Goal: Task Accomplishment & Management: Use online tool/utility

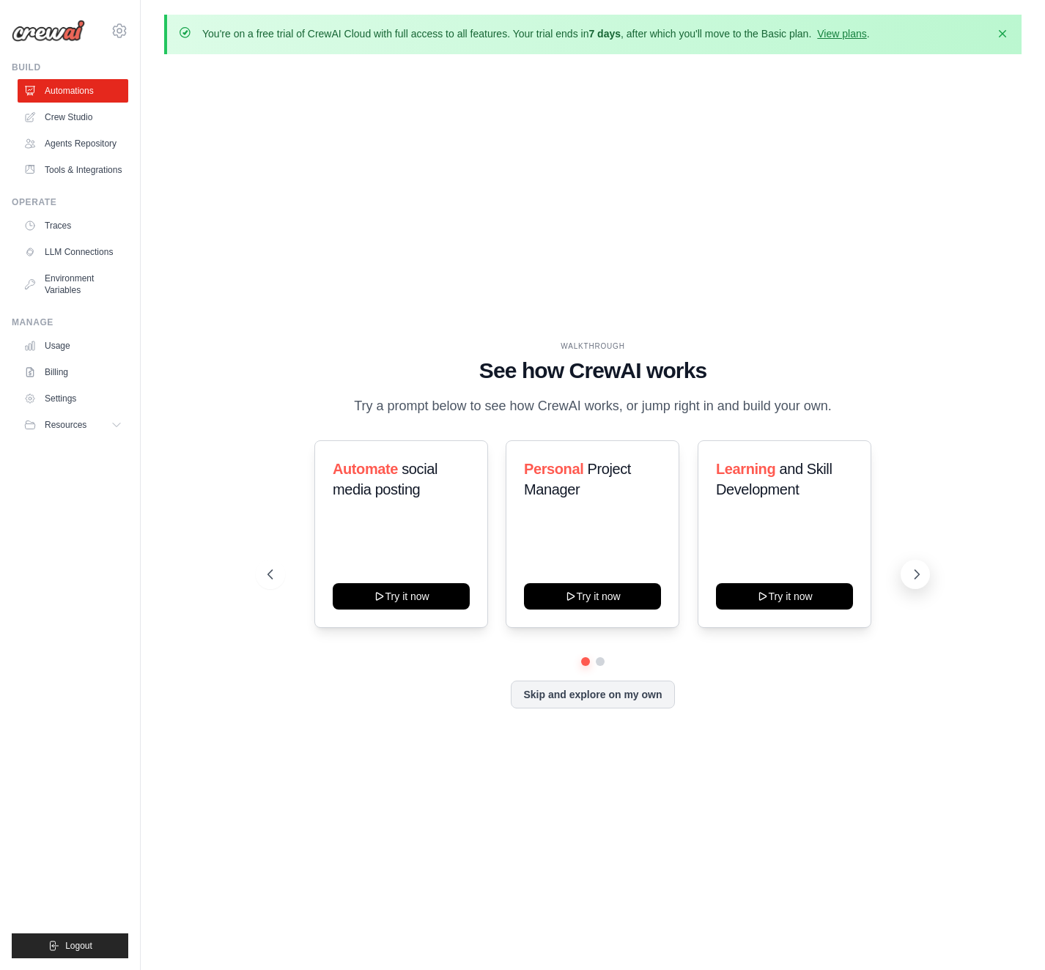
click at [911, 582] on icon at bounding box center [916, 574] width 15 height 15
click at [256, 589] on button at bounding box center [270, 574] width 29 height 29
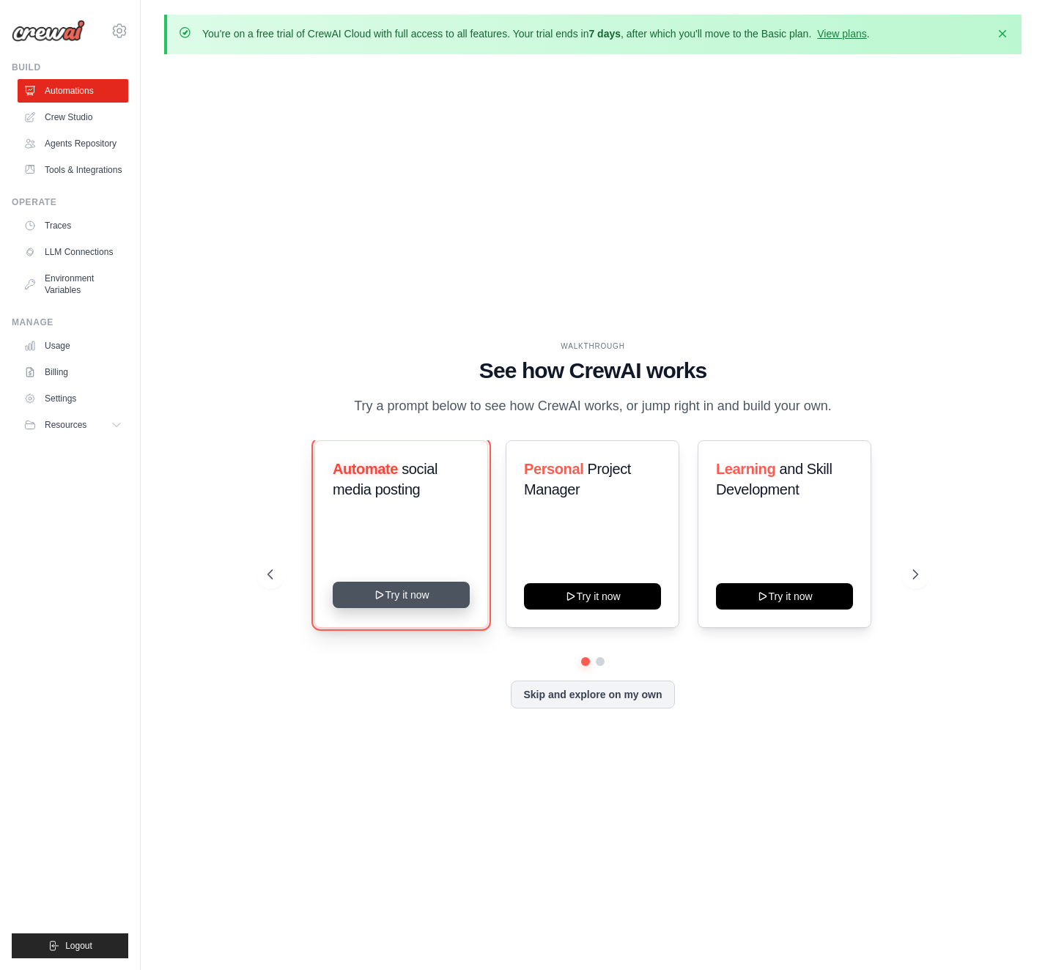
click at [405, 607] on button "Try it now" at bounding box center [401, 595] width 137 height 26
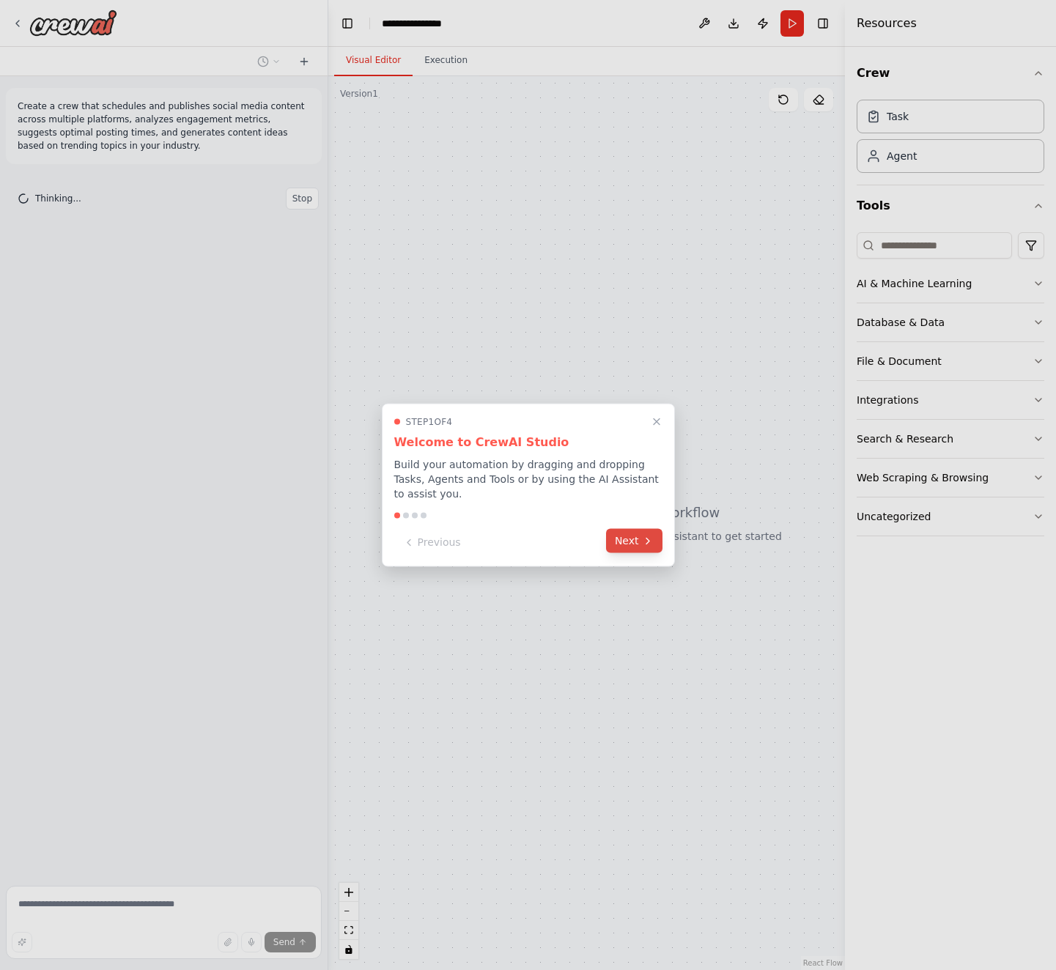
click at [643, 543] on icon at bounding box center [648, 541] width 12 height 12
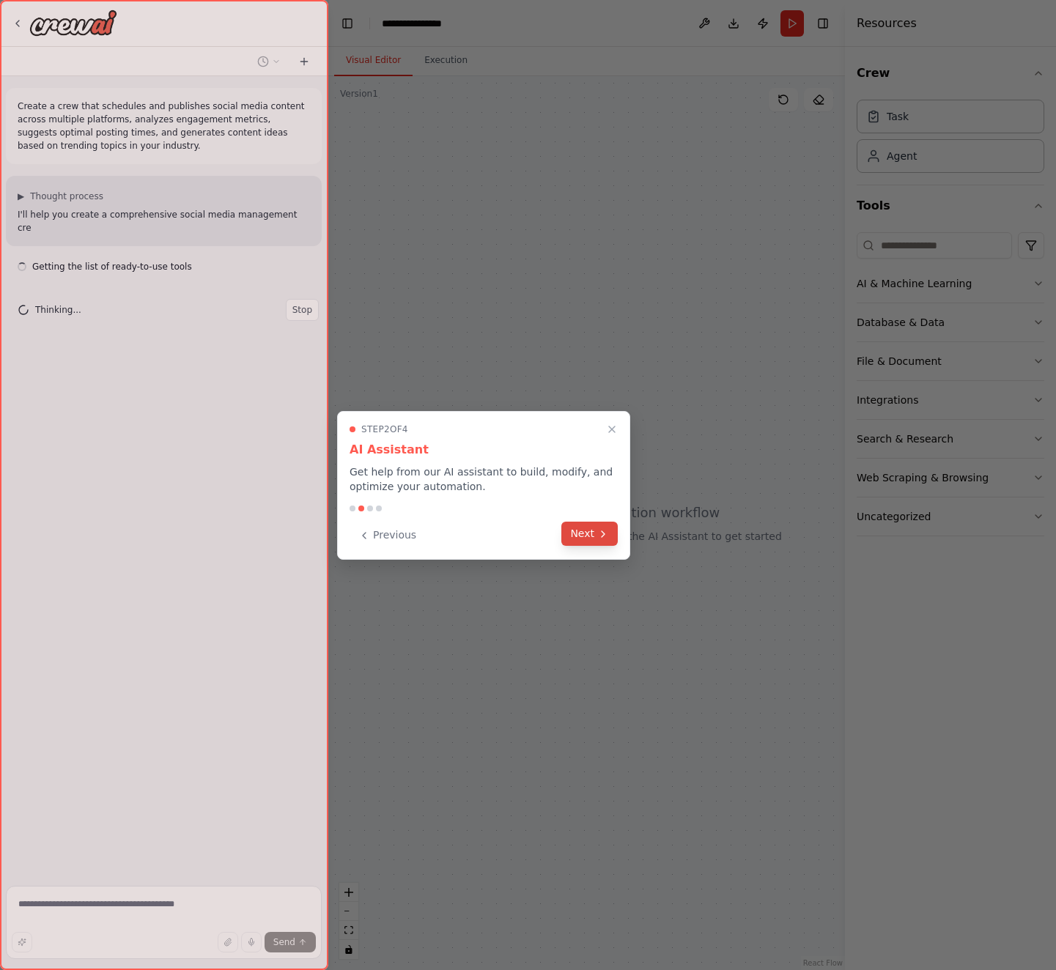
click at [591, 537] on button "Next" at bounding box center [589, 534] width 56 height 24
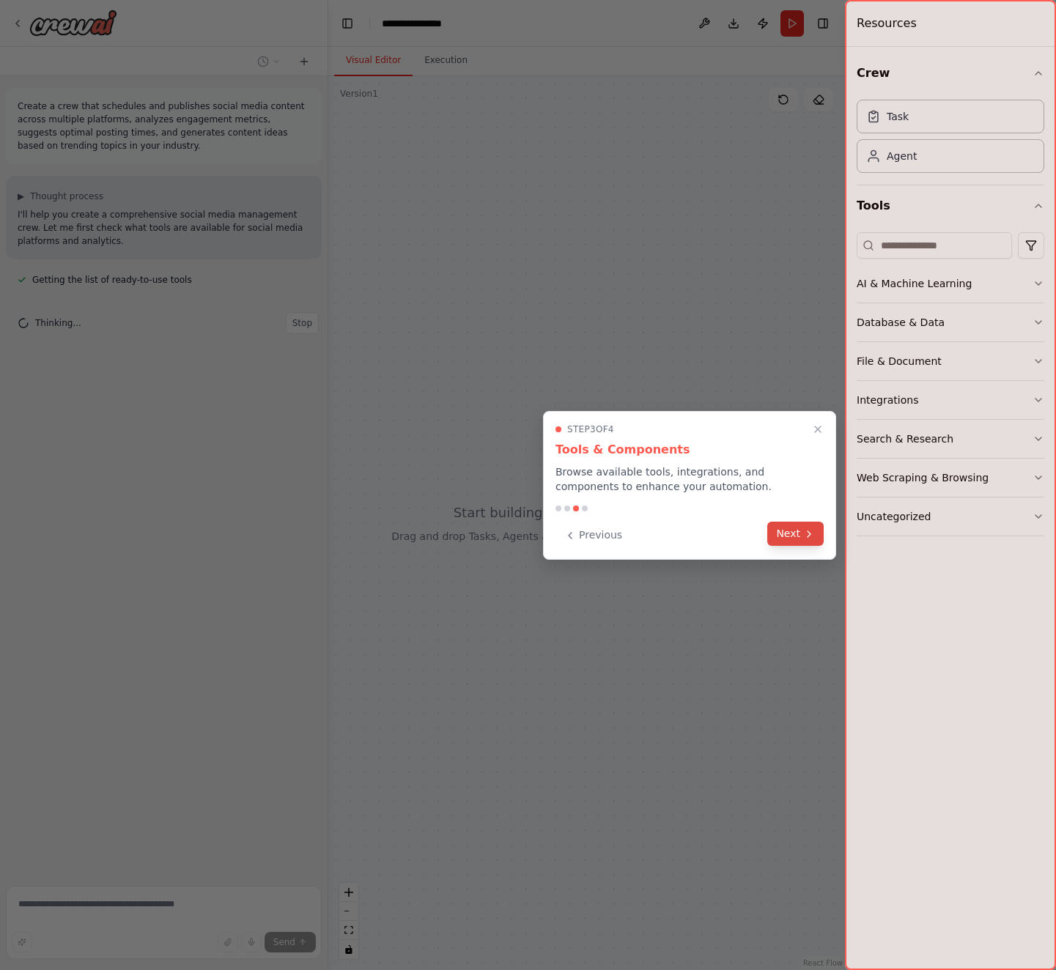
click at [796, 532] on button "Next" at bounding box center [795, 534] width 56 height 24
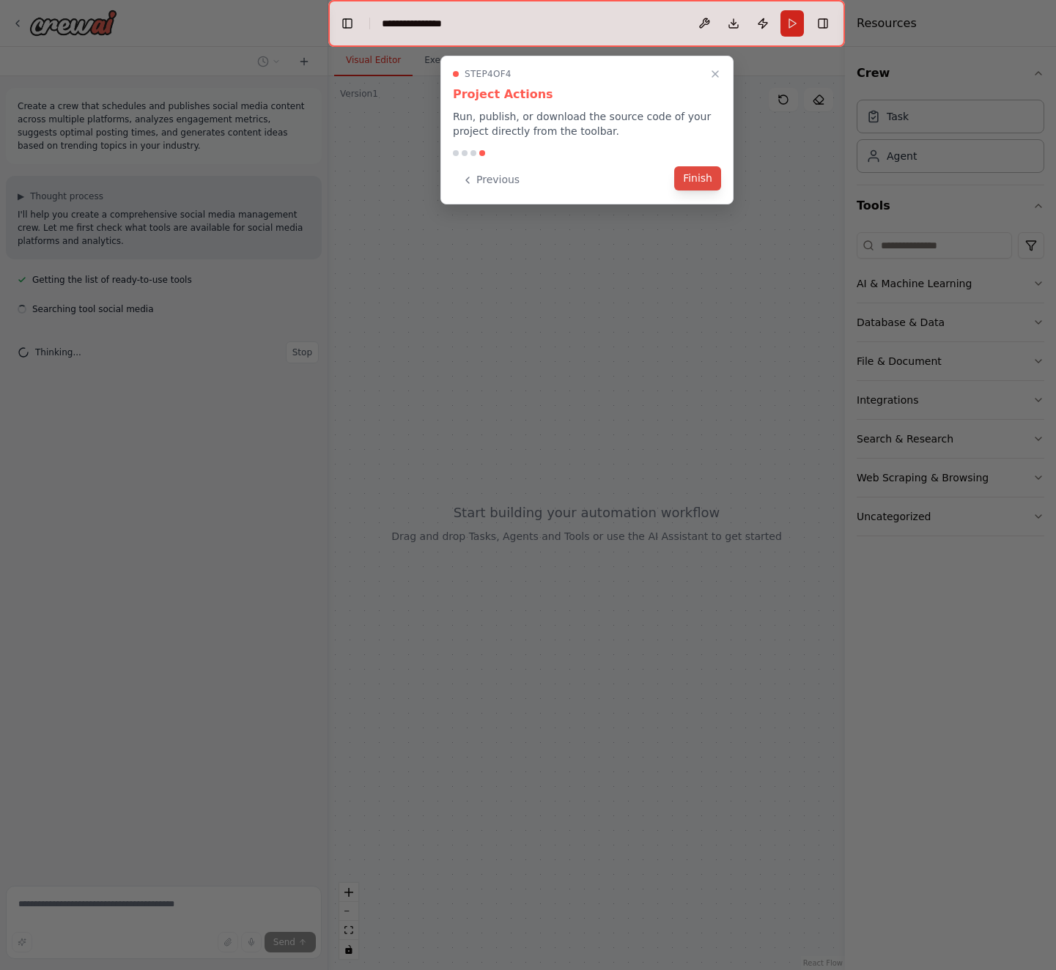
click at [686, 177] on button "Finish" at bounding box center [697, 178] width 47 height 24
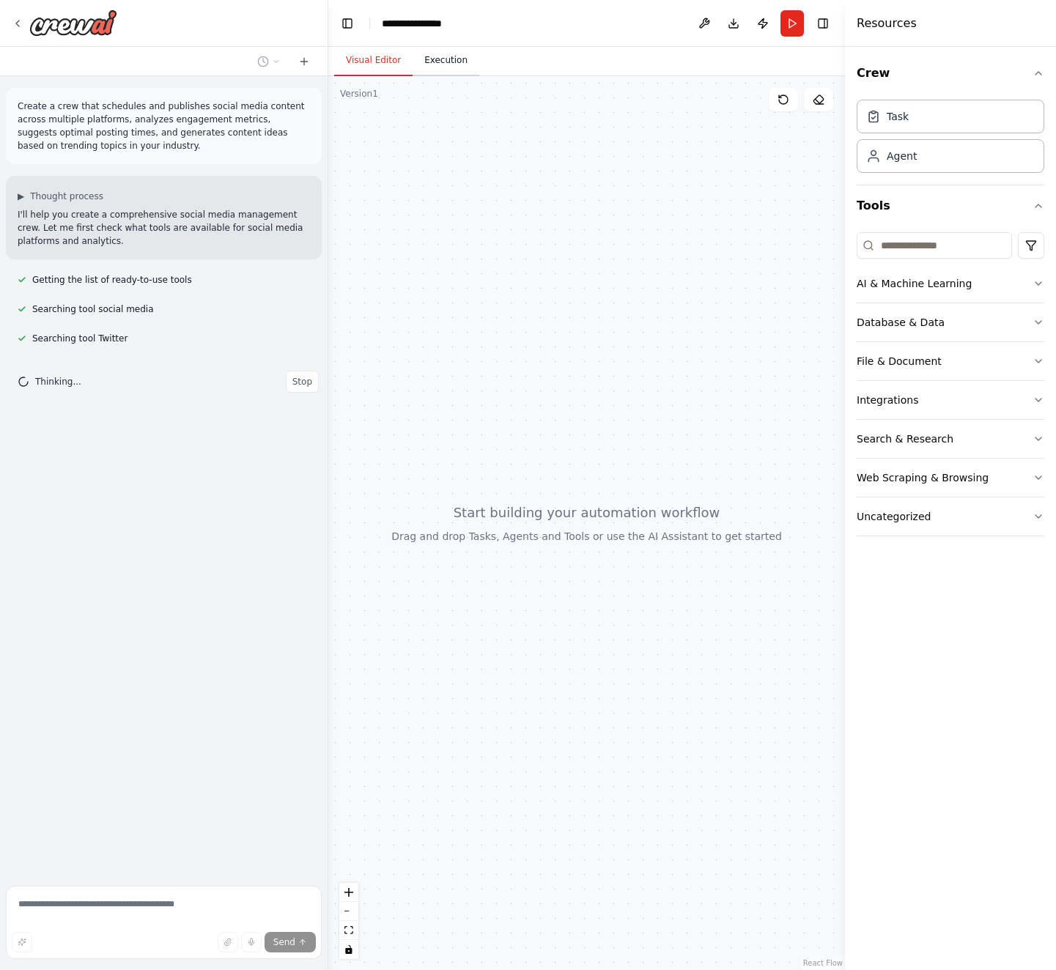
click at [431, 68] on button "Execution" at bounding box center [446, 60] width 67 height 31
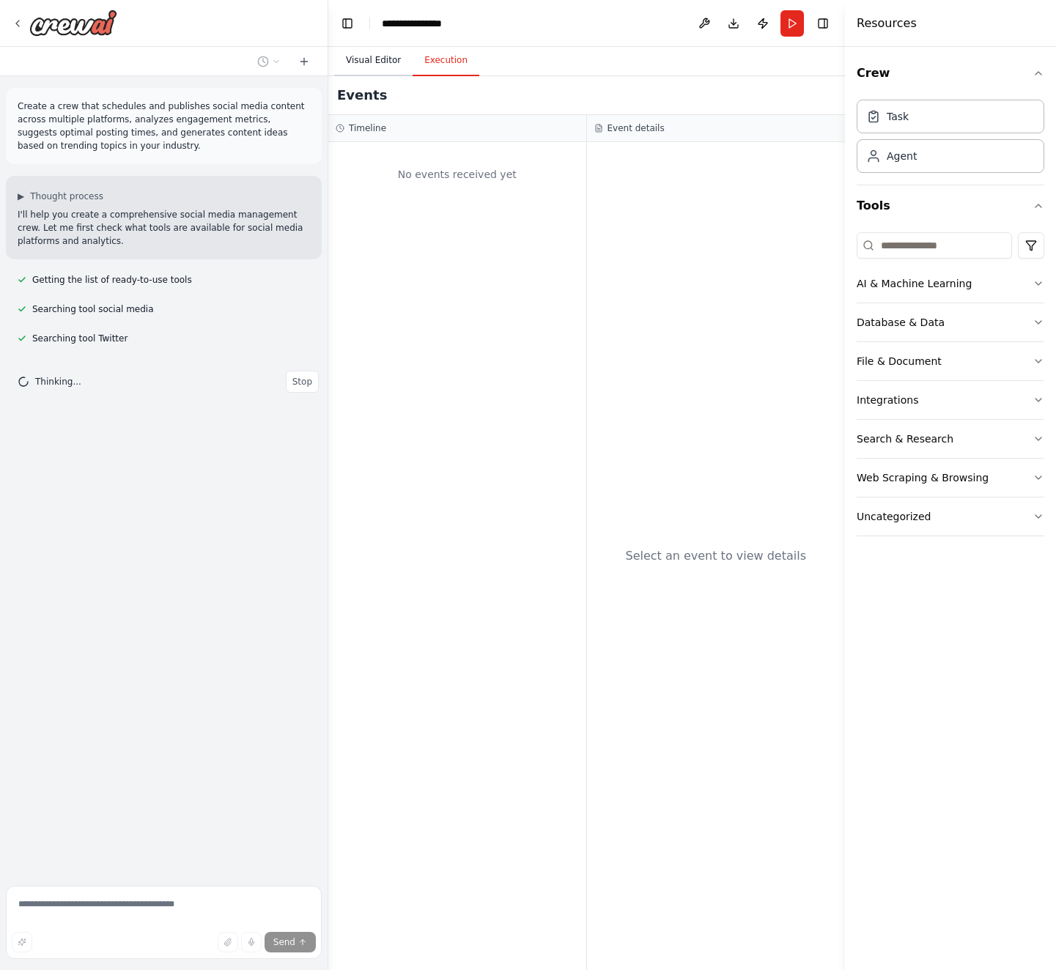
click at [349, 64] on button "Visual Editor" at bounding box center [373, 60] width 78 height 31
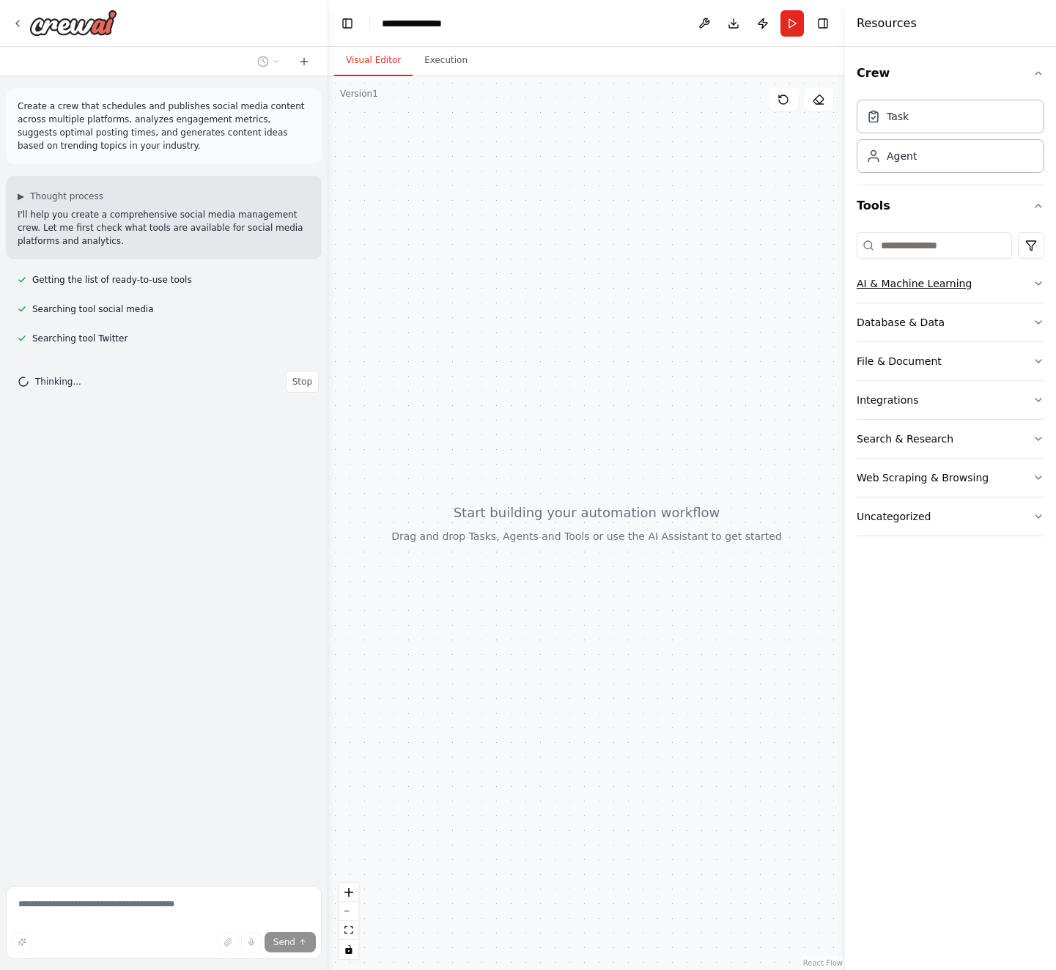
click at [942, 276] on div "AI & Machine Learning" at bounding box center [914, 283] width 115 height 15
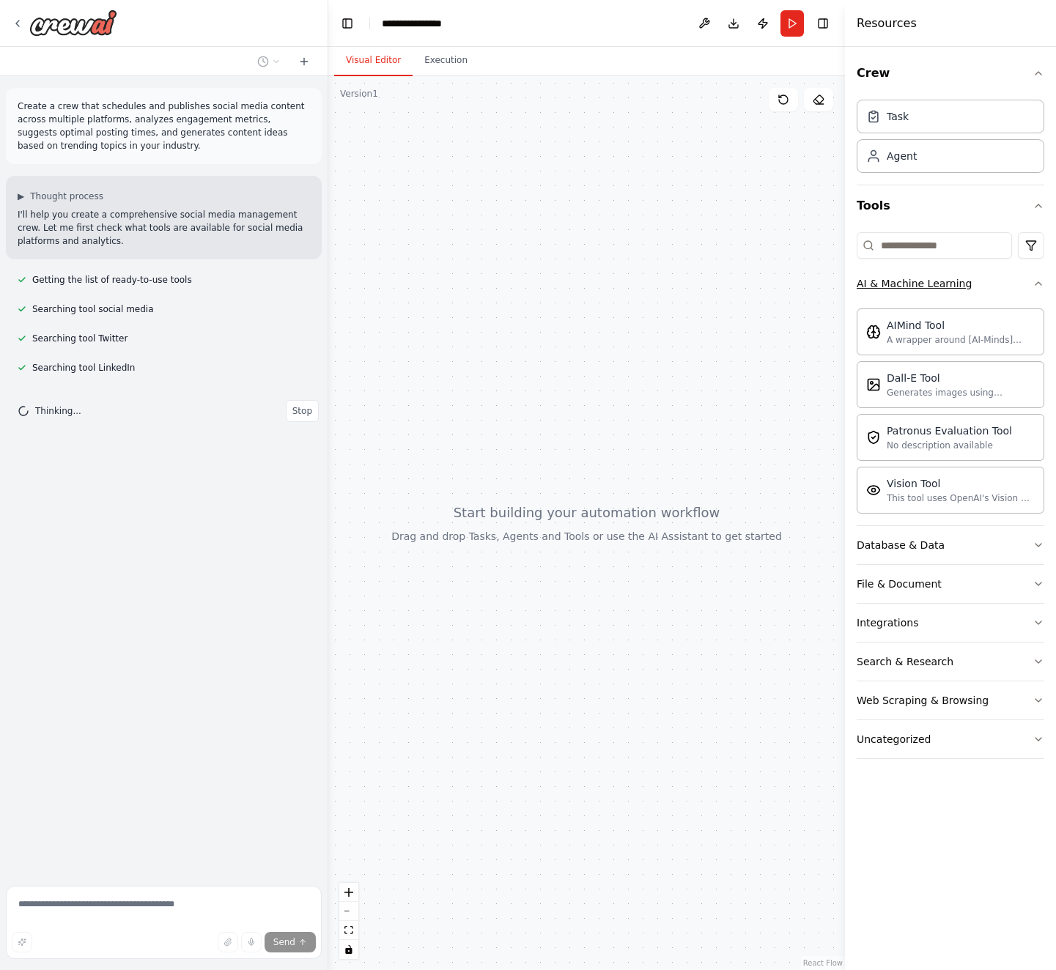
click at [972, 278] on button "AI & Machine Learning" at bounding box center [951, 284] width 188 height 38
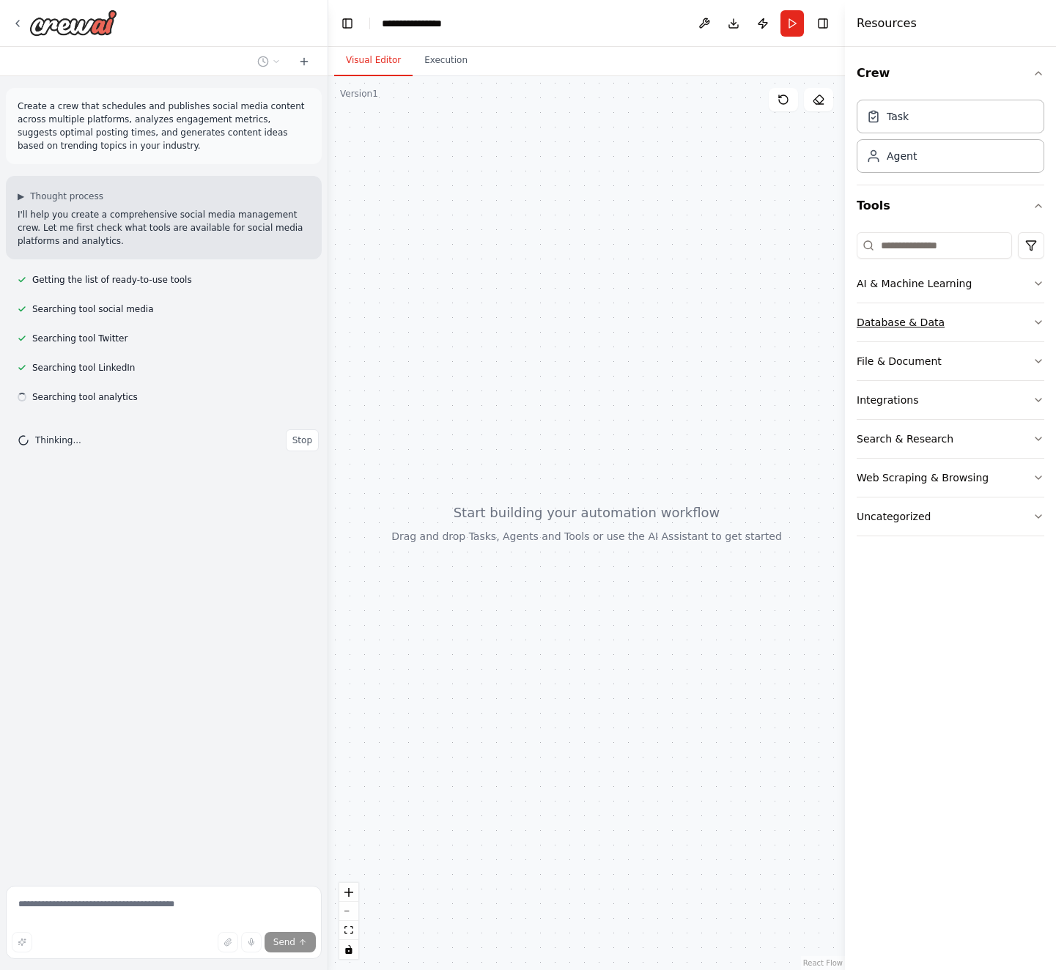
click at [989, 326] on button "Database & Data" at bounding box center [951, 322] width 188 height 38
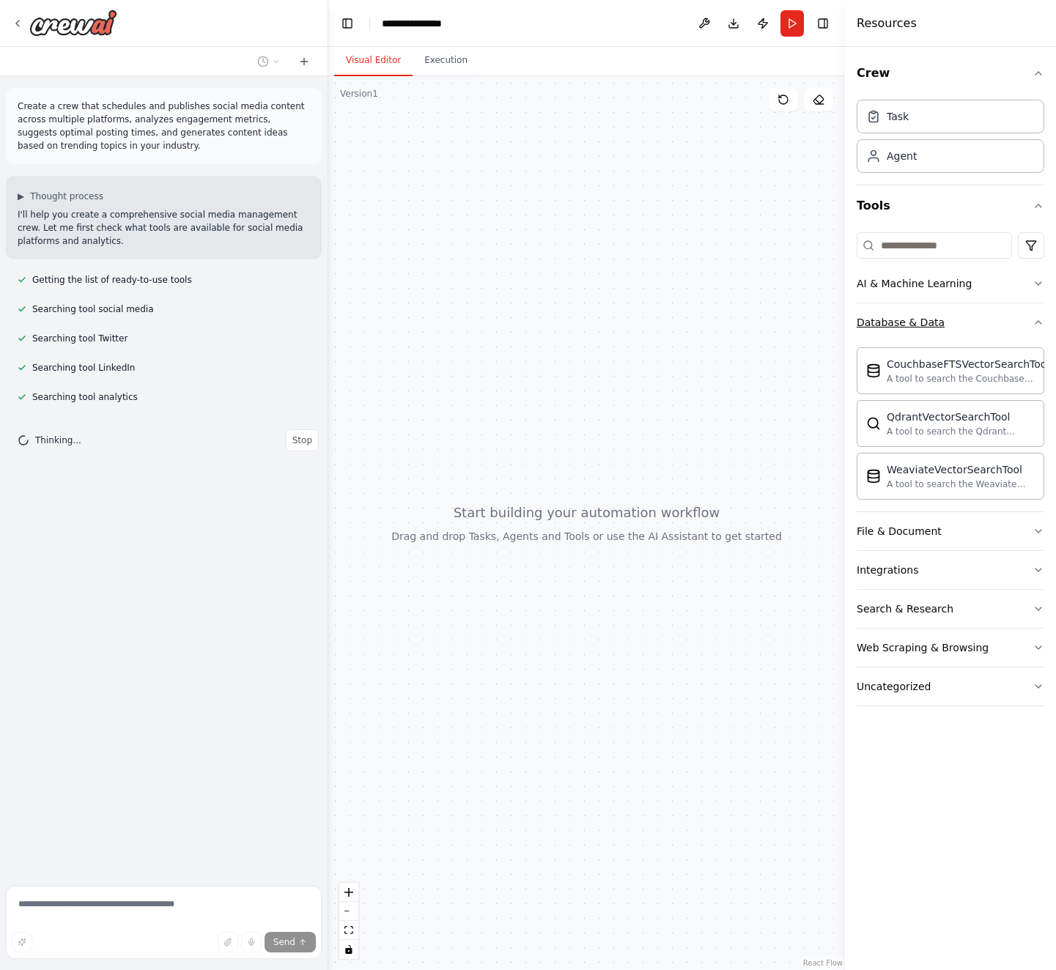
click at [988, 324] on button "Database & Data" at bounding box center [951, 322] width 188 height 38
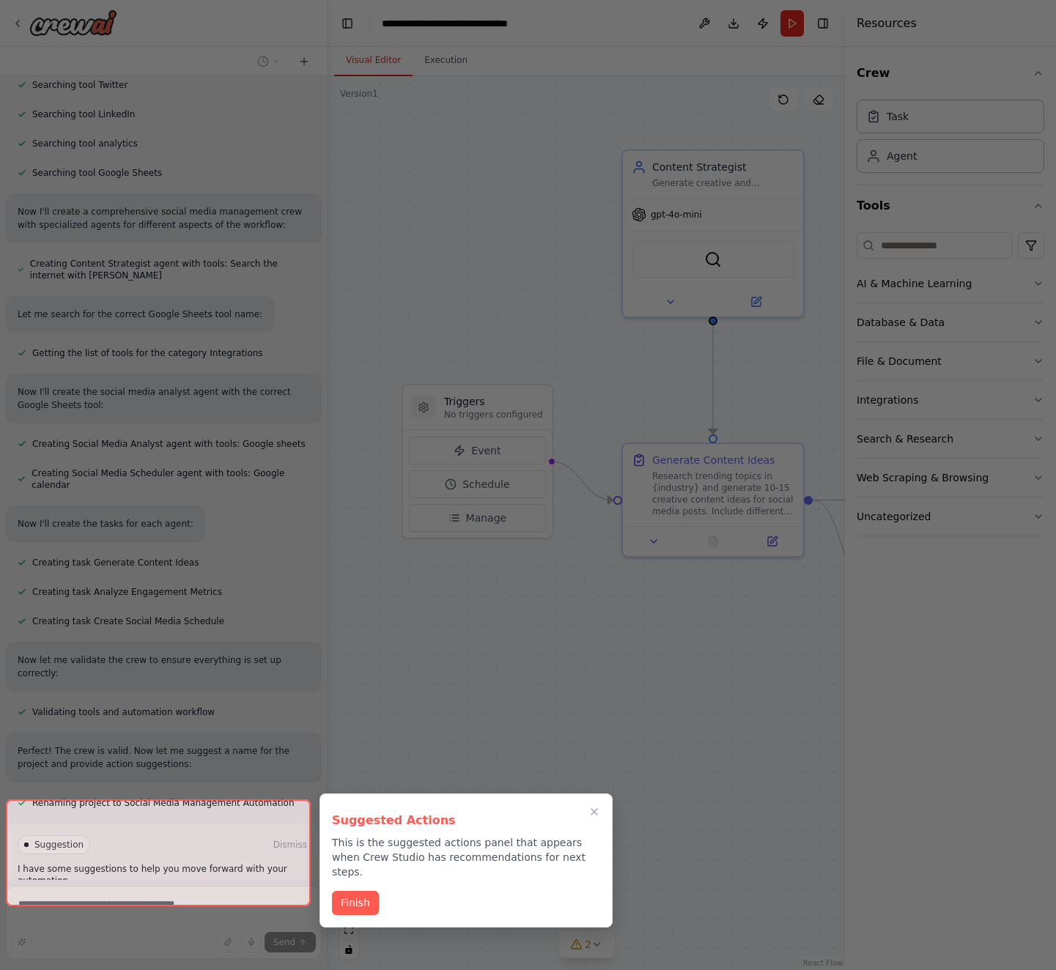
scroll to position [372, 0]
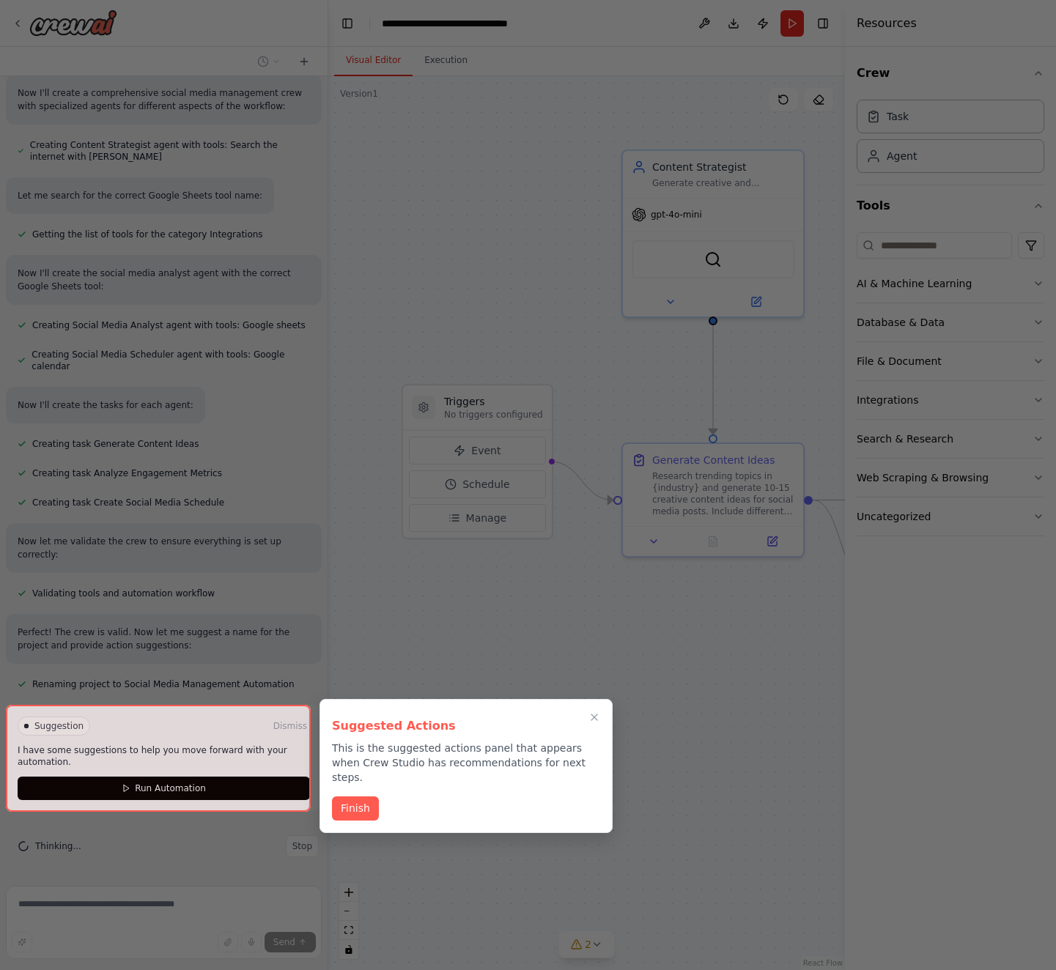
click at [191, 790] on div at bounding box center [158, 758] width 305 height 107
click at [366, 796] on button "Finish" at bounding box center [355, 807] width 47 height 24
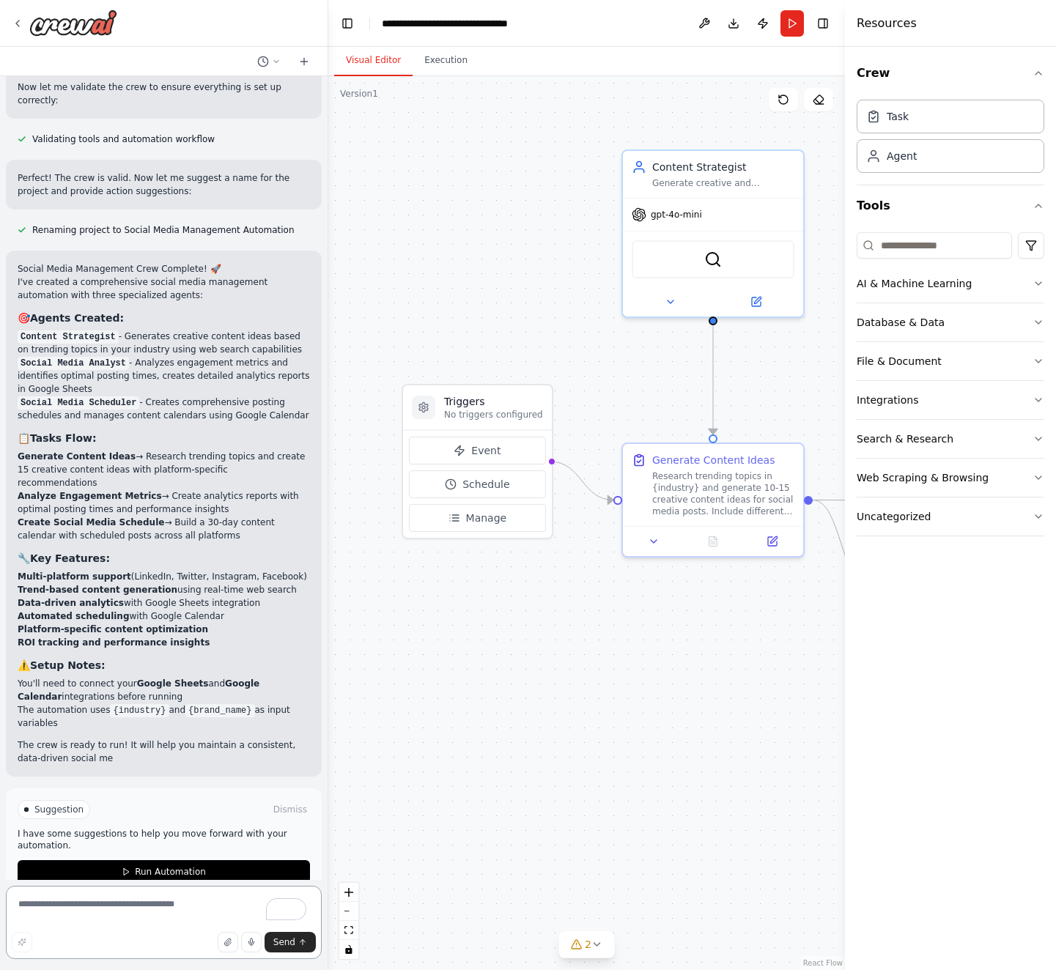
scroll to position [840, 0]
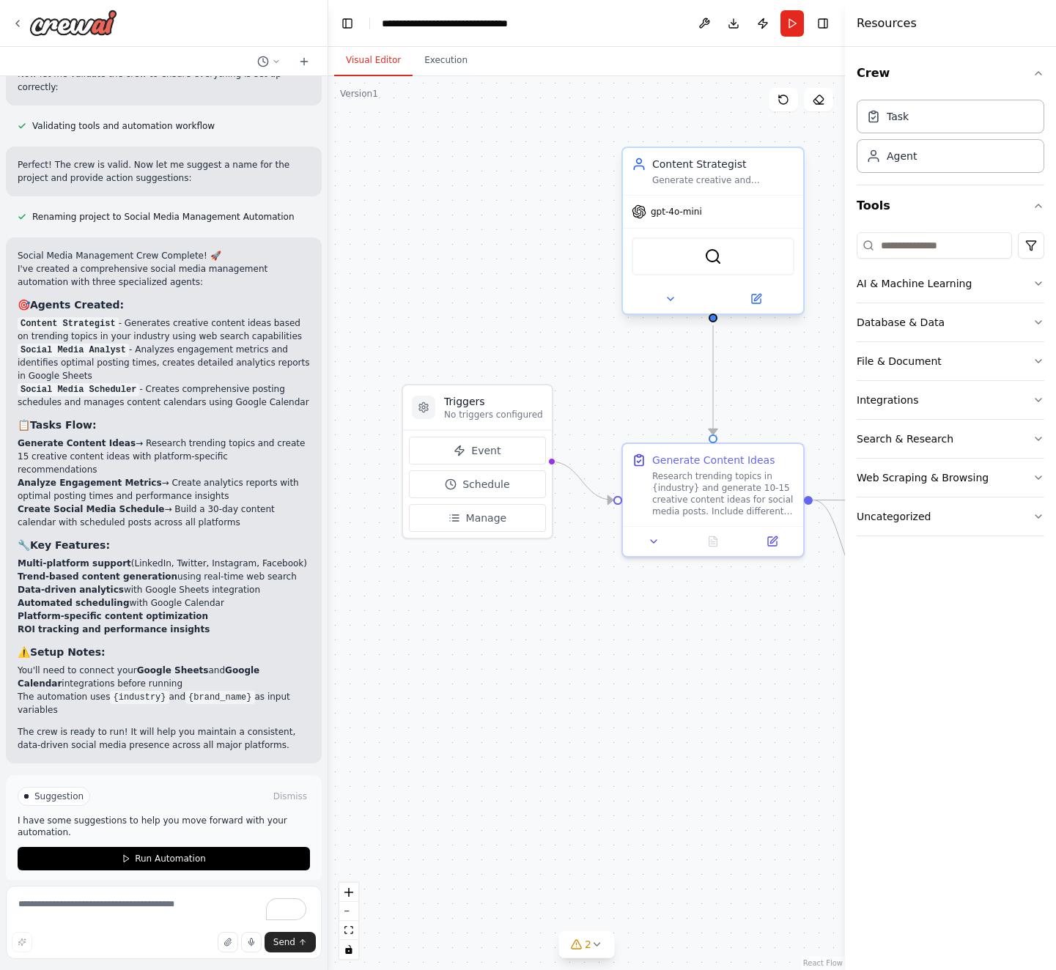
click at [751, 185] on div "Generate creative and engaging social media content ideas based on trending top…" at bounding box center [723, 180] width 142 height 12
click at [674, 295] on icon at bounding box center [671, 299] width 12 height 12
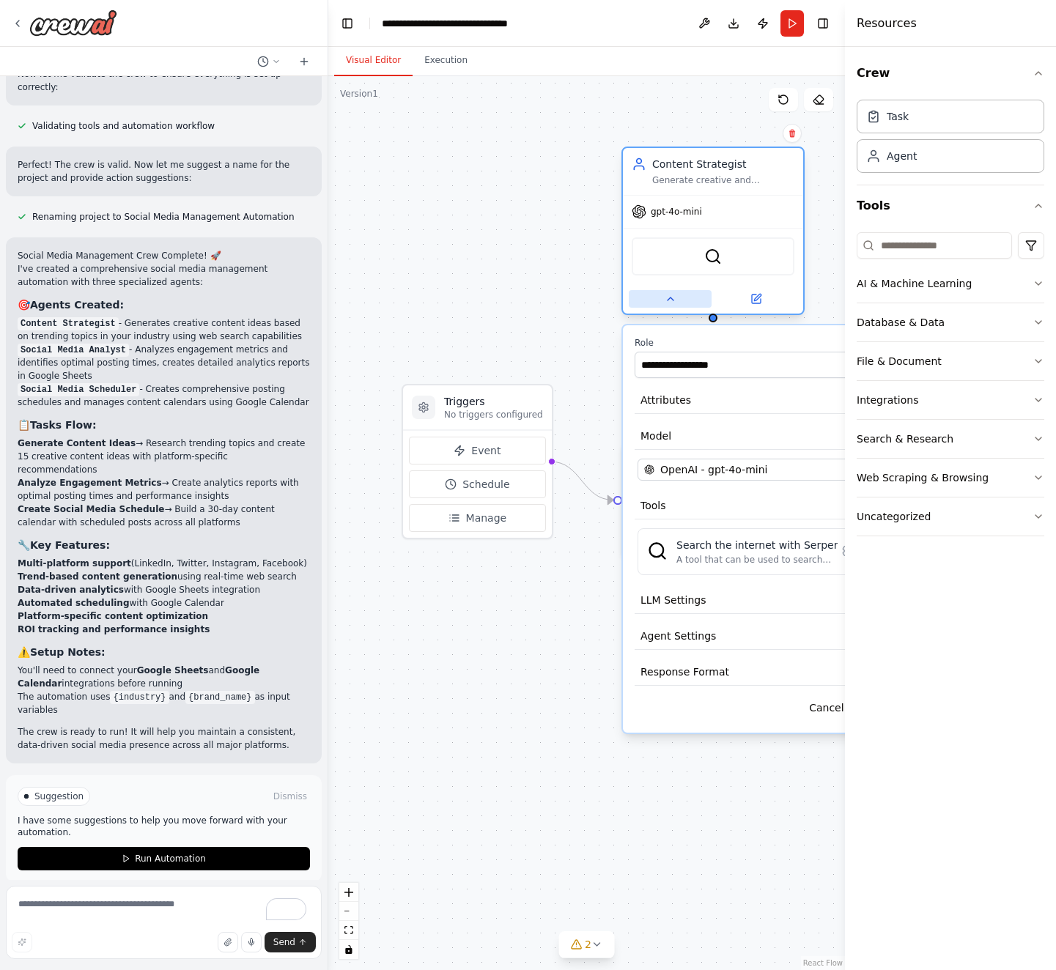
click at [674, 295] on icon at bounding box center [671, 299] width 12 height 12
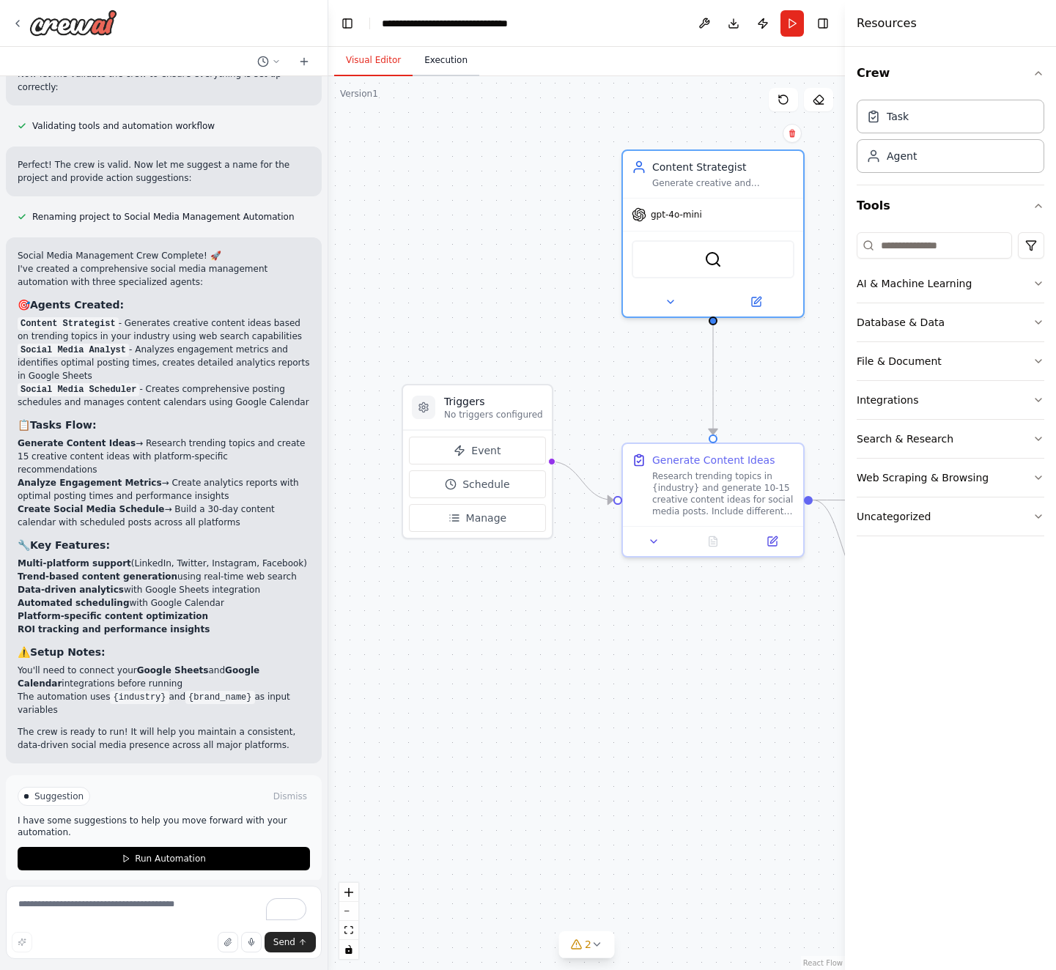
click at [441, 56] on button "Execution" at bounding box center [446, 60] width 67 height 31
click at [368, 56] on button "Visual Editor" at bounding box center [373, 60] width 78 height 31
click at [275, 59] on icon at bounding box center [276, 61] width 9 height 9
click at [275, 59] on div at bounding box center [164, 485] width 328 height 970
click at [349, 26] on button "Toggle Left Sidebar" at bounding box center [347, 23] width 21 height 21
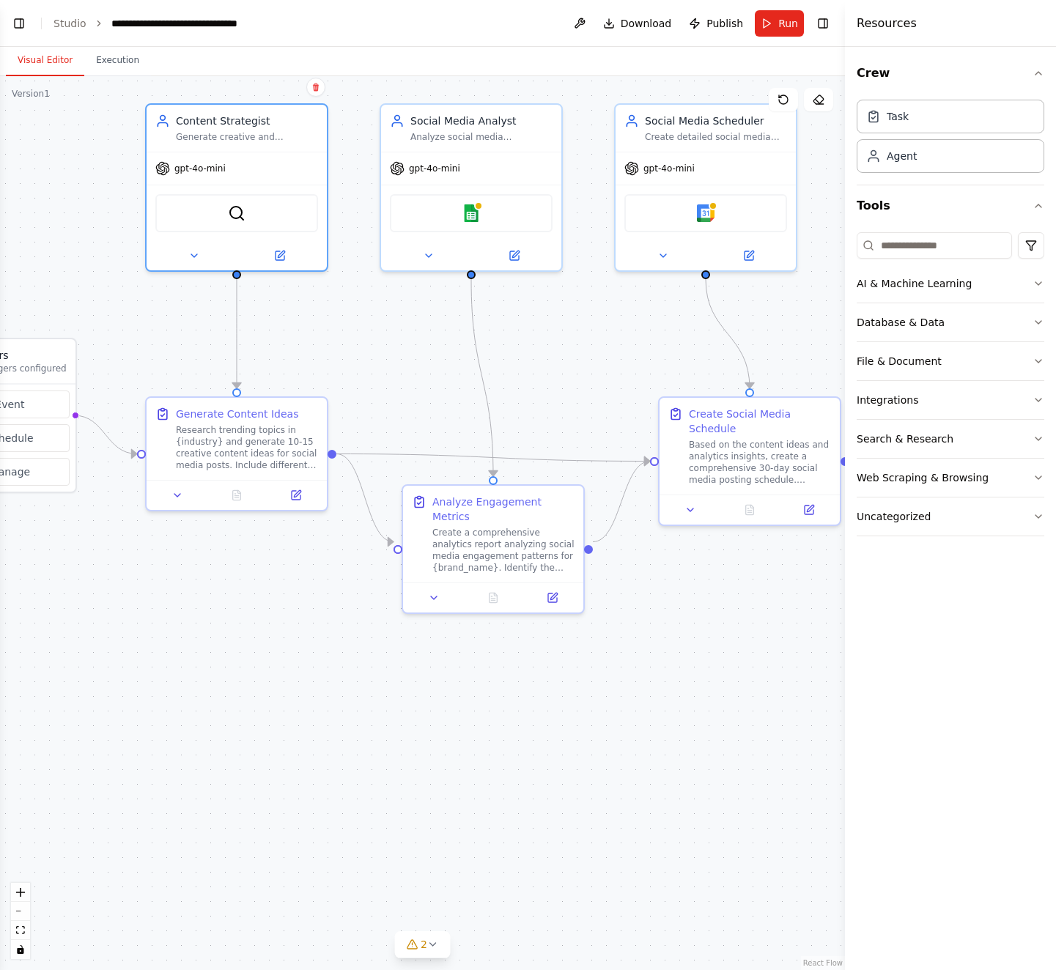
drag, startPoint x: 705, startPoint y: 392, endPoint x: 562, endPoint y: 344, distance: 150.6
click at [562, 344] on div ".deletable-edge-delete-btn { width: 20px; height: 20px; border: 0px solid #ffff…" at bounding box center [422, 523] width 845 height 894
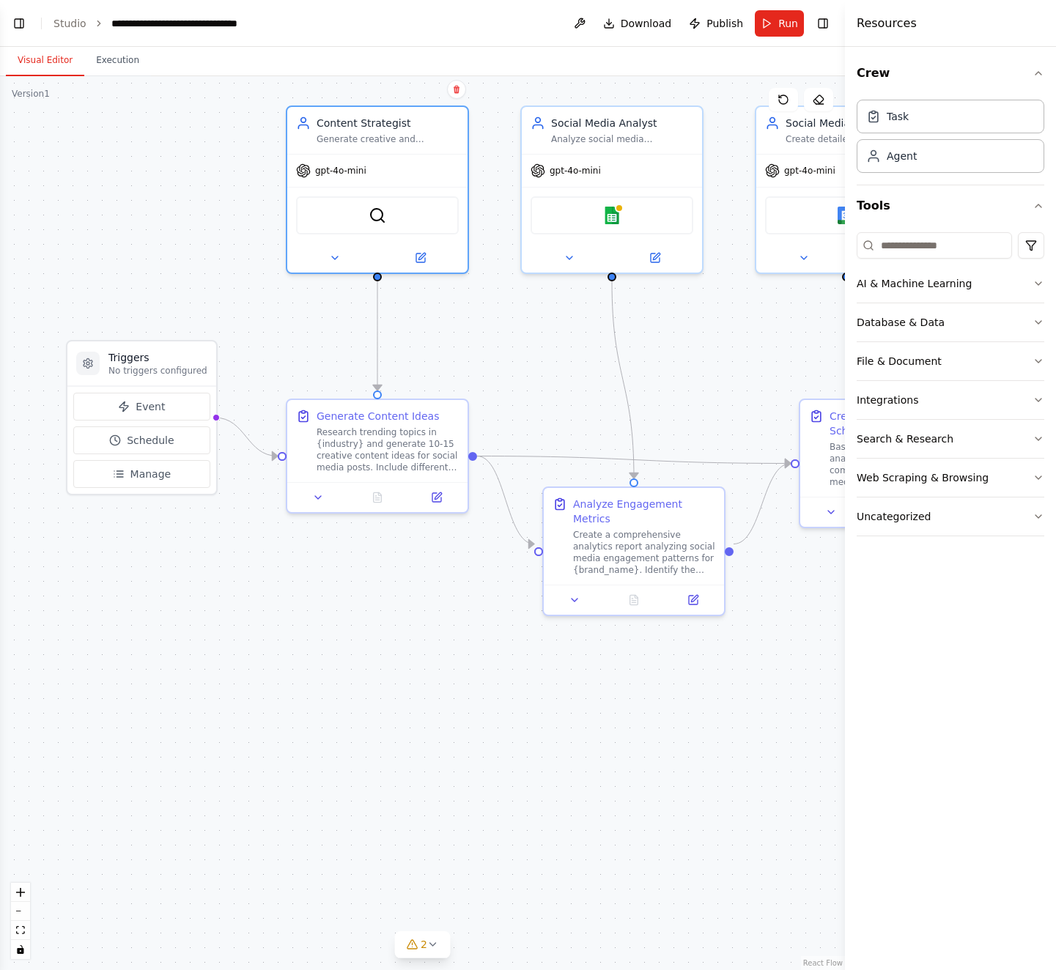
drag, startPoint x: 402, startPoint y: 318, endPoint x: 497, endPoint y: 325, distance: 95.5
click at [497, 325] on div ".deletable-edge-delete-btn { width: 20px; height: 20px; border: 0px solid #ffff…" at bounding box center [422, 523] width 845 height 894
click at [156, 481] on button "Manage" at bounding box center [141, 474] width 137 height 28
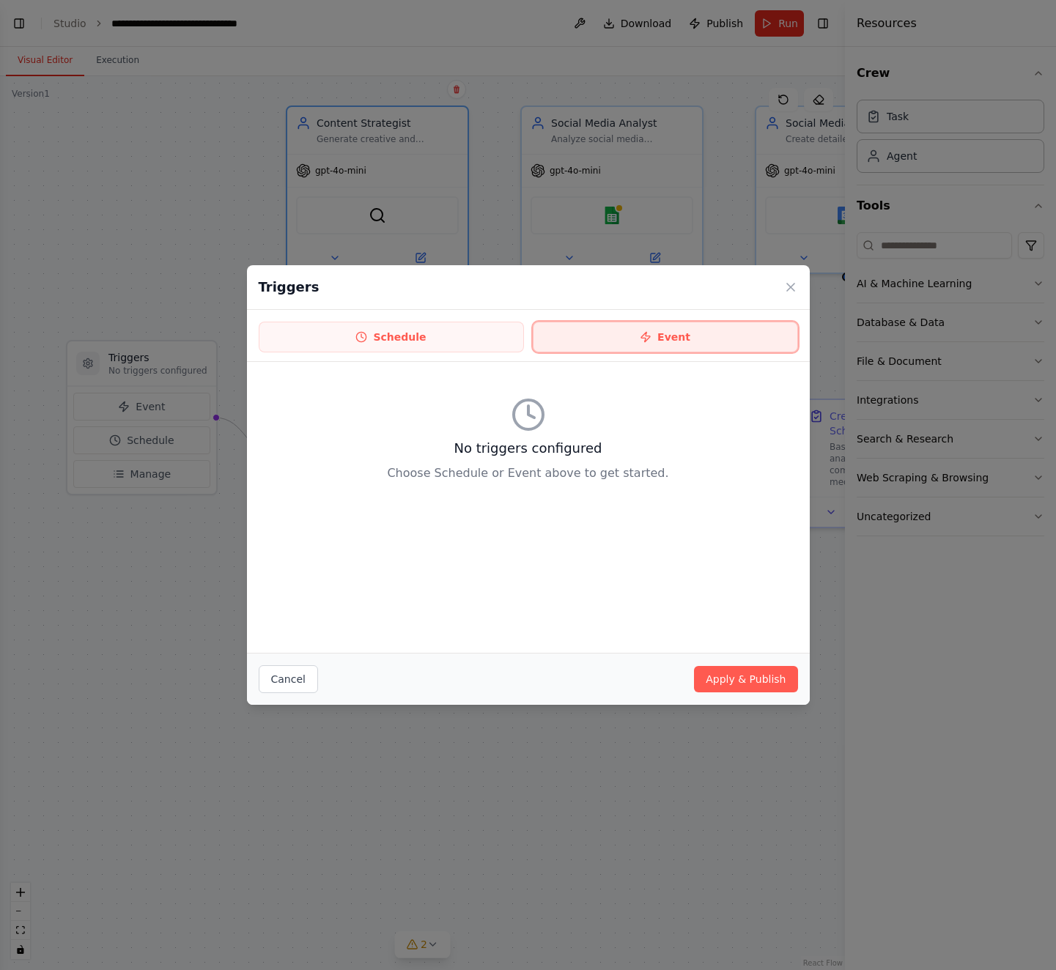
click at [628, 348] on button "Event" at bounding box center [665, 337] width 265 height 31
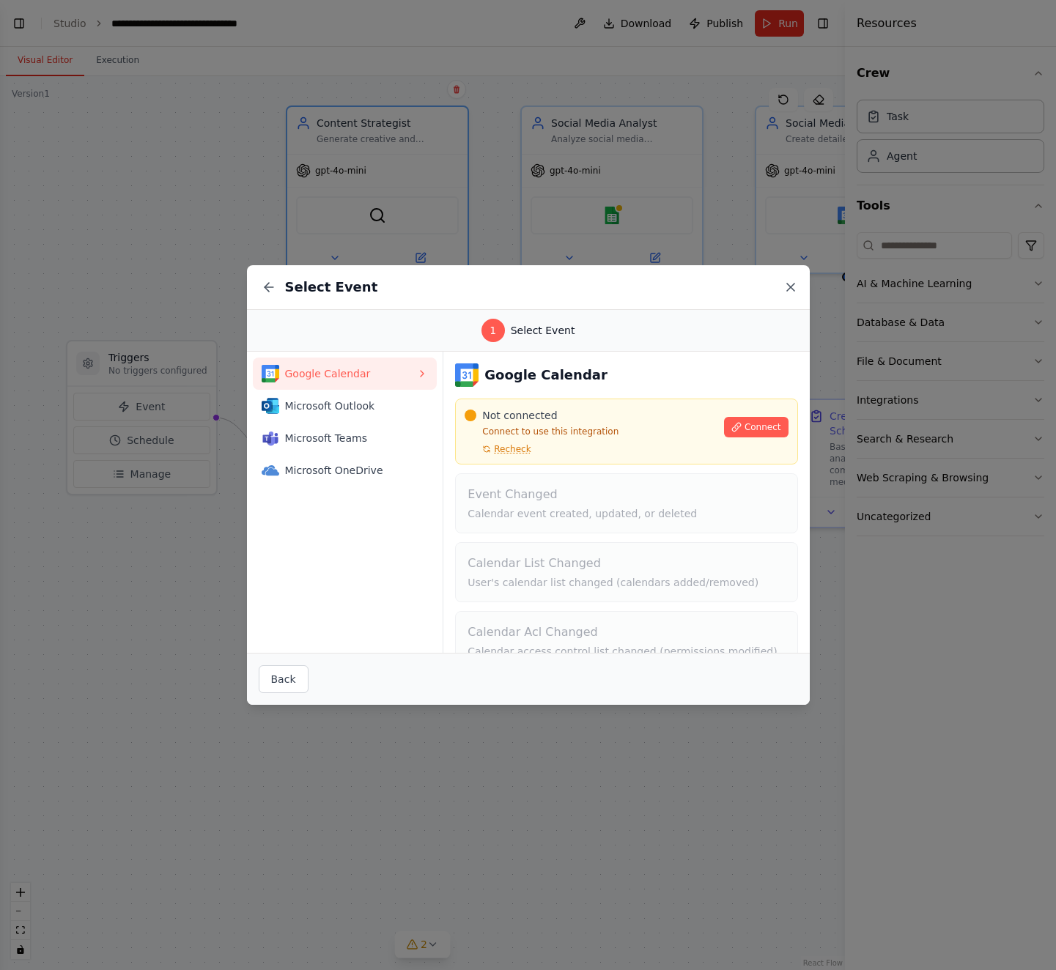
click at [795, 286] on icon at bounding box center [790, 287] width 15 height 15
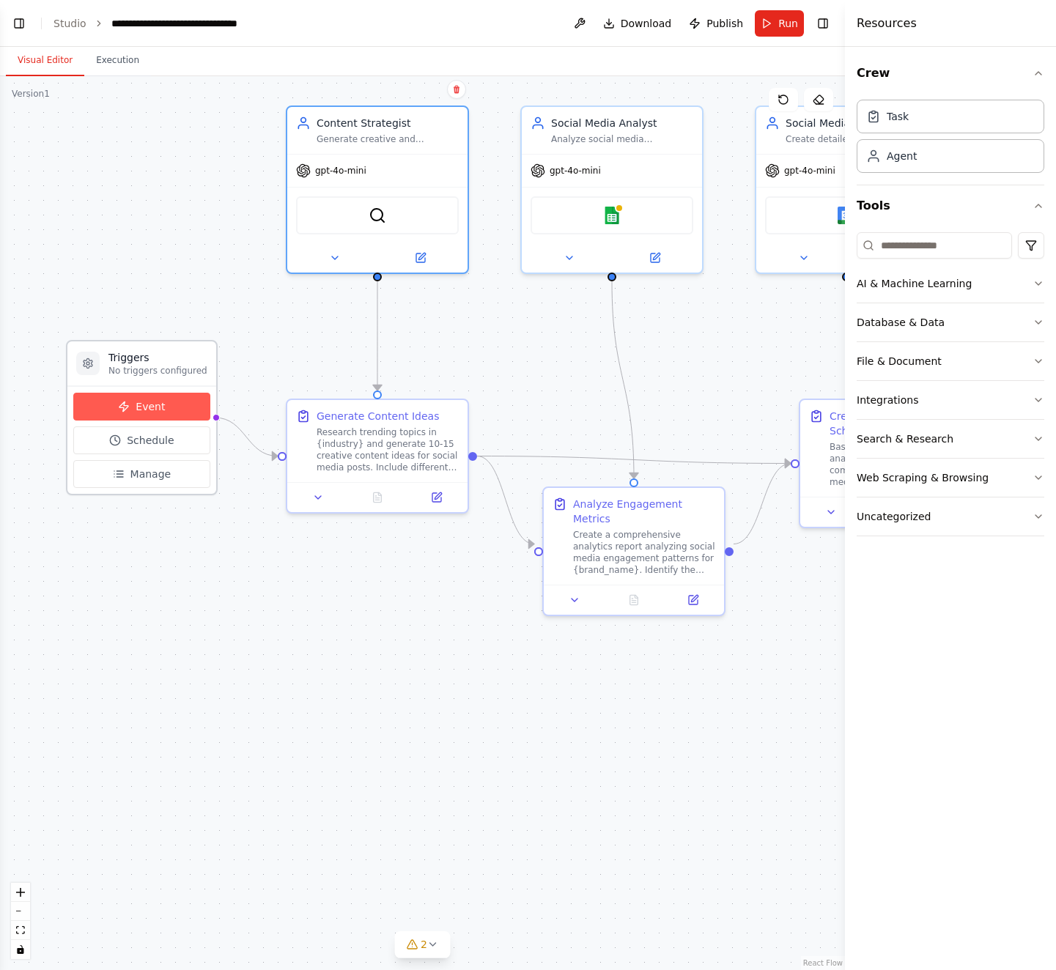
click at [173, 410] on button "Event" at bounding box center [141, 407] width 137 height 28
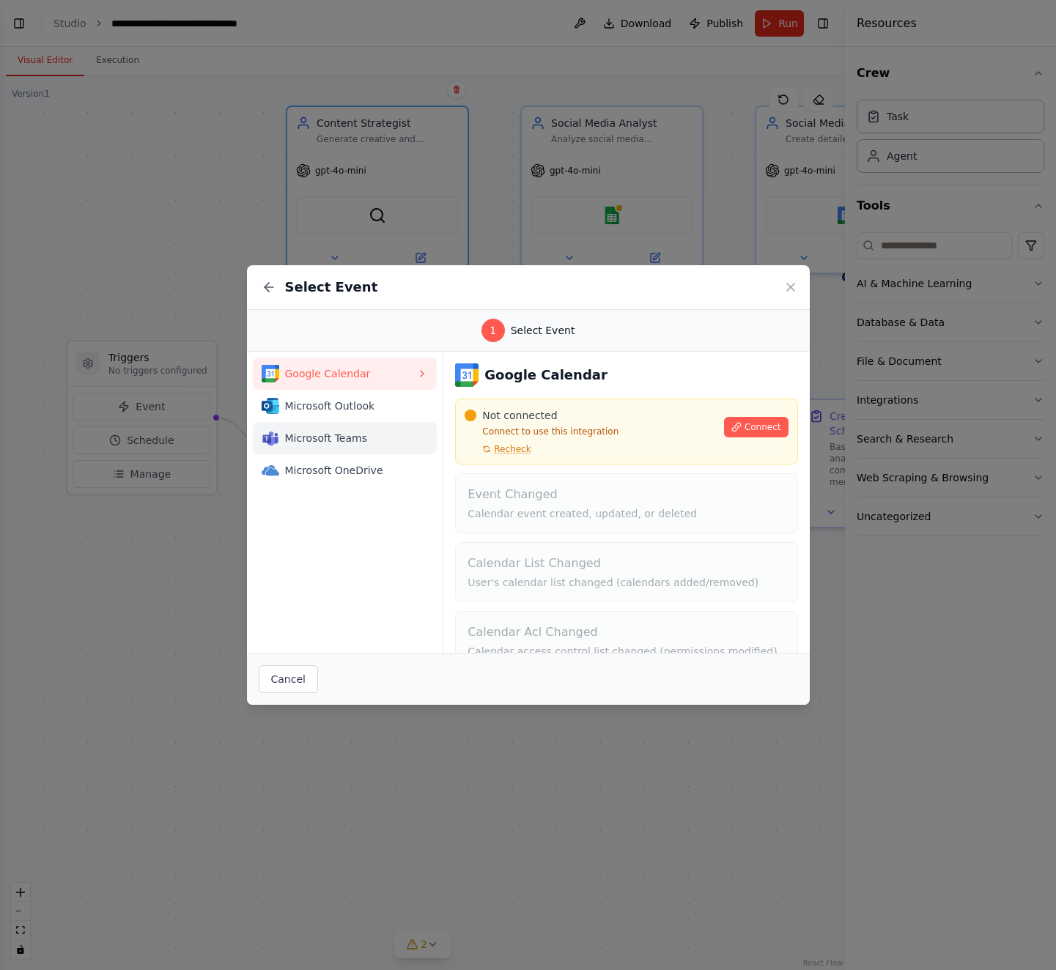
click at [345, 432] on span "Microsoft Teams" at bounding box center [351, 438] width 132 height 15
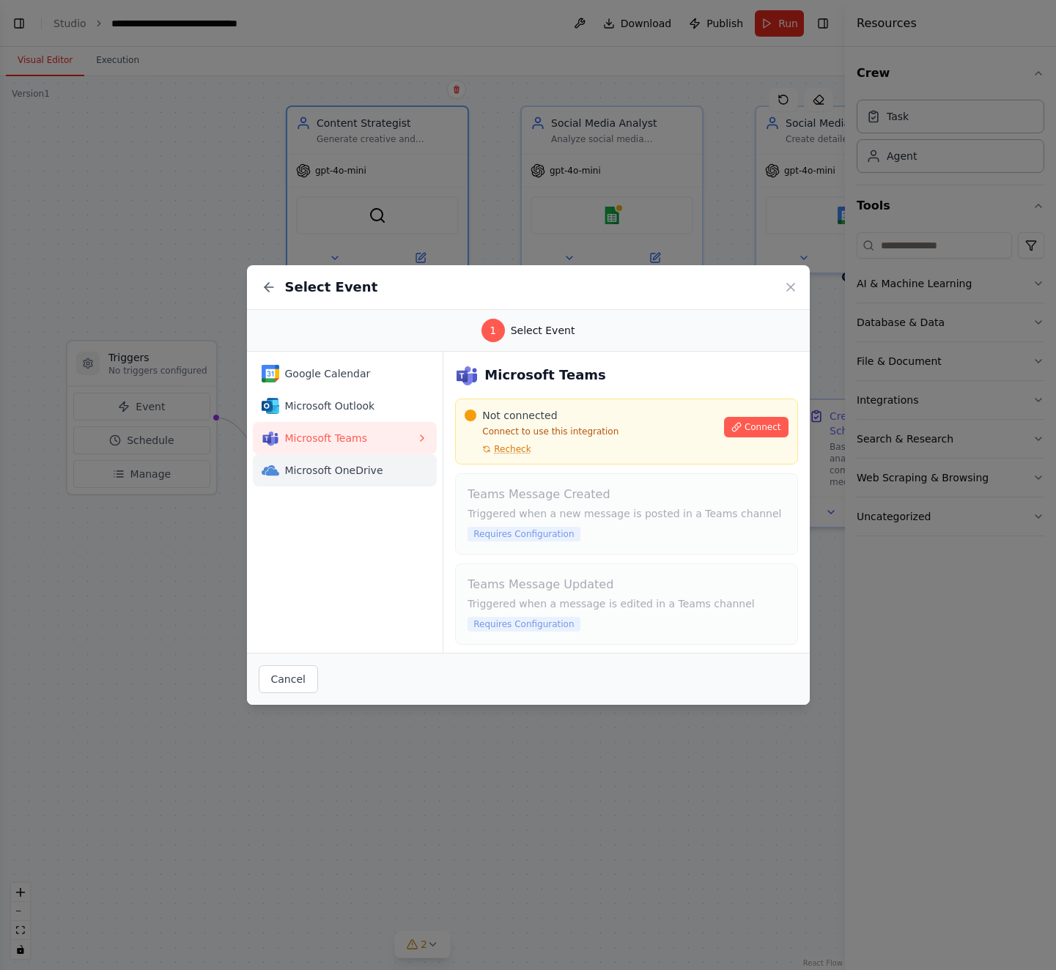
click at [347, 470] on span "Microsoft OneDrive" at bounding box center [351, 470] width 132 height 15
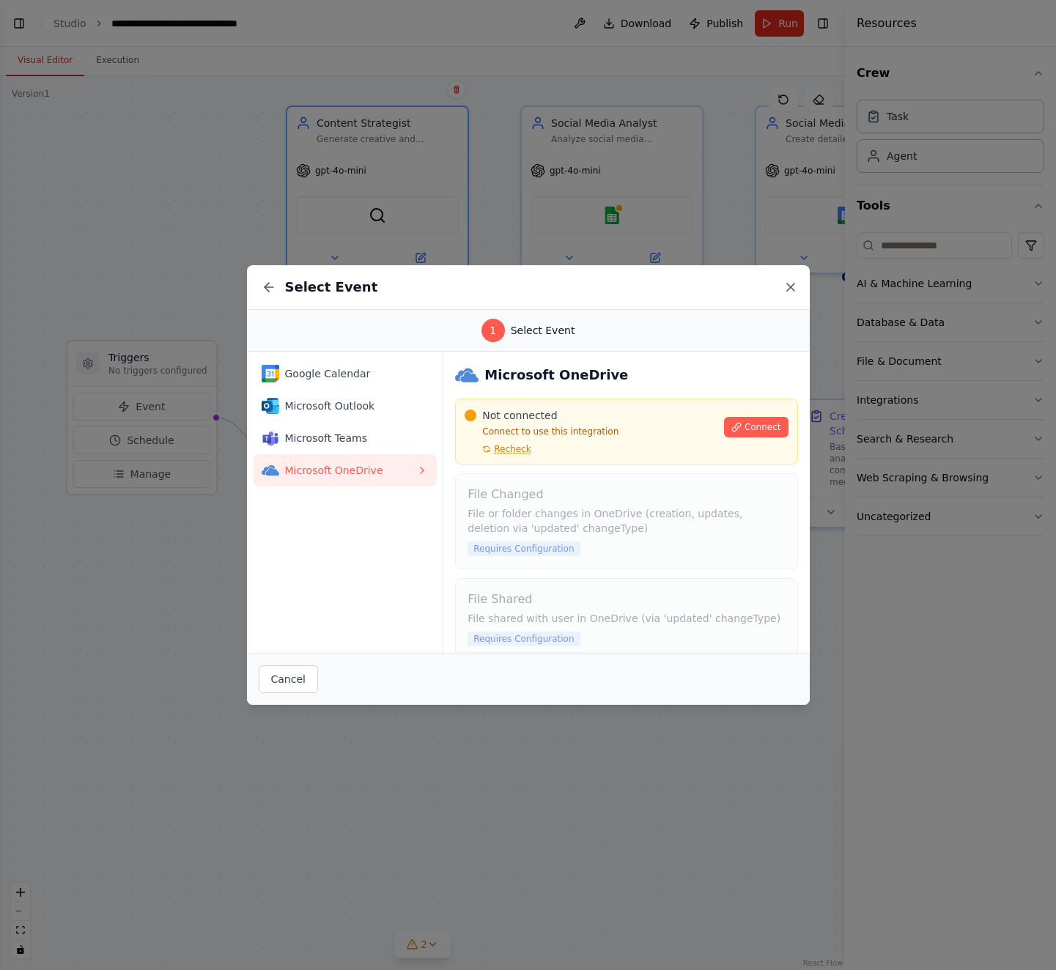
click at [794, 284] on icon at bounding box center [790, 287] width 15 height 15
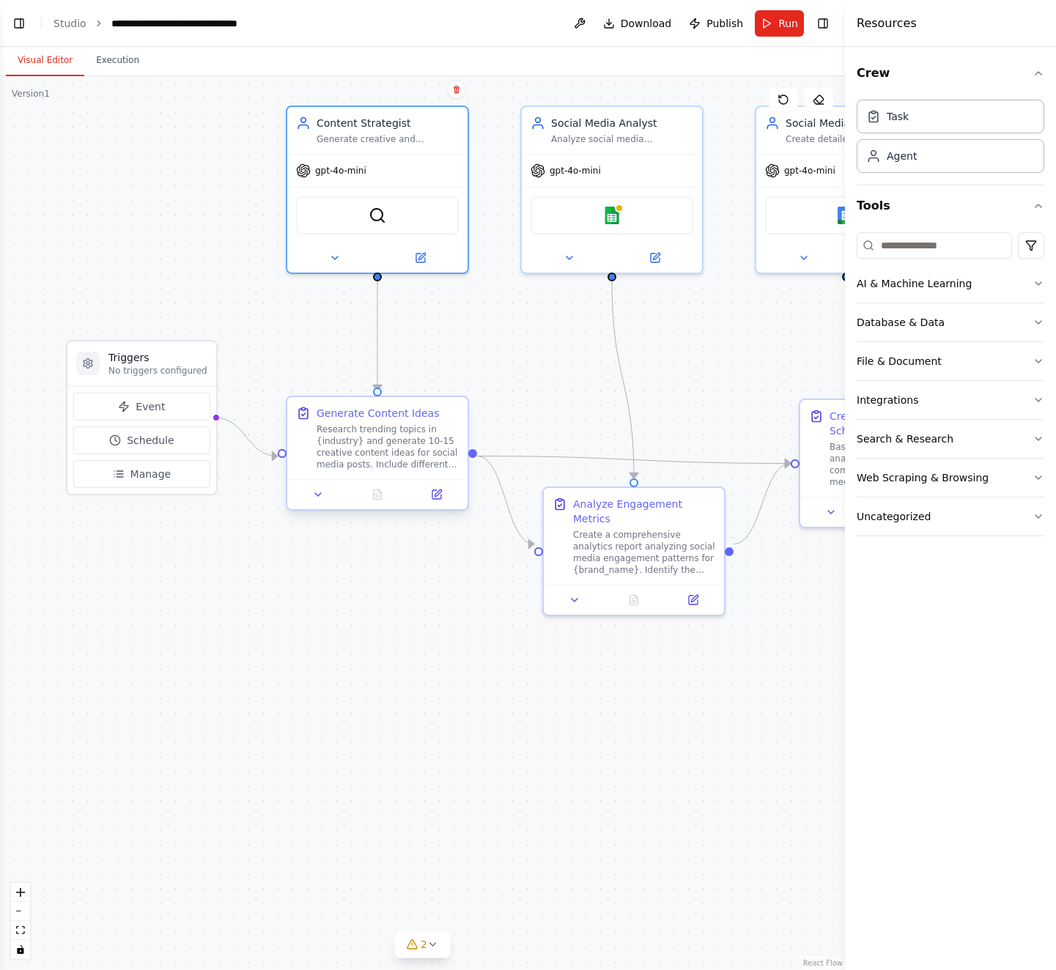
click at [387, 432] on div "Research trending topics in {industry} and generate 10-15 creative content idea…" at bounding box center [388, 447] width 142 height 47
click at [317, 495] on icon at bounding box center [318, 494] width 6 height 3
click at [325, 498] on button at bounding box center [318, 495] width 51 height 18
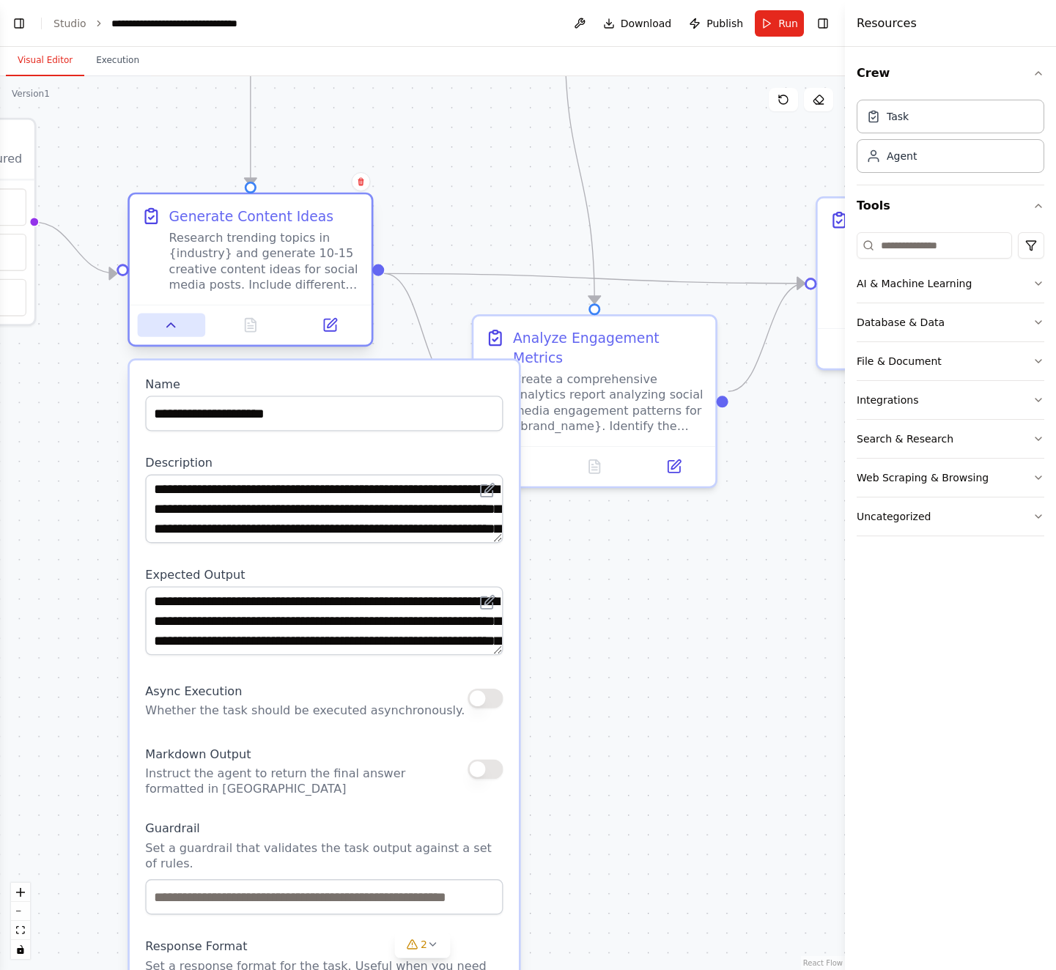
click at [175, 326] on icon at bounding box center [170, 324] width 15 height 15
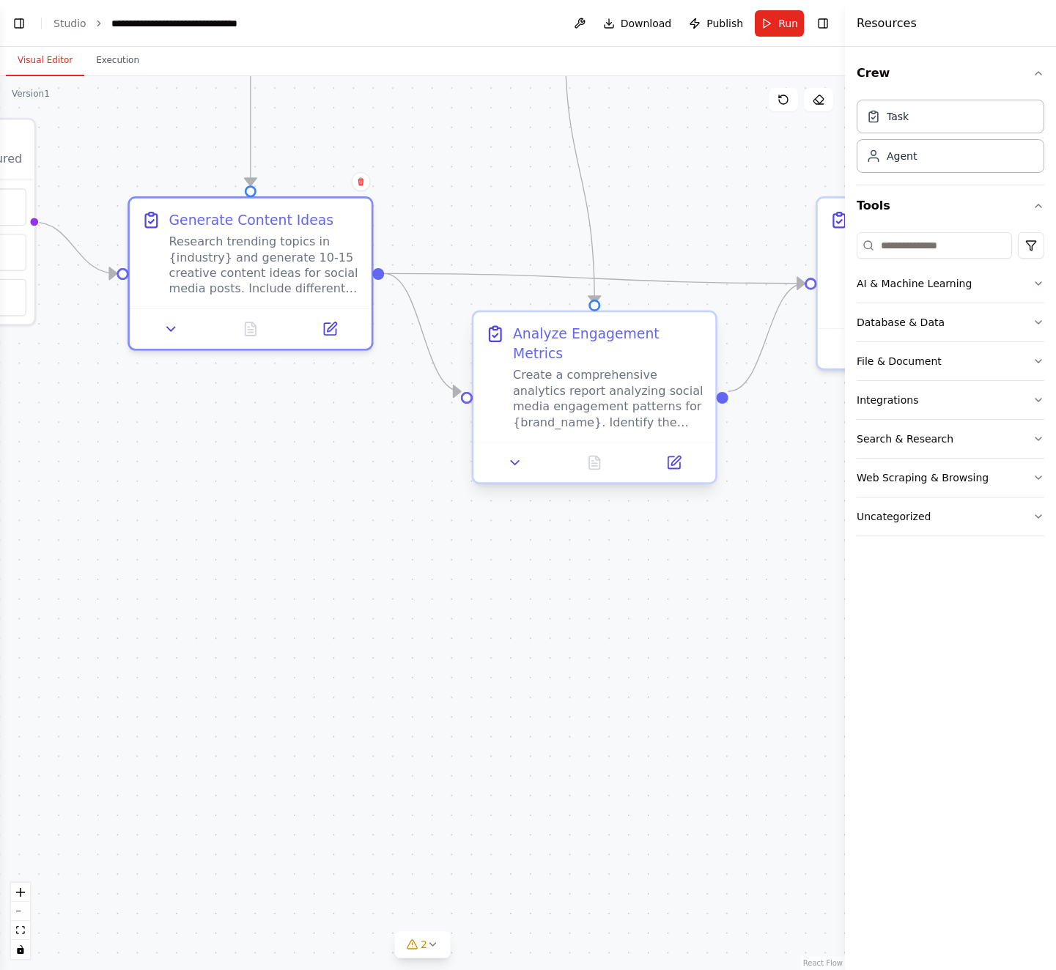
click at [612, 390] on div "Create a comprehensive analytics report analyzing social media engagement patte…" at bounding box center [608, 398] width 191 height 63
click at [512, 455] on icon at bounding box center [514, 462] width 15 height 15
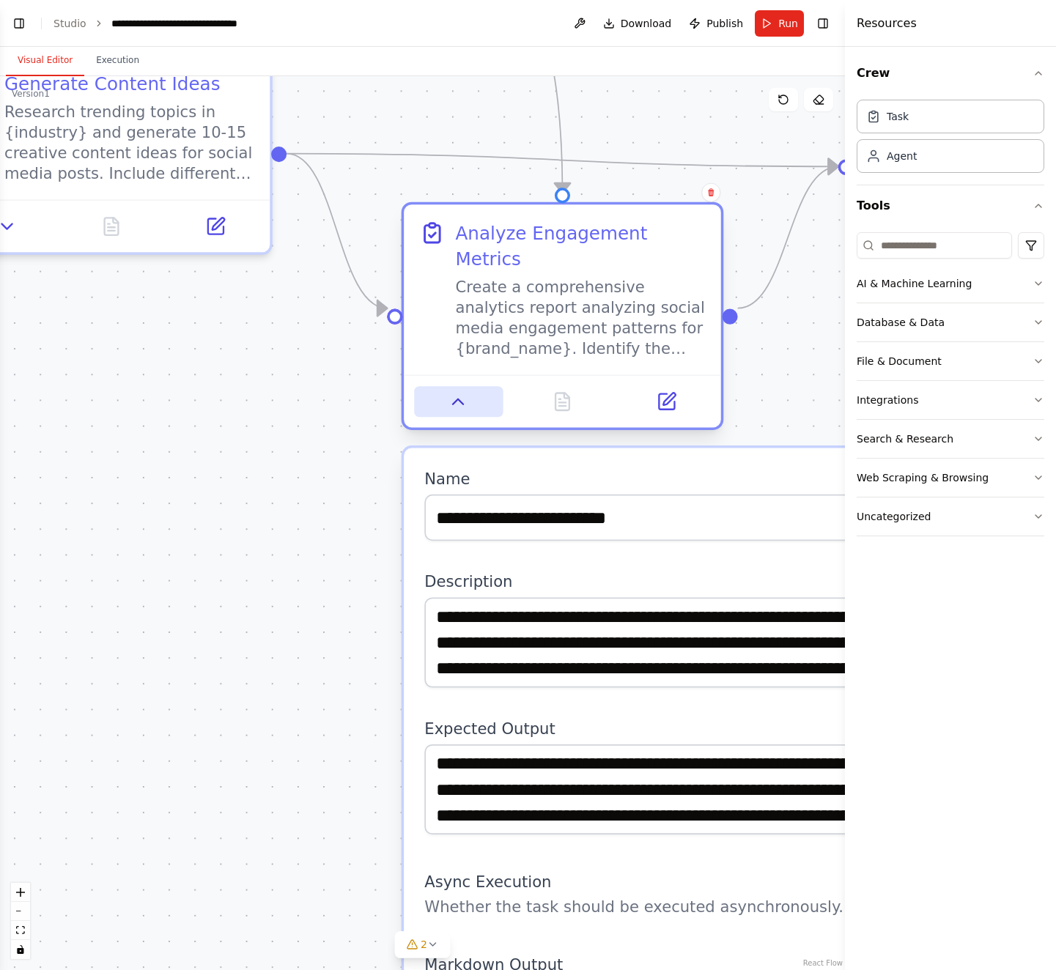
click at [461, 391] on icon at bounding box center [458, 401] width 21 height 21
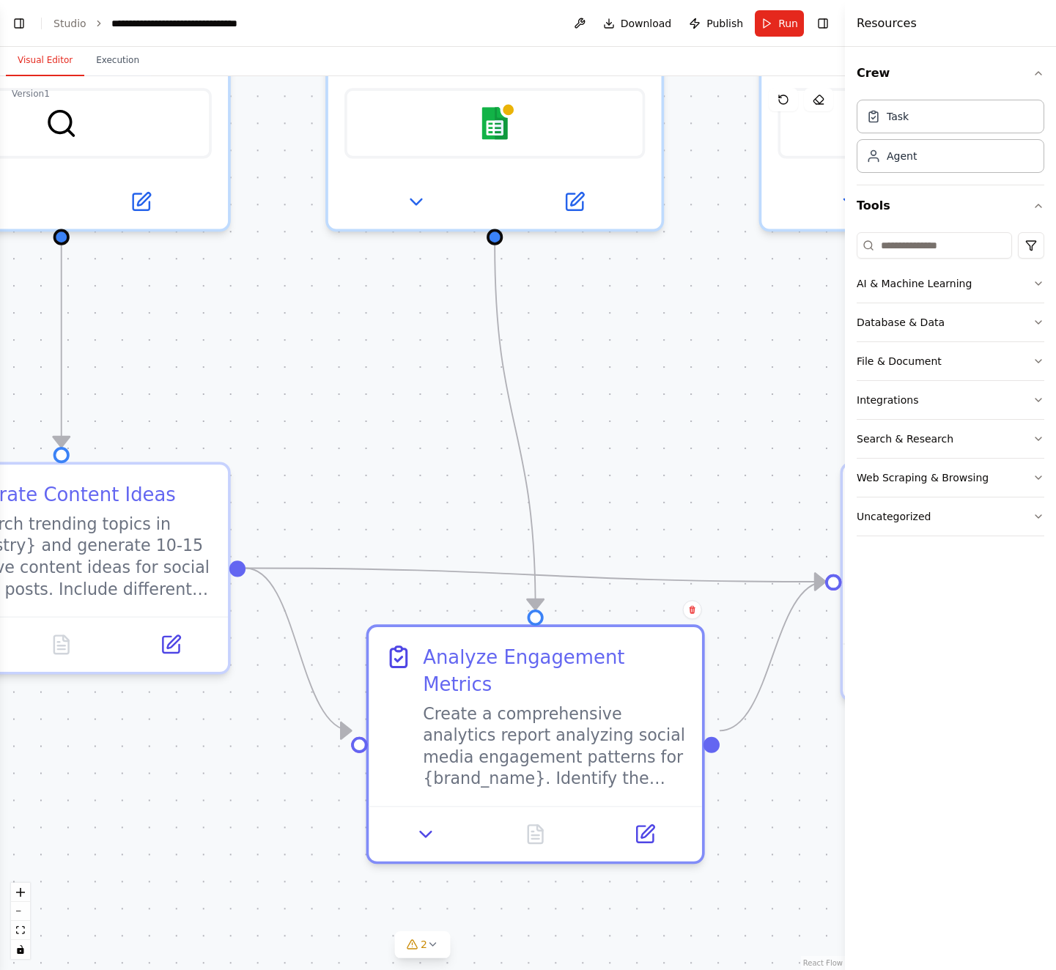
drag, startPoint x: 532, startPoint y: 504, endPoint x: 441, endPoint y: 610, distance: 139.8
click at [503, 923] on div ".deletable-edge-delete-btn { width: 20px; height: 20px; border: 0px solid #ffff…" at bounding box center [422, 523] width 845 height 894
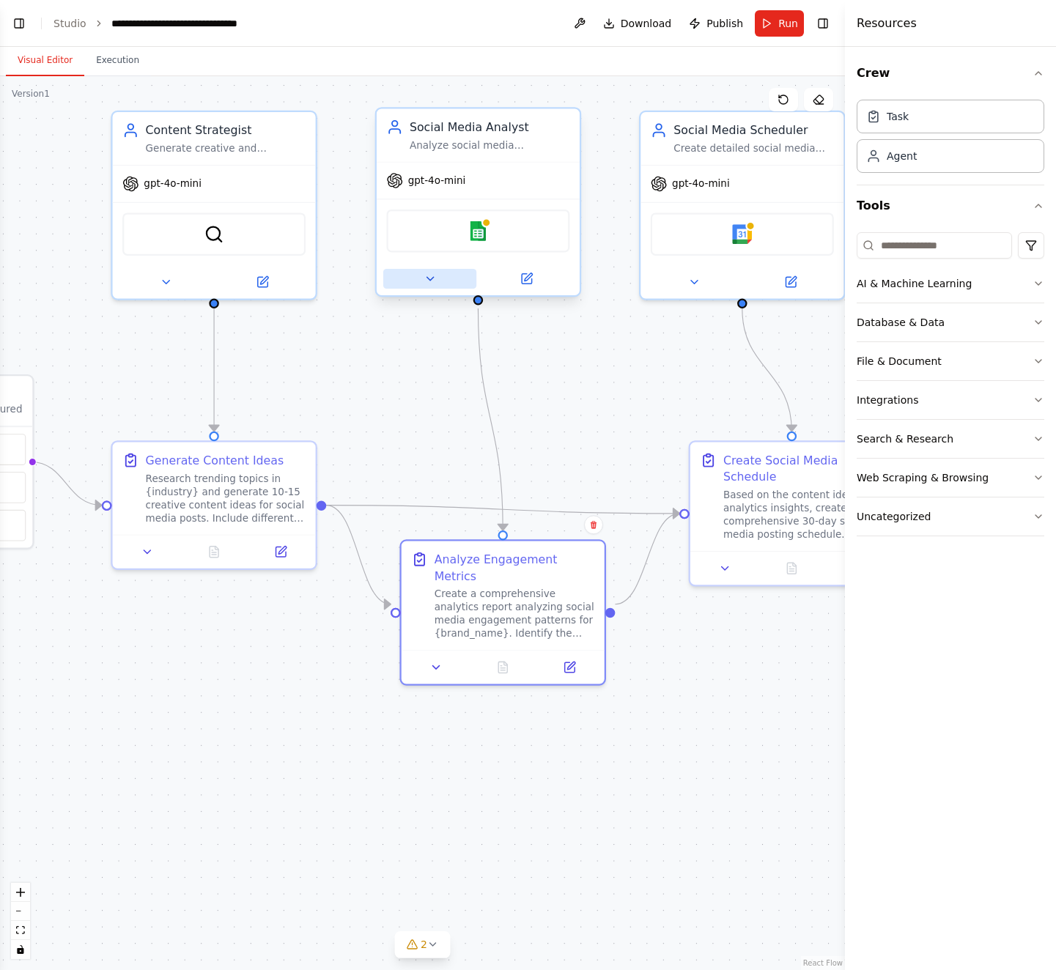
click at [434, 276] on icon at bounding box center [430, 278] width 13 height 13
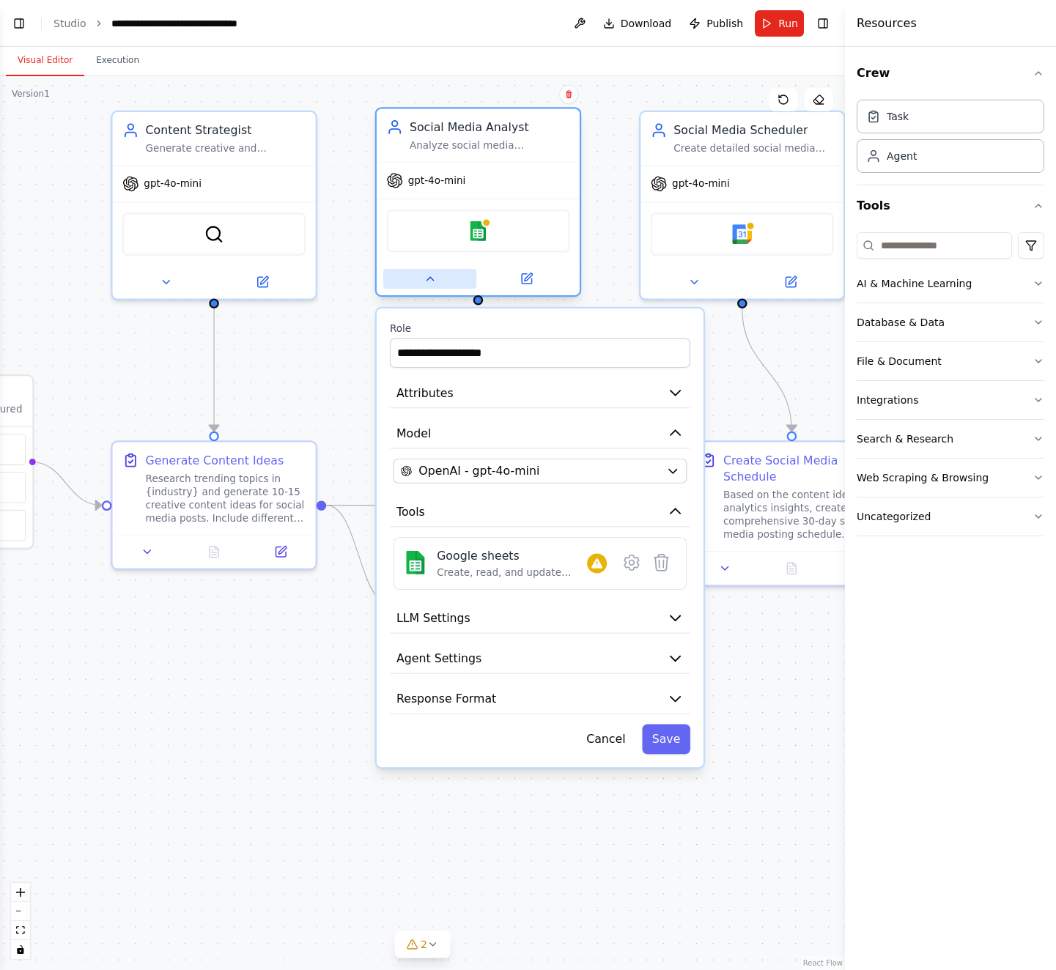
click at [434, 276] on icon at bounding box center [430, 278] width 13 height 13
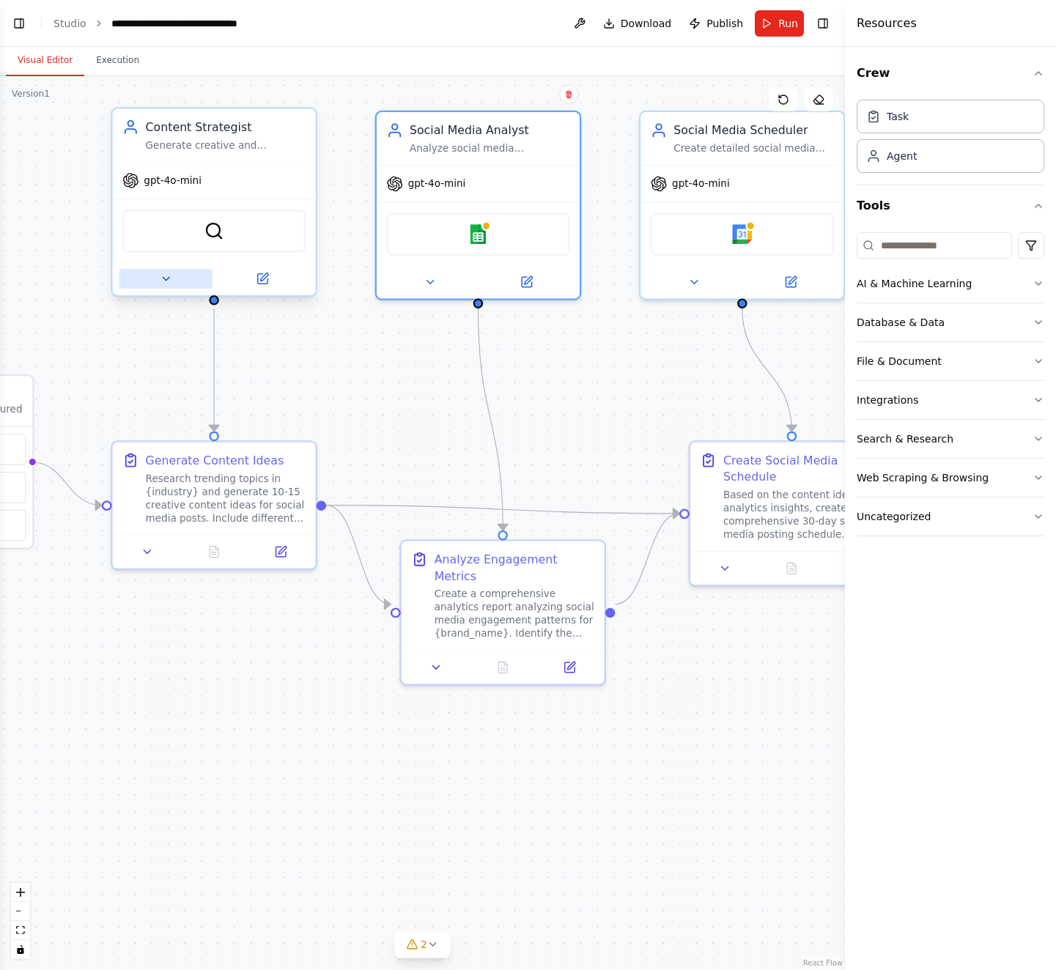
click at [157, 280] on button at bounding box center [165, 279] width 93 height 20
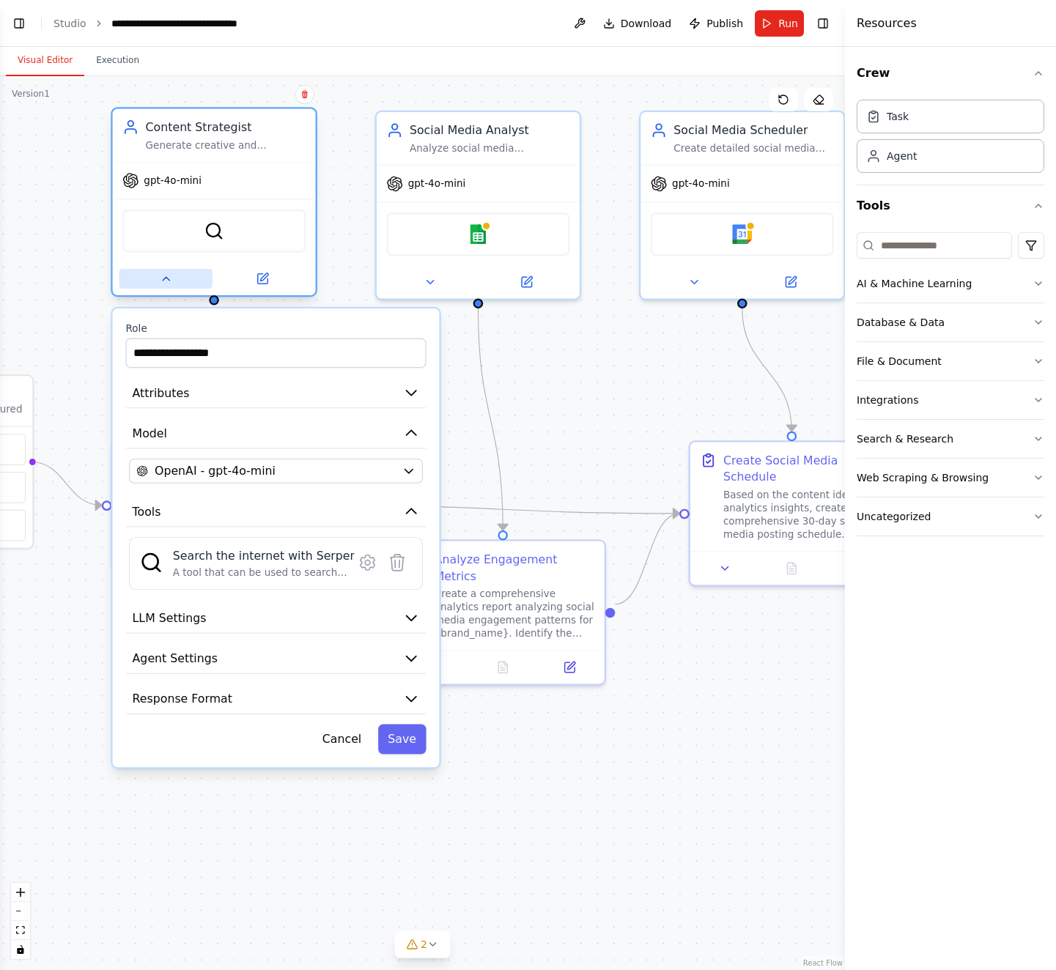
click at [157, 280] on button at bounding box center [165, 279] width 93 height 20
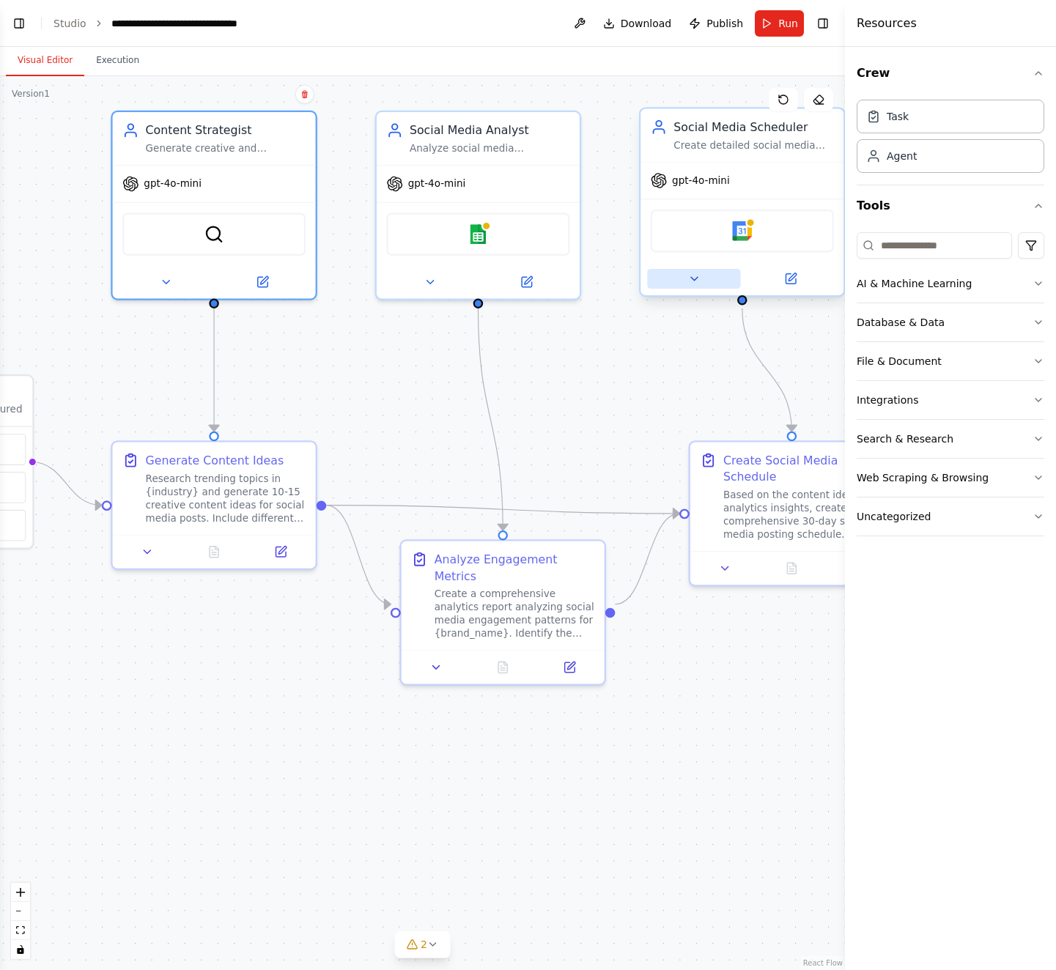
click at [692, 286] on button at bounding box center [693, 279] width 93 height 20
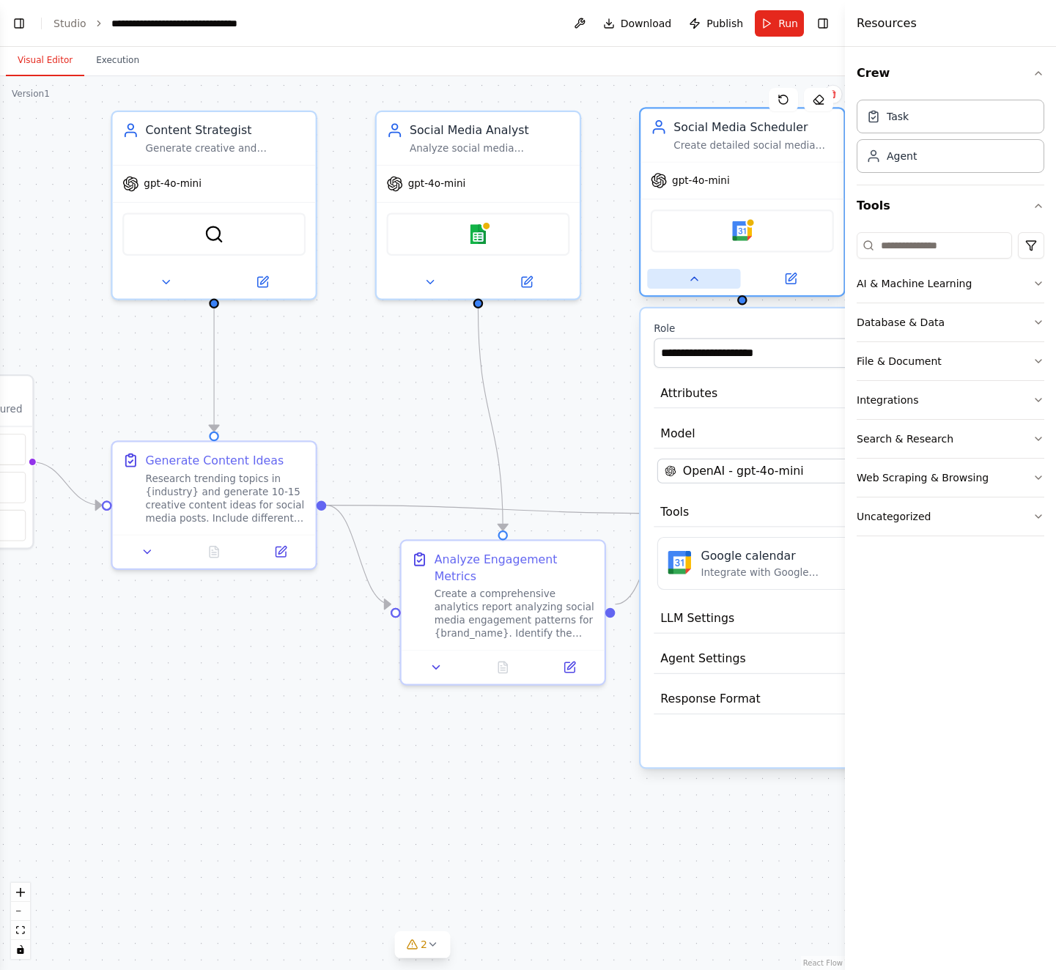
click at [692, 283] on icon at bounding box center [693, 278] width 13 height 13
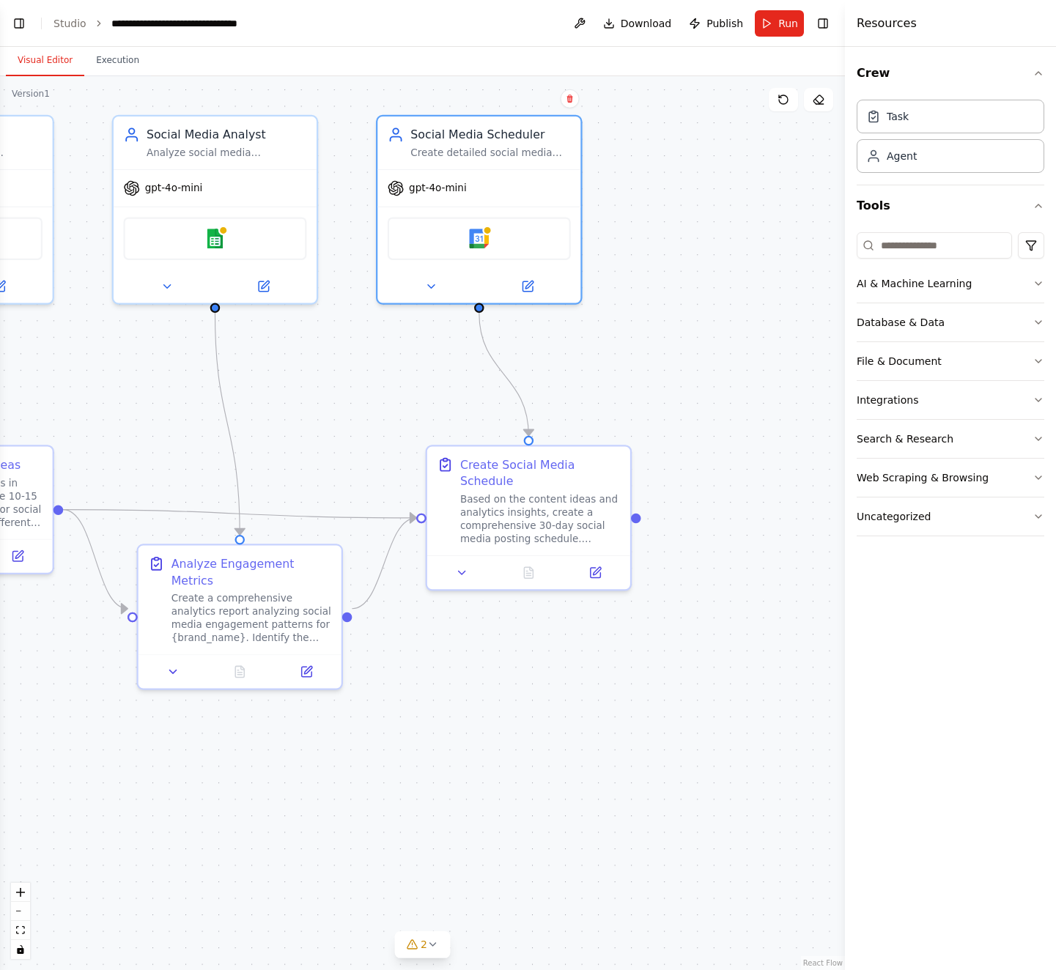
drag, startPoint x: 783, startPoint y: 685, endPoint x: 519, endPoint y: 689, distance: 263.1
click at [519, 689] on div ".deletable-edge-delete-btn { width: 20px; height: 20px; border: 0px solid #ffff…" at bounding box center [422, 523] width 845 height 894
click at [462, 564] on icon at bounding box center [462, 569] width 13 height 13
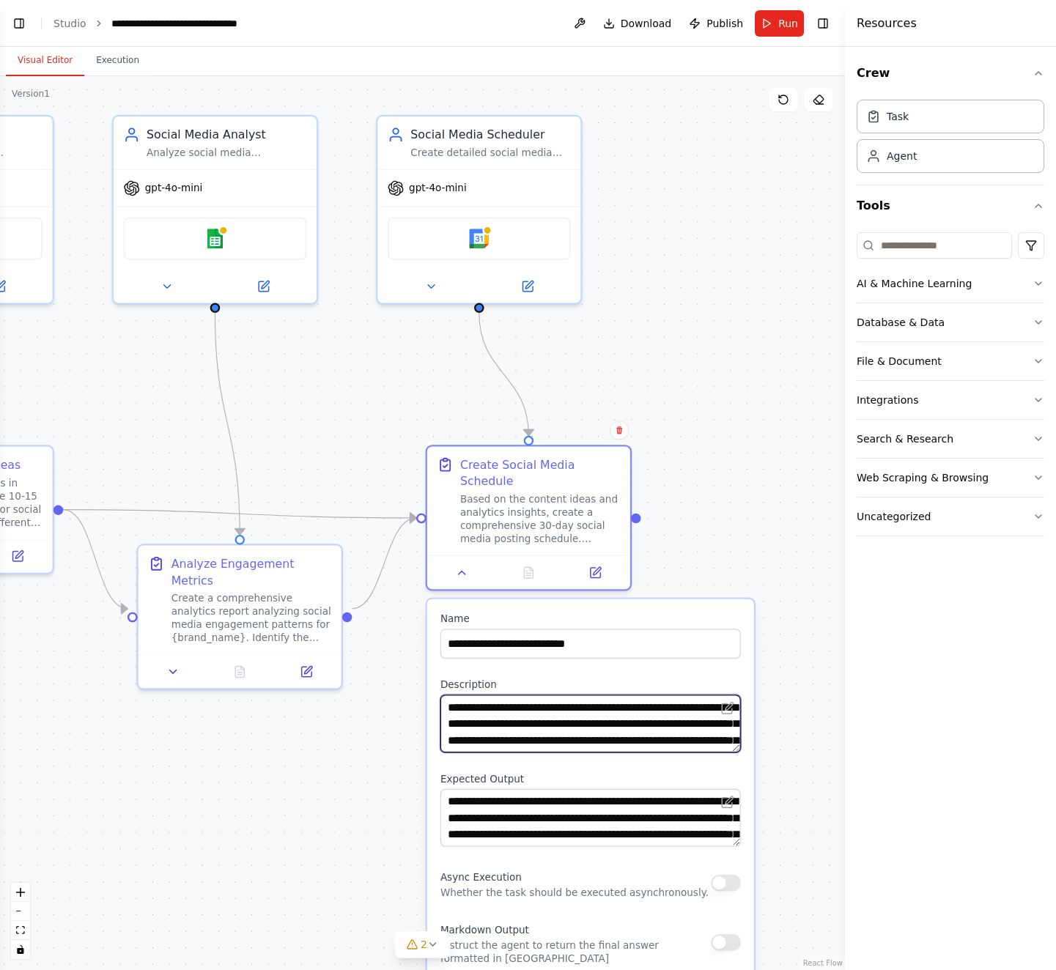
click at [680, 732] on textarea "**********" at bounding box center [590, 724] width 300 height 58
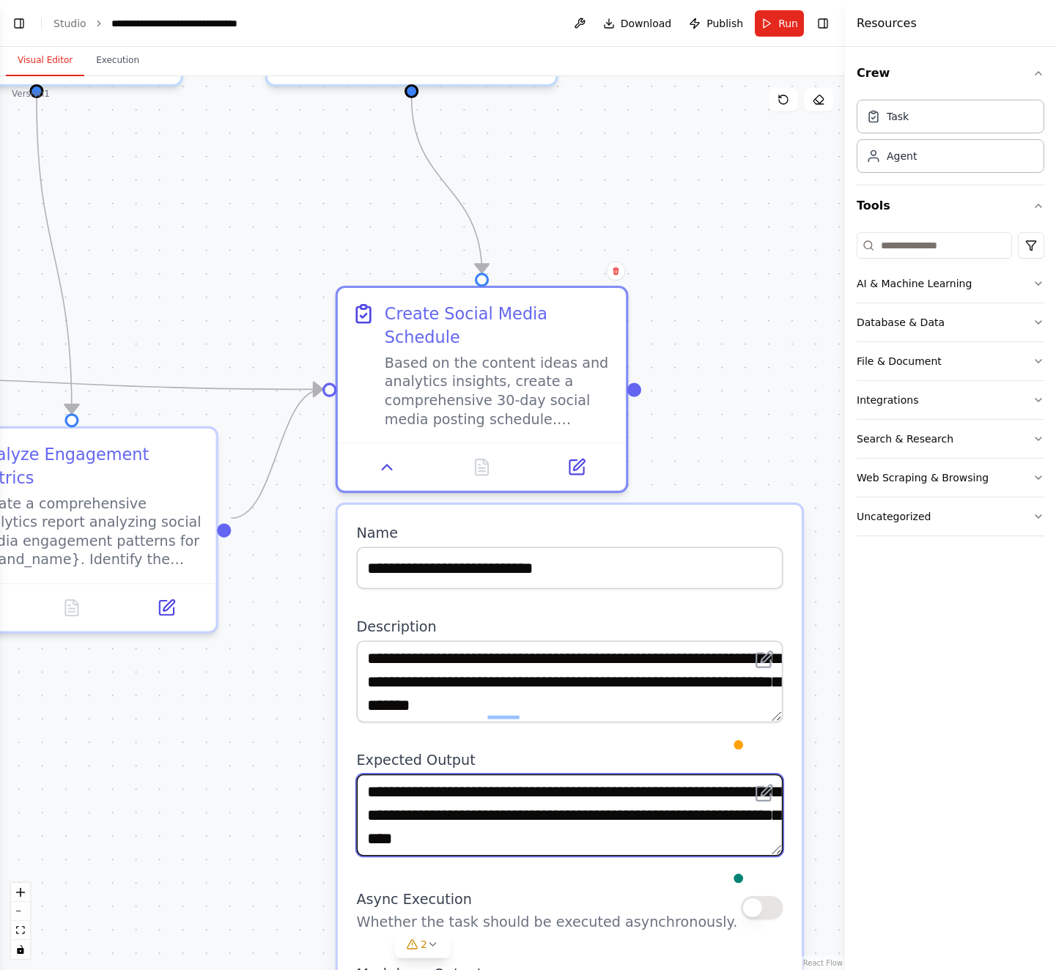
scroll to position [0, 0]
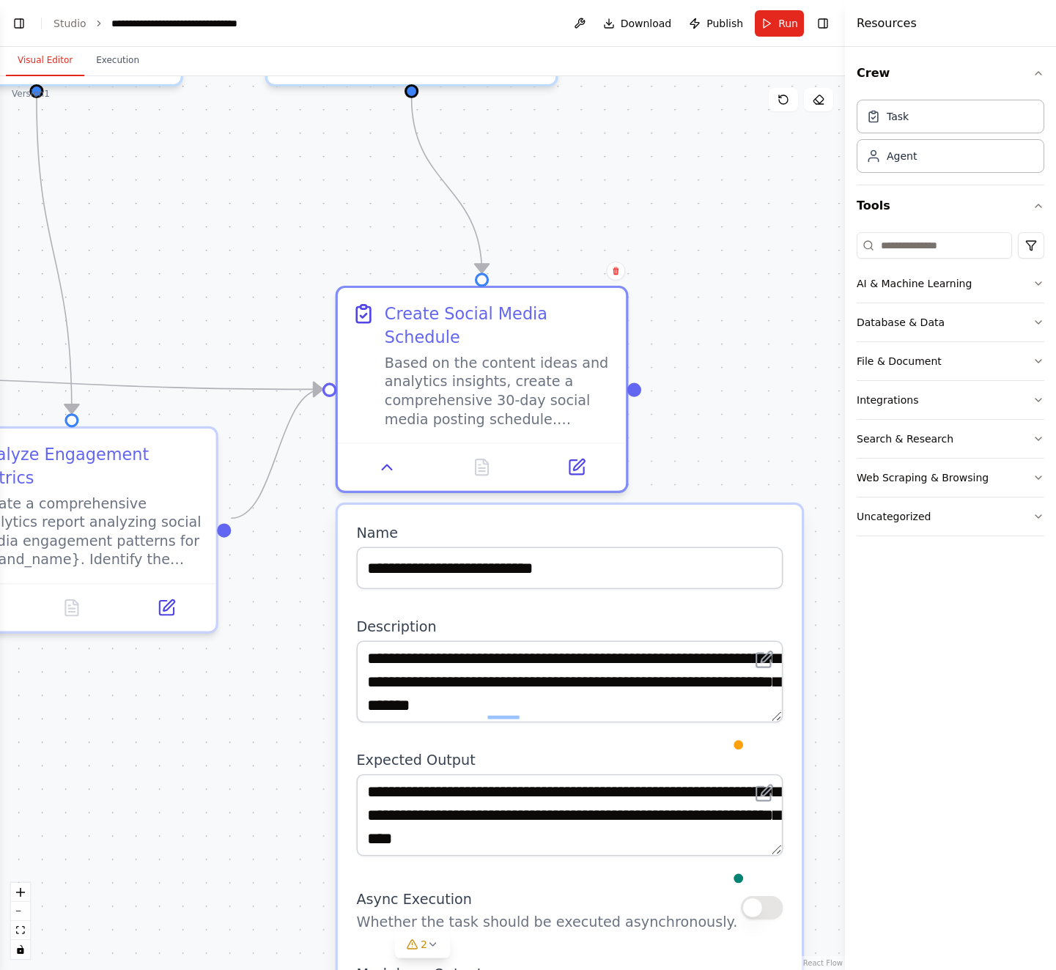
click at [687, 452] on div ".deletable-edge-delete-btn { width: 20px; height: 20px; border: 0px solid #ffff…" at bounding box center [422, 523] width 845 height 894
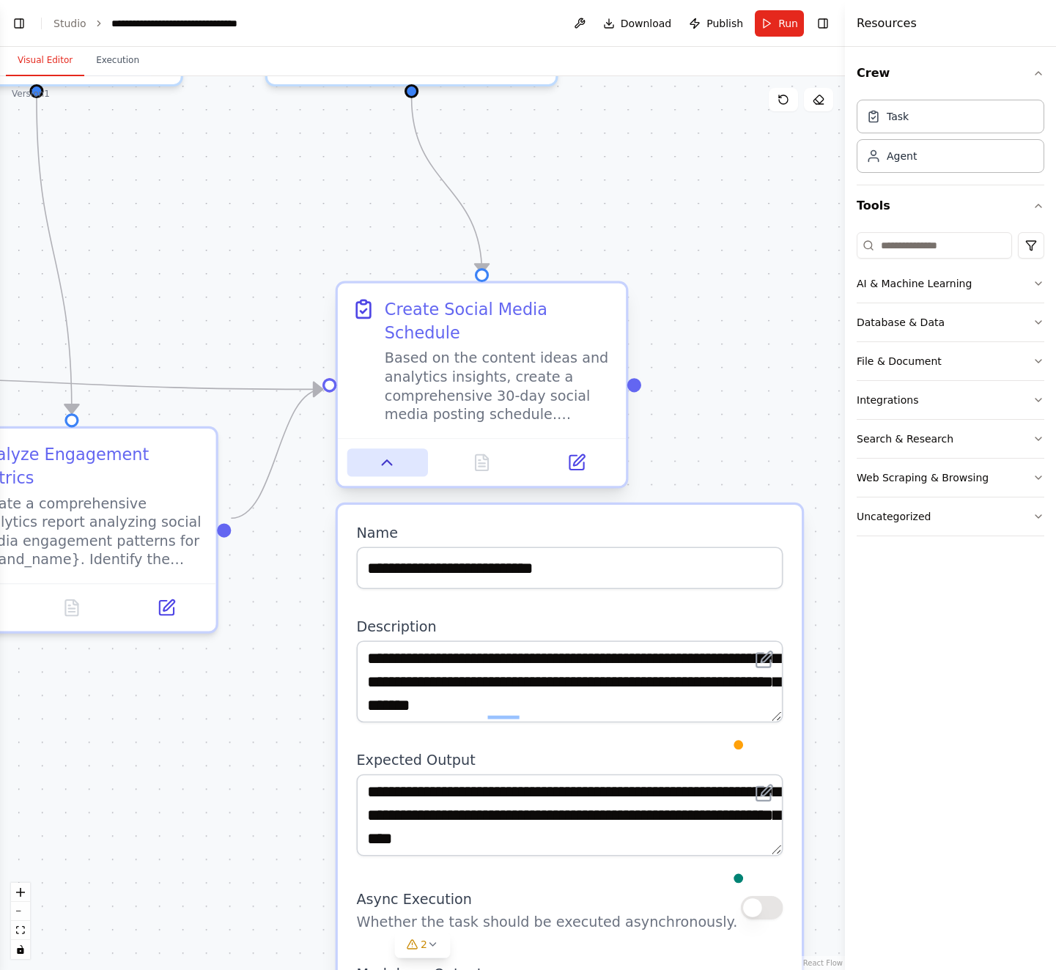
click at [398, 456] on button at bounding box center [387, 462] width 81 height 28
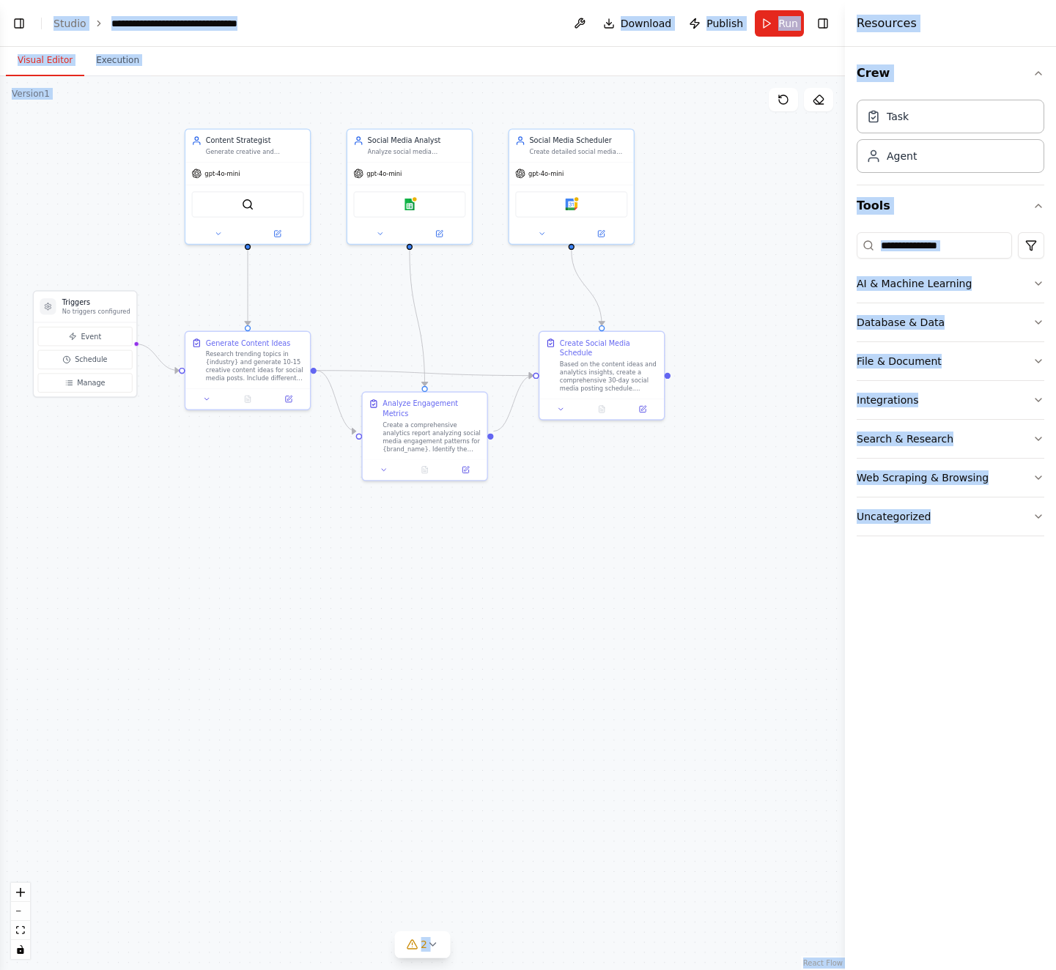
click at [732, 95] on div ".deletable-edge-delete-btn { width: 20px; height: 20px; border: 0px solid #ffff…" at bounding box center [422, 523] width 845 height 894
click at [576, 153] on div "Create detailed social media posting schedules and manage content calendar for …" at bounding box center [578, 150] width 98 height 8
click at [624, 116] on icon at bounding box center [622, 112] width 9 height 9
click at [618, 113] on icon at bounding box center [622, 112] width 9 height 9
click at [23, 23] on button "Toggle Left Sidebar" at bounding box center [19, 23] width 21 height 21
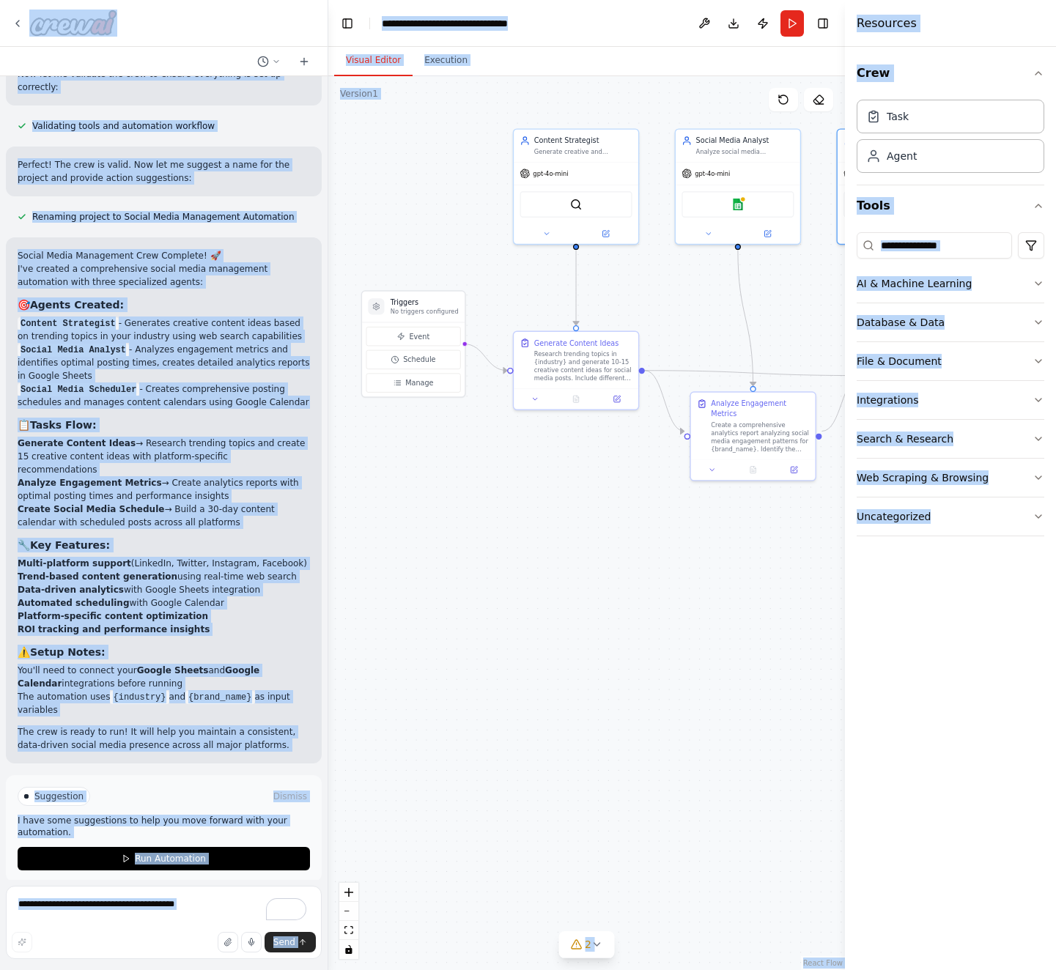
click at [377, 10] on header "**********" at bounding box center [586, 23] width 517 height 47
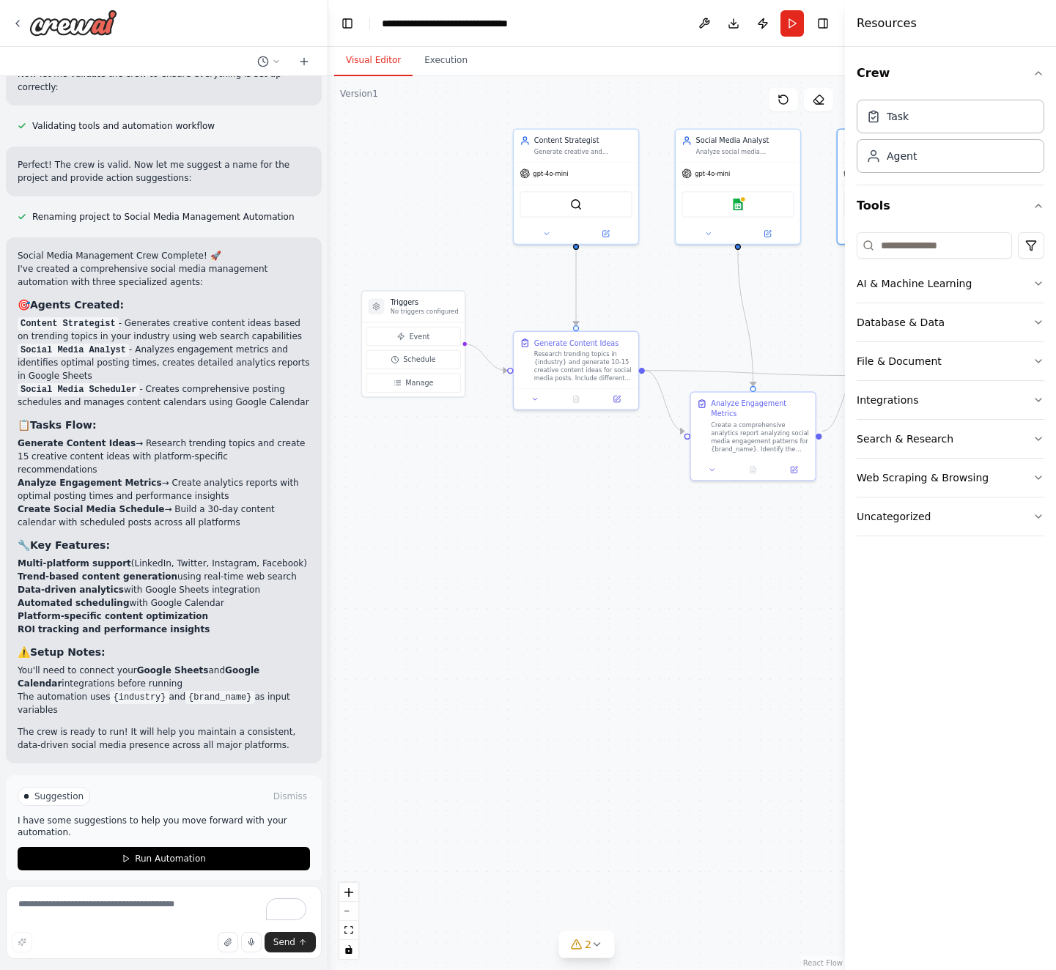
click at [344, 12] on header "**********" at bounding box center [586, 23] width 517 height 47
click at [350, 23] on button "Toggle Left Sidebar" at bounding box center [347, 23] width 21 height 21
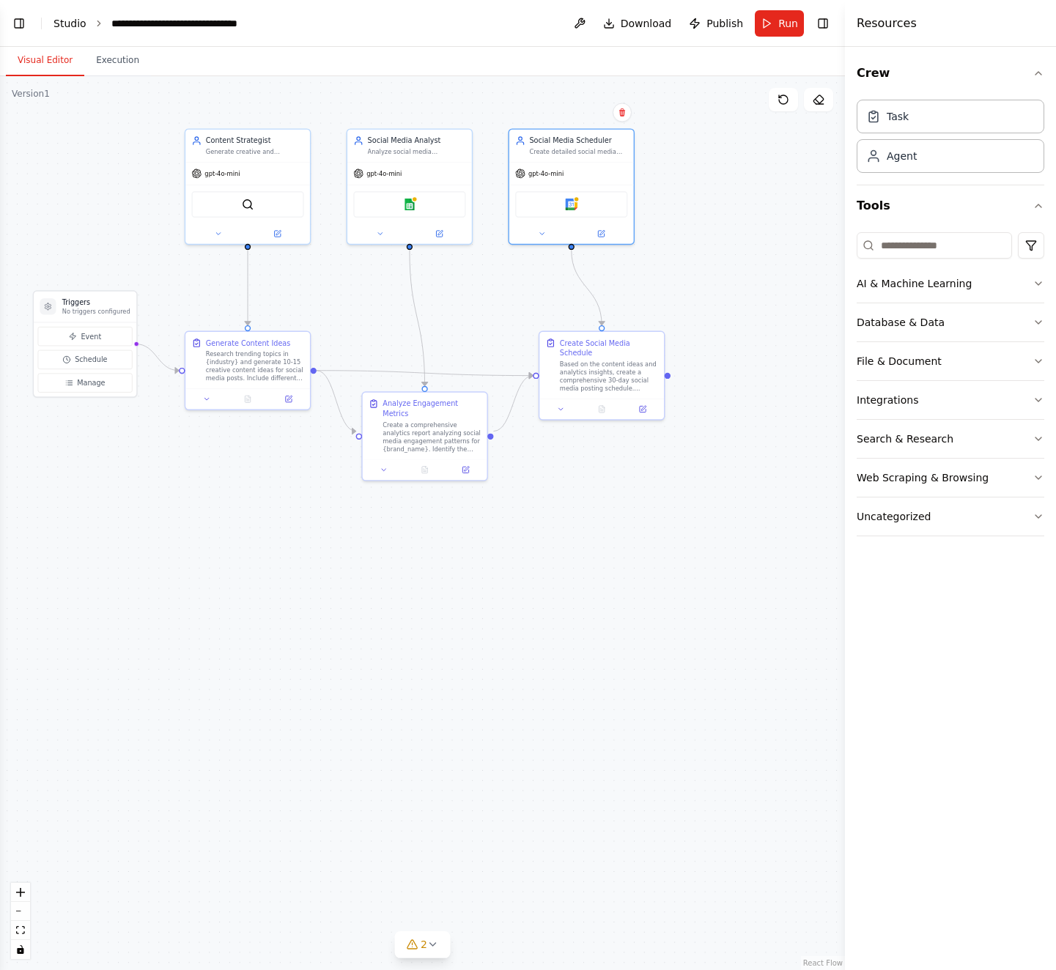
click at [63, 28] on link "Studio" at bounding box center [69, 24] width 33 height 12
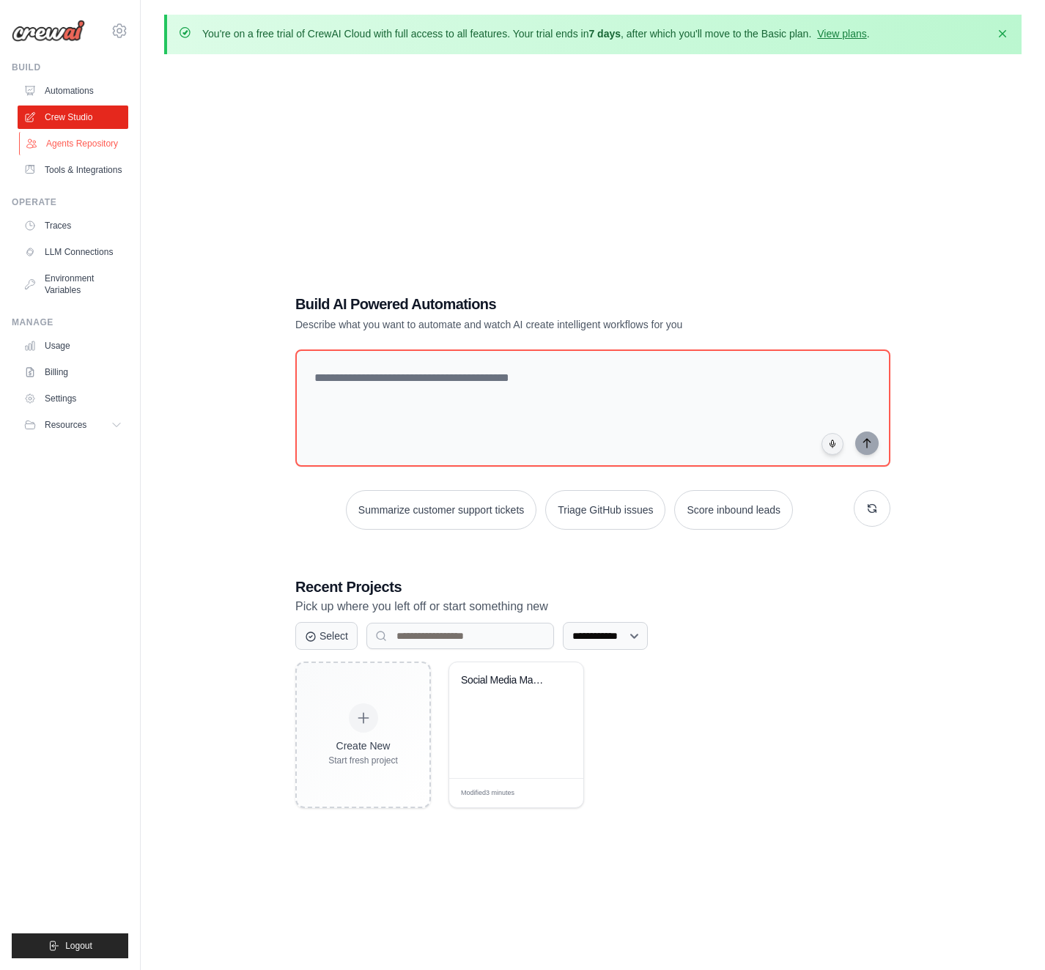
click at [98, 140] on link "Agents Repository" at bounding box center [74, 143] width 111 height 23
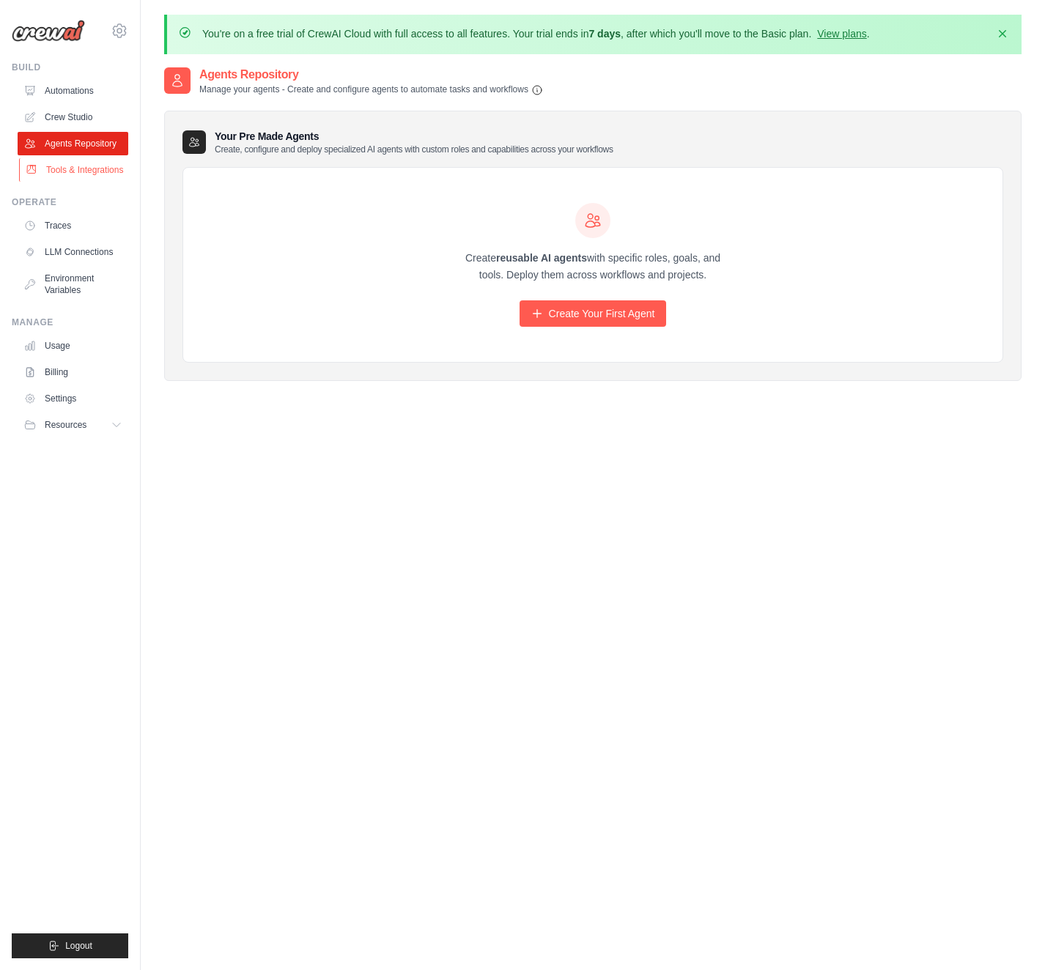
click at [84, 171] on link "Tools & Integrations" at bounding box center [74, 169] width 111 height 23
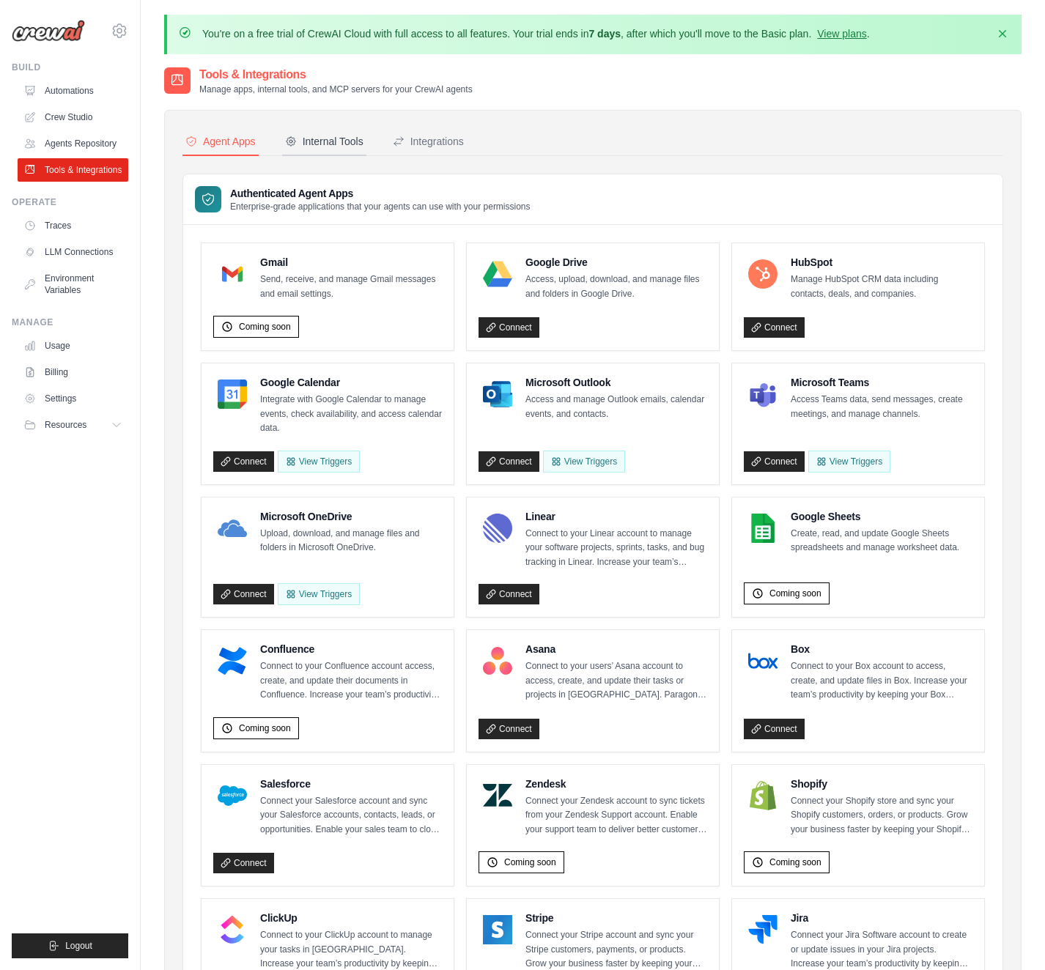
click at [334, 138] on div "Internal Tools" at bounding box center [324, 141] width 78 height 15
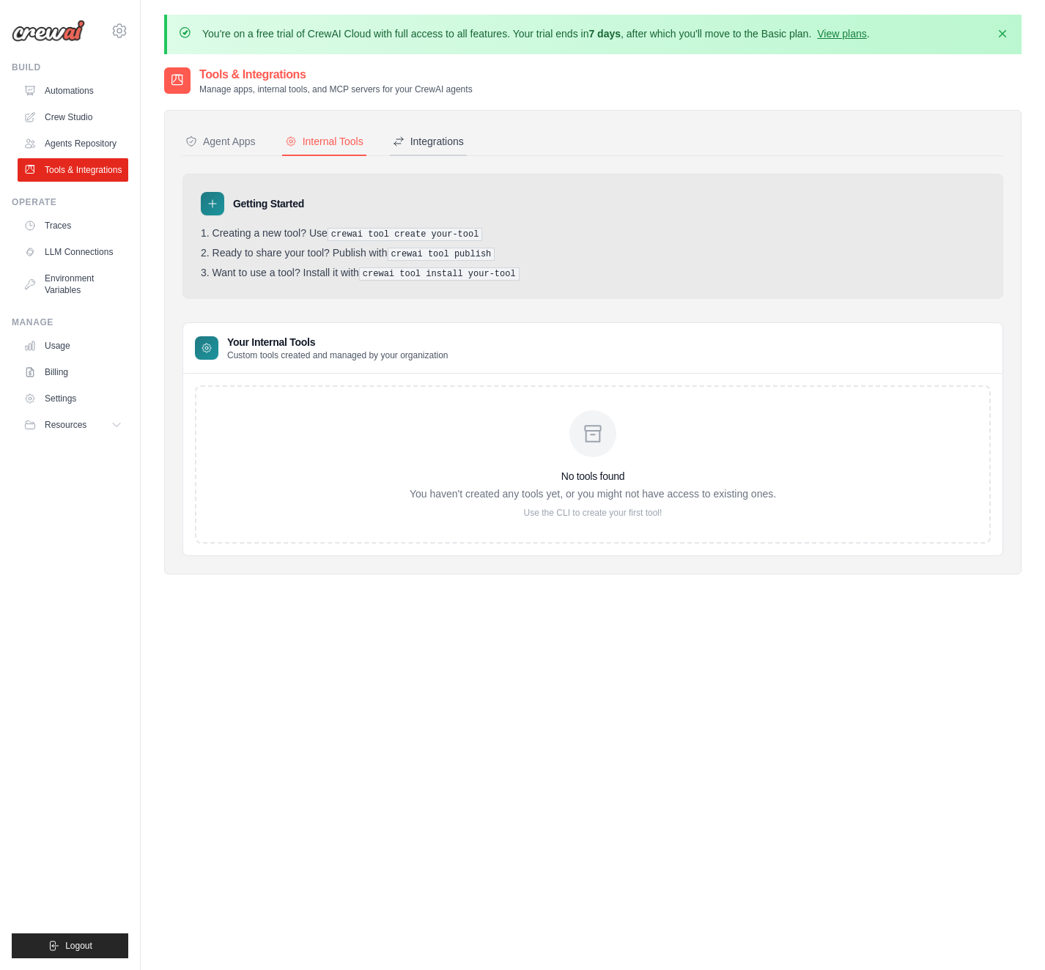
click at [464, 144] on div "Integrations" at bounding box center [428, 141] width 71 height 15
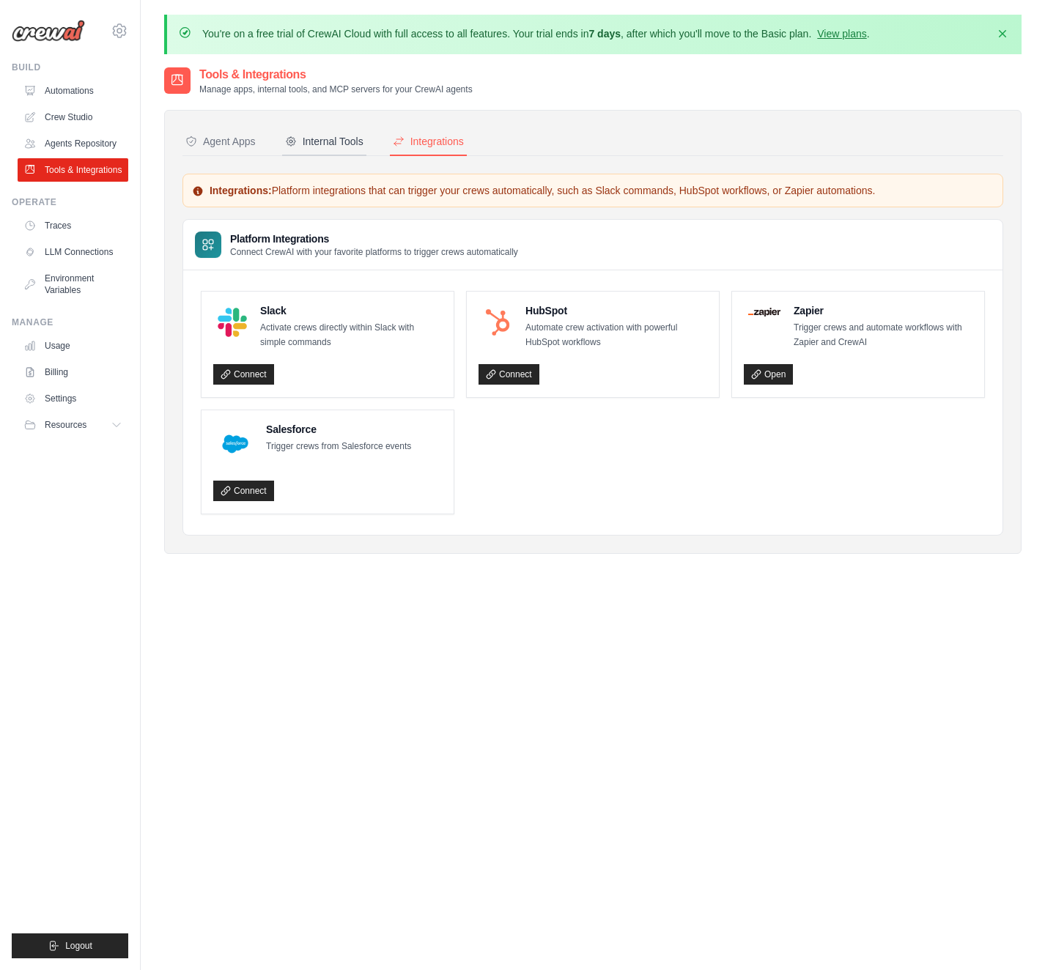
click at [326, 132] on button "Internal Tools" at bounding box center [324, 142] width 84 height 28
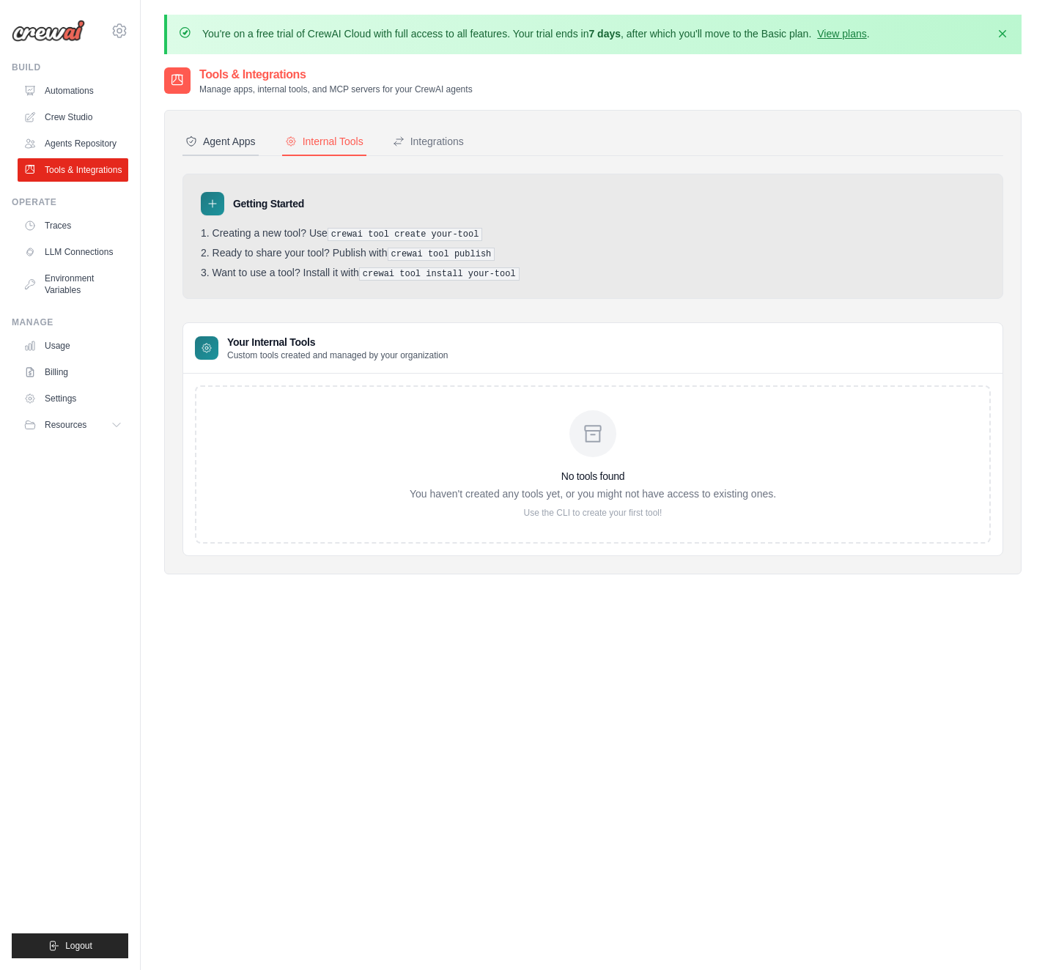
click at [234, 136] on div "Agent Apps" at bounding box center [220, 141] width 70 height 15
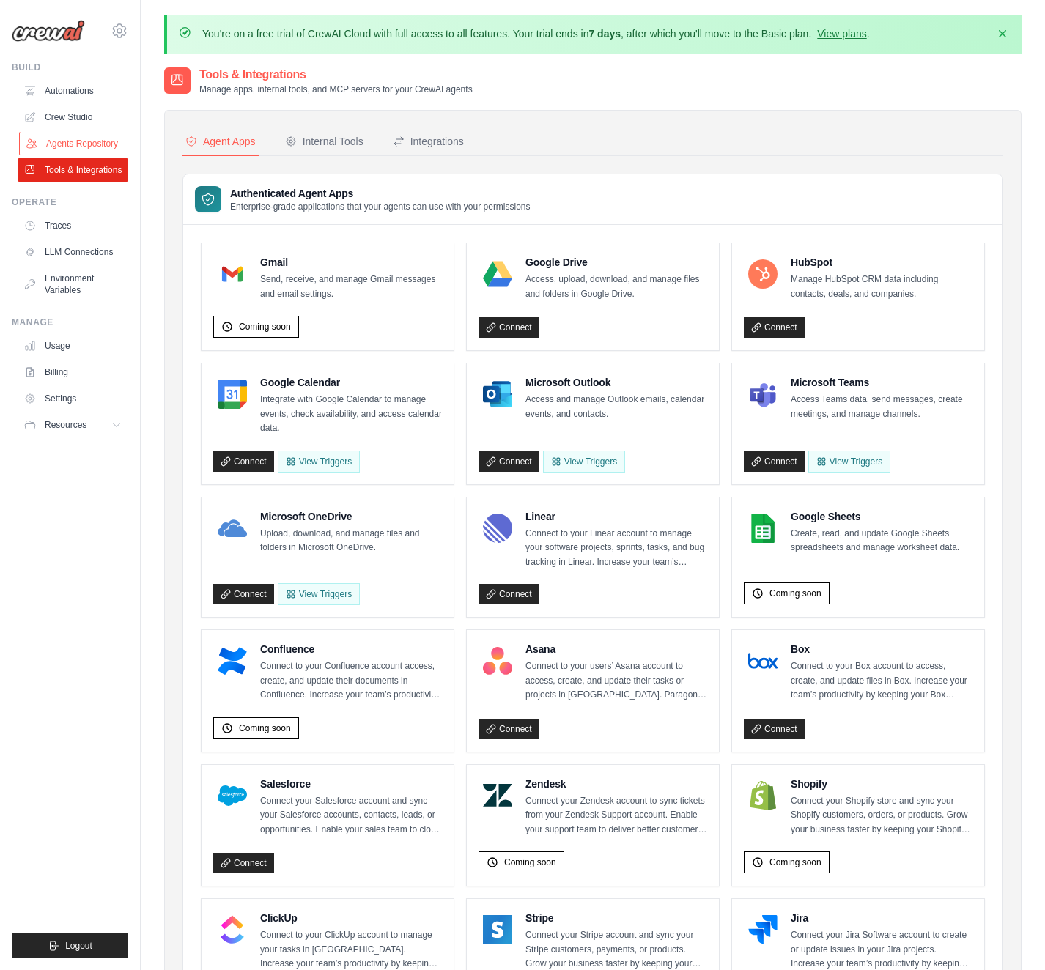
click at [90, 143] on link "Agents Repository" at bounding box center [74, 143] width 111 height 23
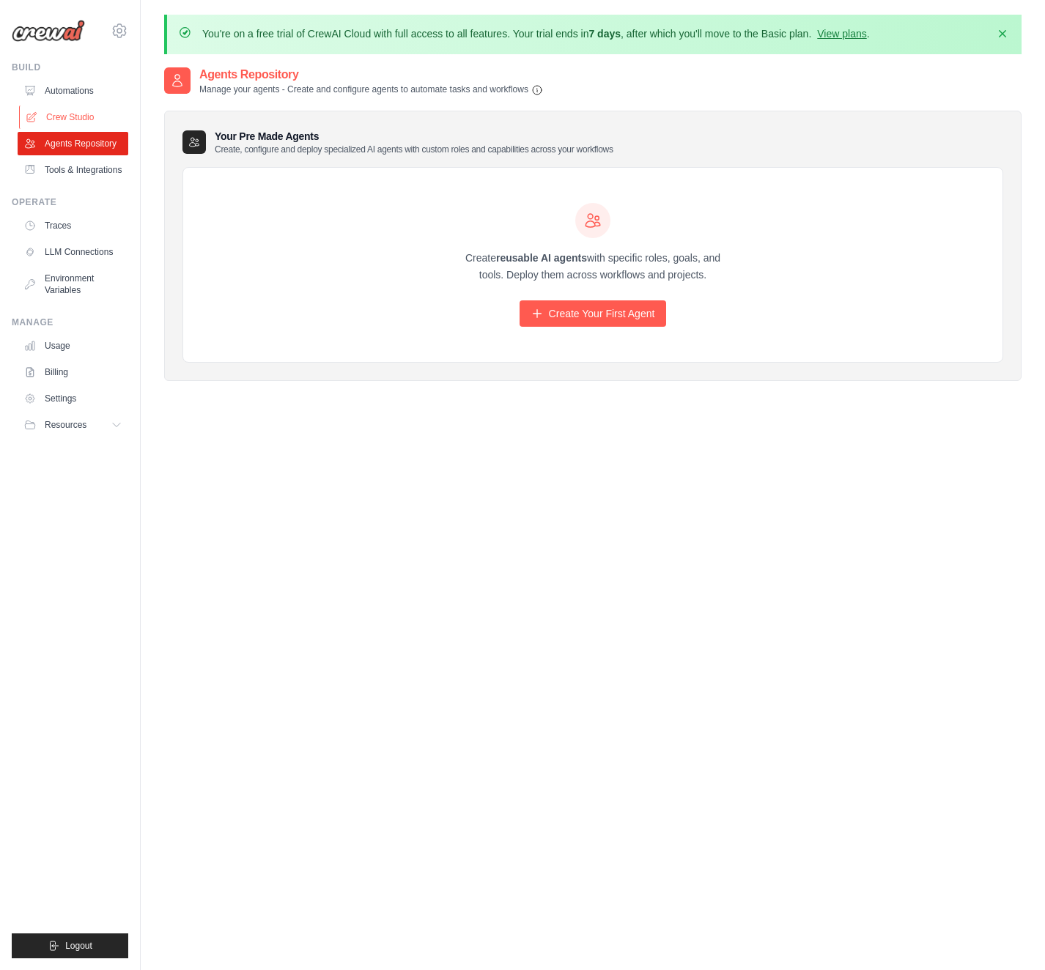
click at [80, 113] on link "Crew Studio" at bounding box center [74, 117] width 111 height 23
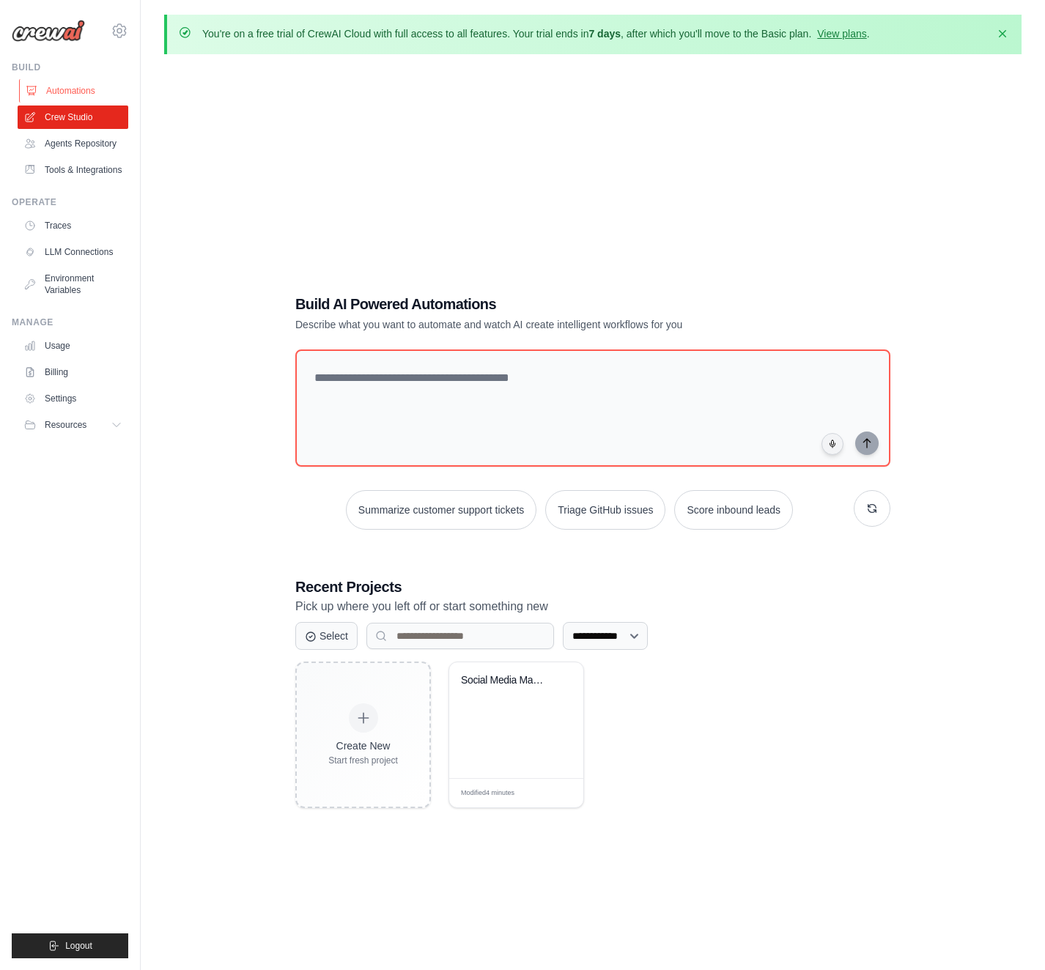
click at [84, 84] on link "Automations" at bounding box center [74, 90] width 111 height 23
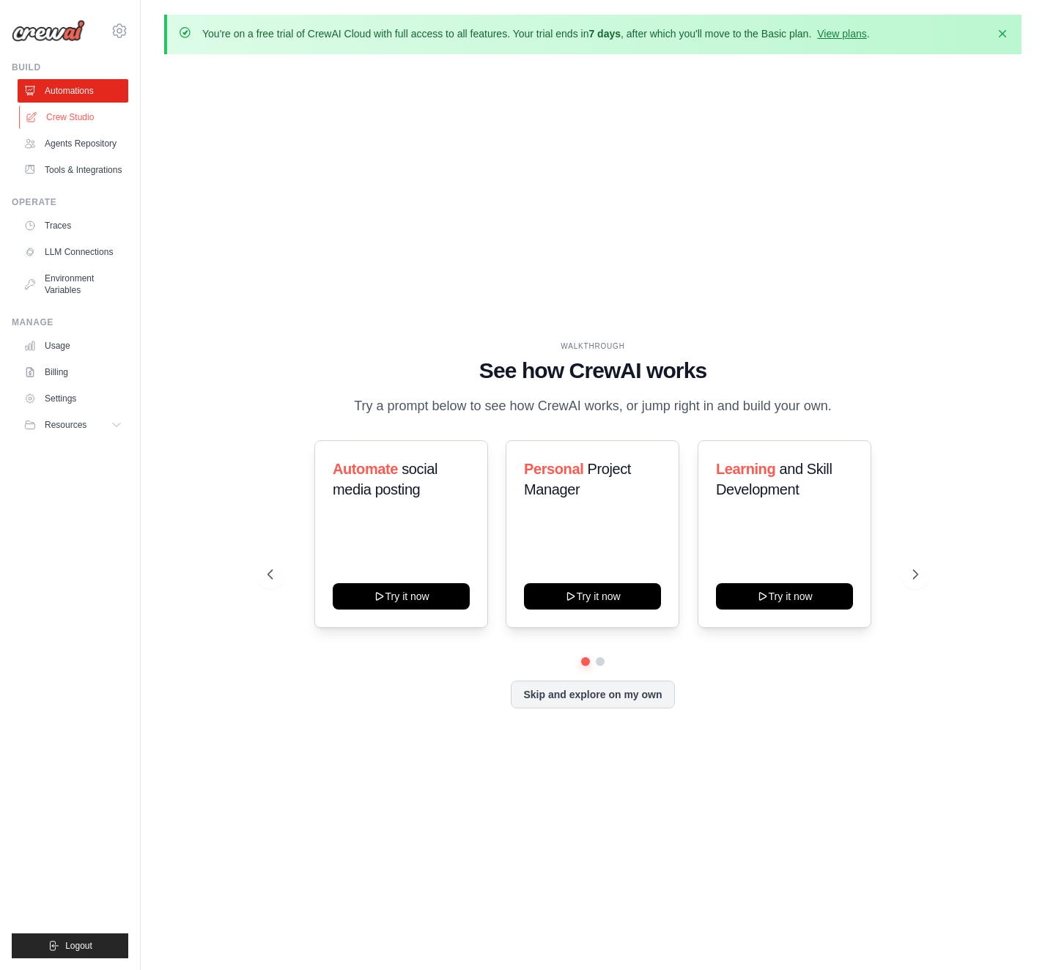
click at [86, 110] on link "Crew Studio" at bounding box center [74, 117] width 111 height 23
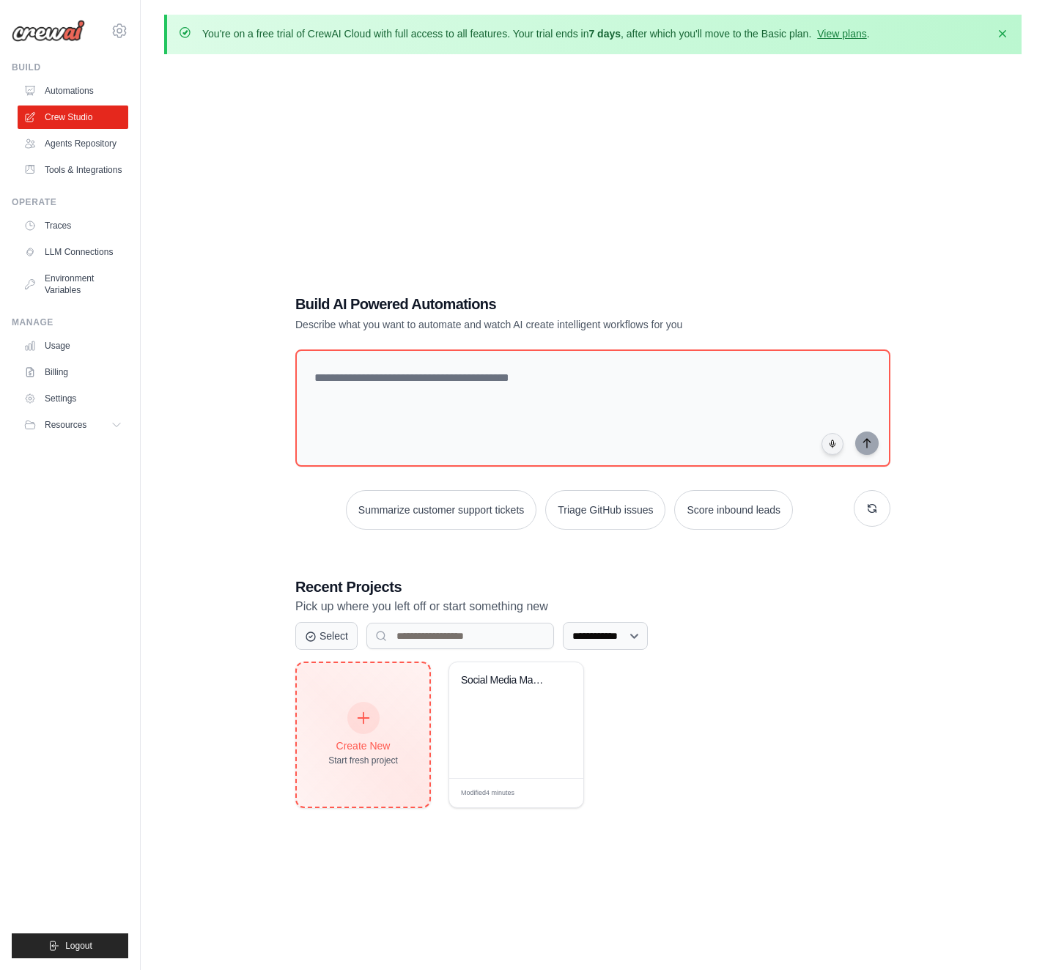
click at [357, 722] on icon at bounding box center [363, 718] width 16 height 16
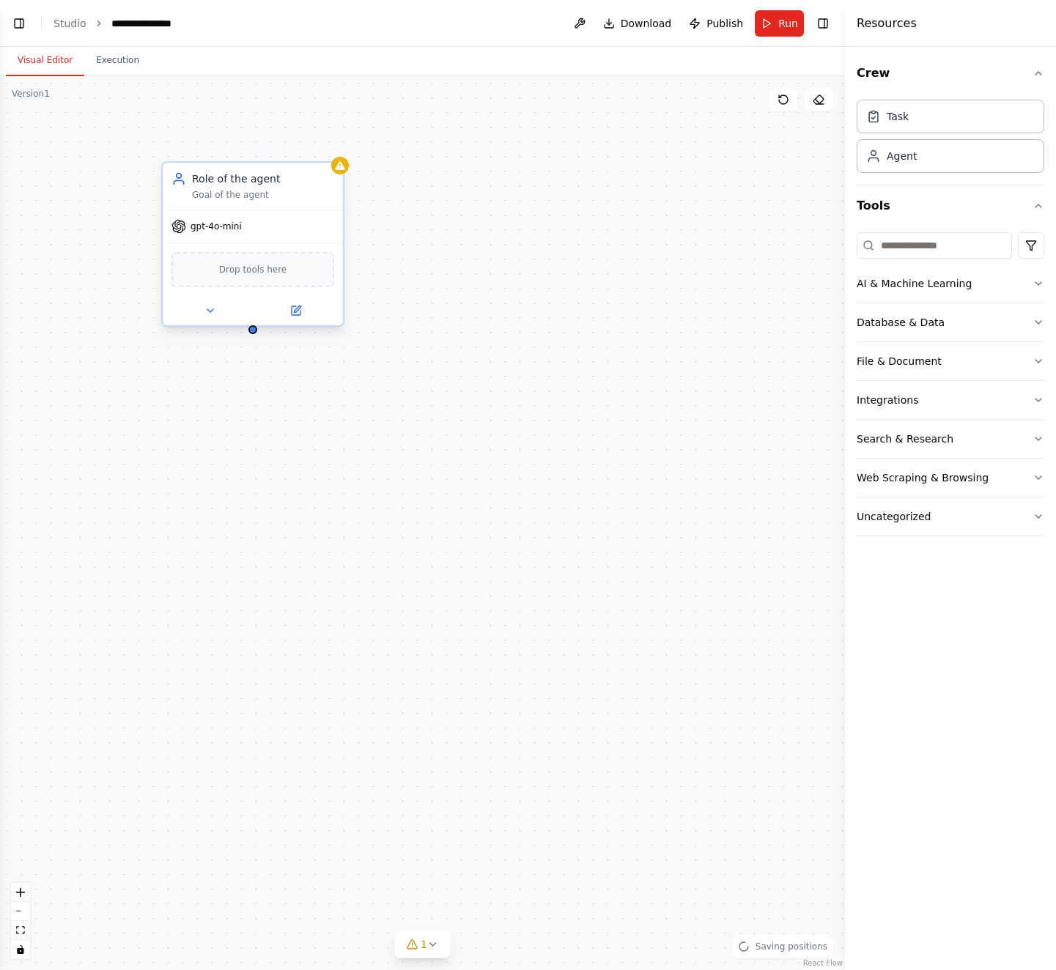
click at [238, 177] on div "Role of the agent" at bounding box center [263, 178] width 142 height 15
click at [207, 300] on div at bounding box center [253, 310] width 180 height 29
click at [208, 302] on button at bounding box center [210, 311] width 83 height 18
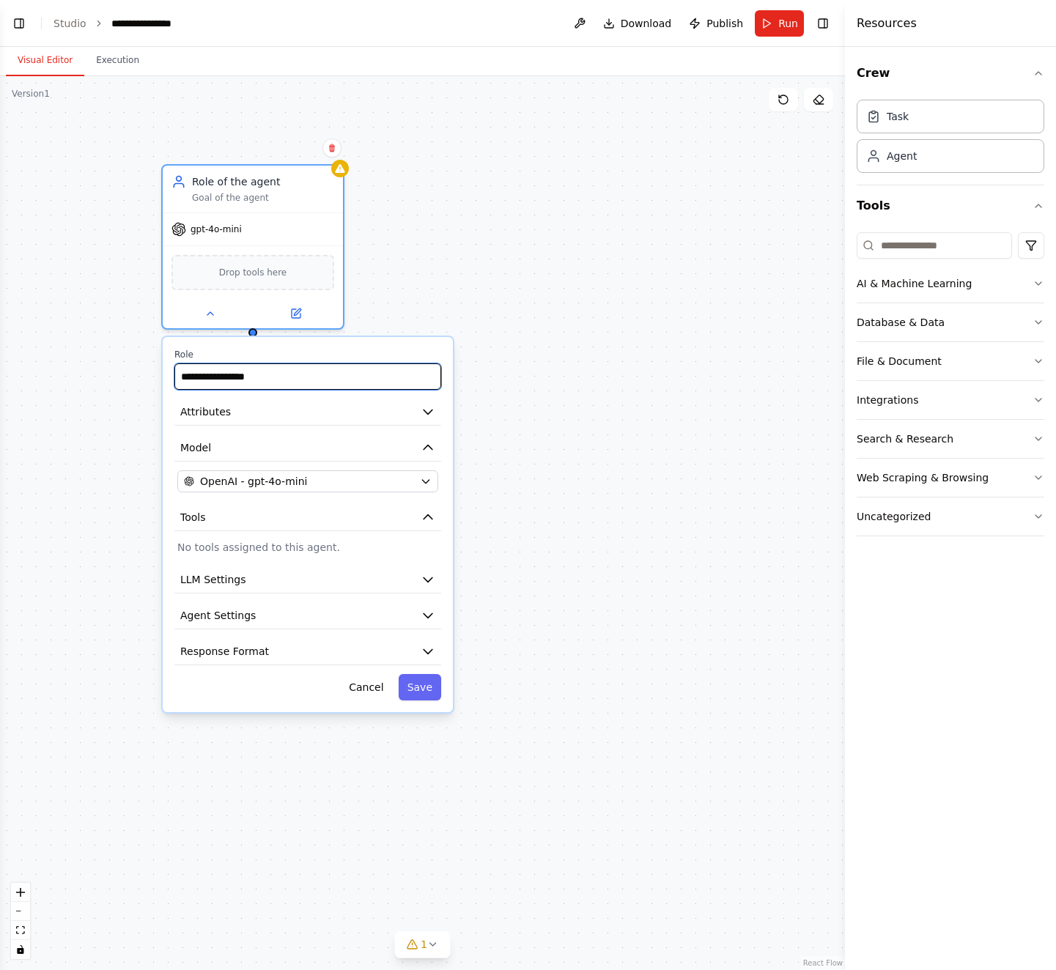
click at [255, 378] on input "**********" at bounding box center [307, 376] width 267 height 26
type input "********"
click at [424, 415] on icon "button" at bounding box center [428, 411] width 15 height 15
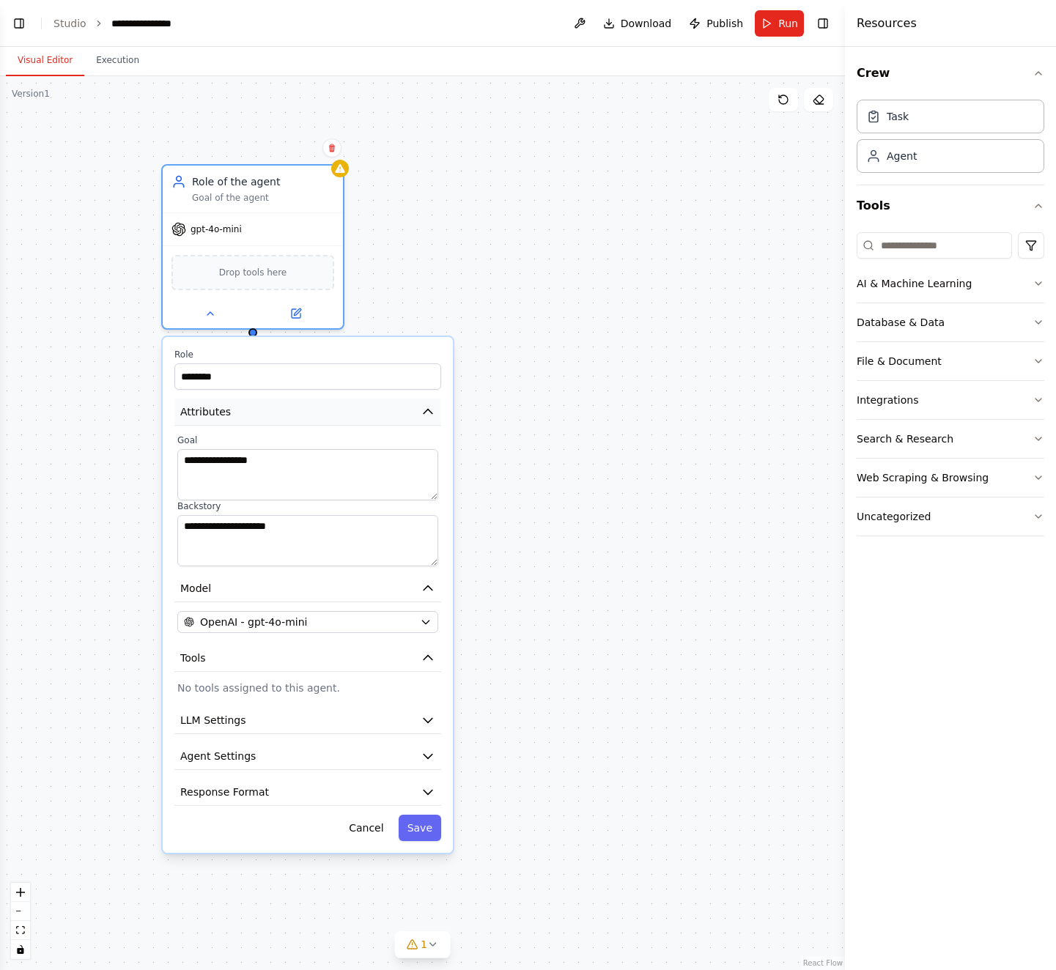
click at [426, 416] on icon "button" at bounding box center [428, 411] width 15 height 15
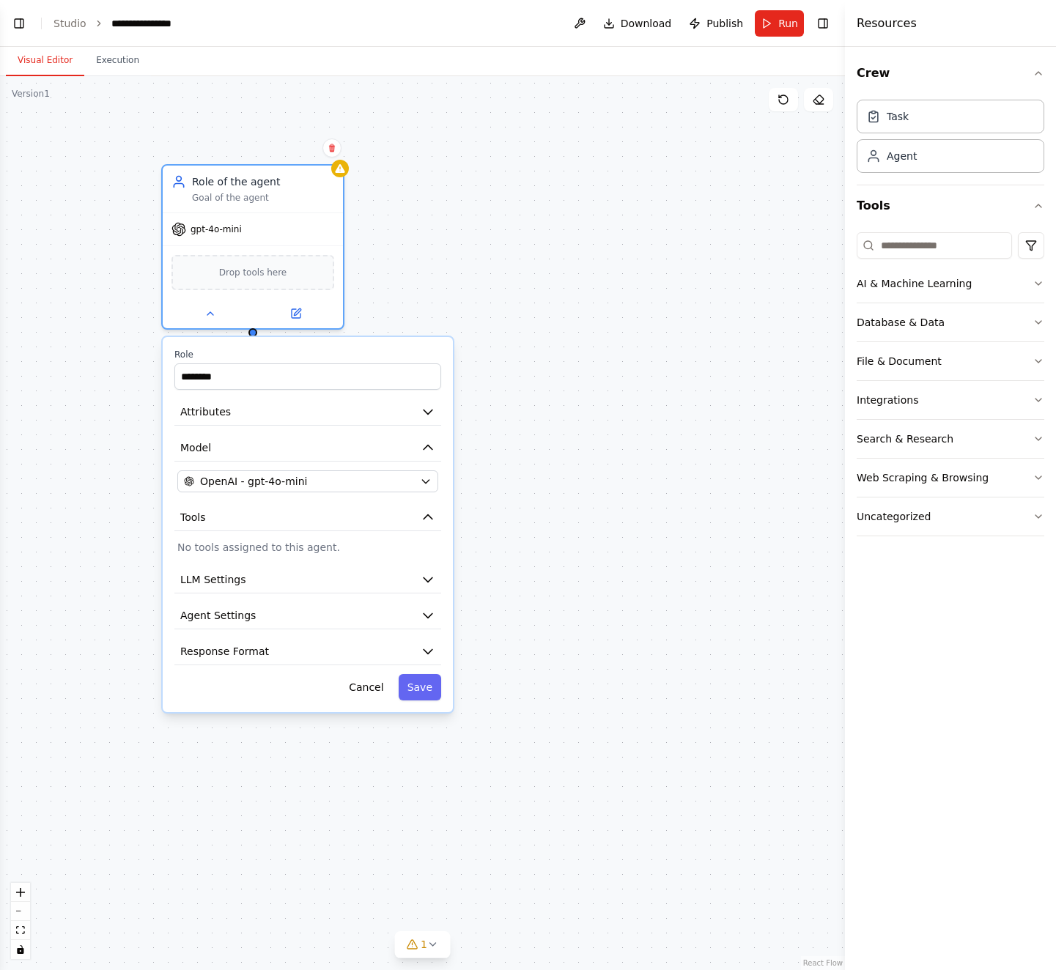
click at [273, 549] on p "No tools assigned to this agent." at bounding box center [307, 547] width 261 height 15
click at [432, 698] on button "Save" at bounding box center [420, 687] width 42 height 26
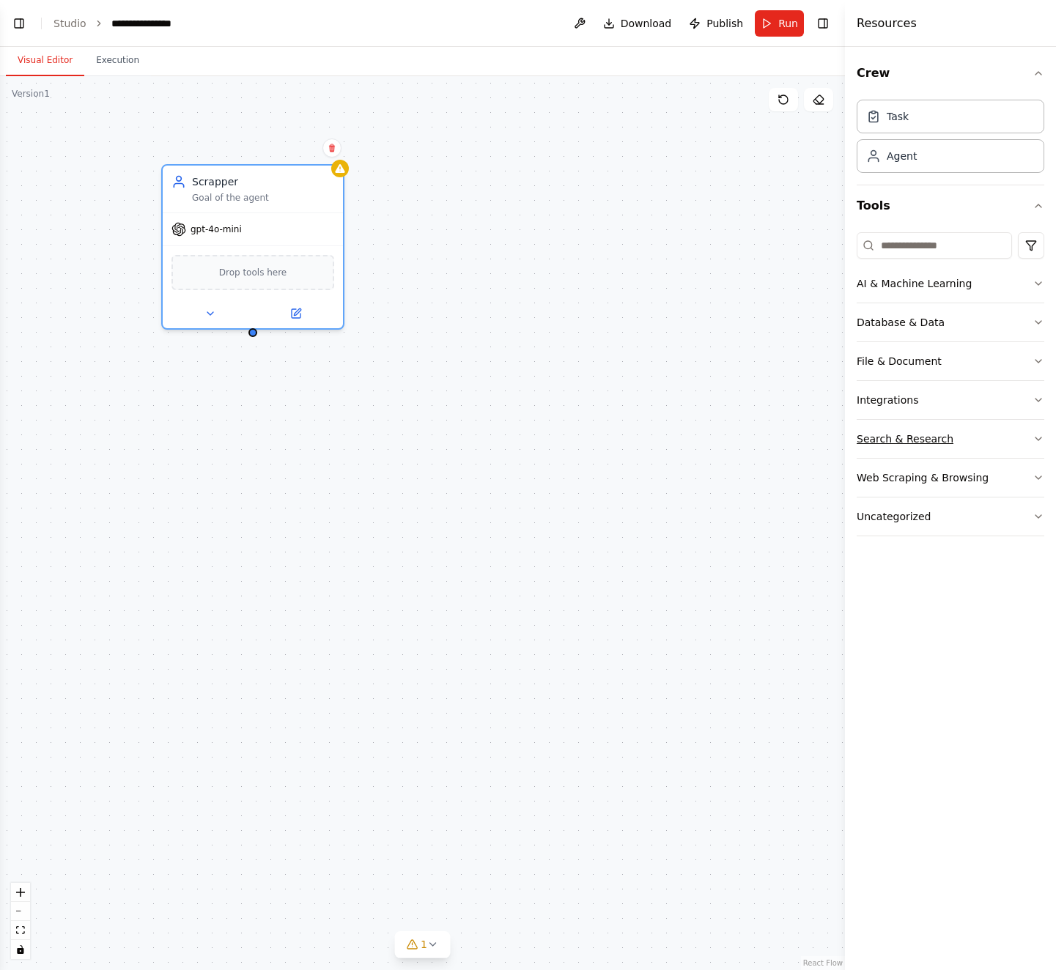
click at [950, 436] on button "Search & Research" at bounding box center [951, 439] width 188 height 38
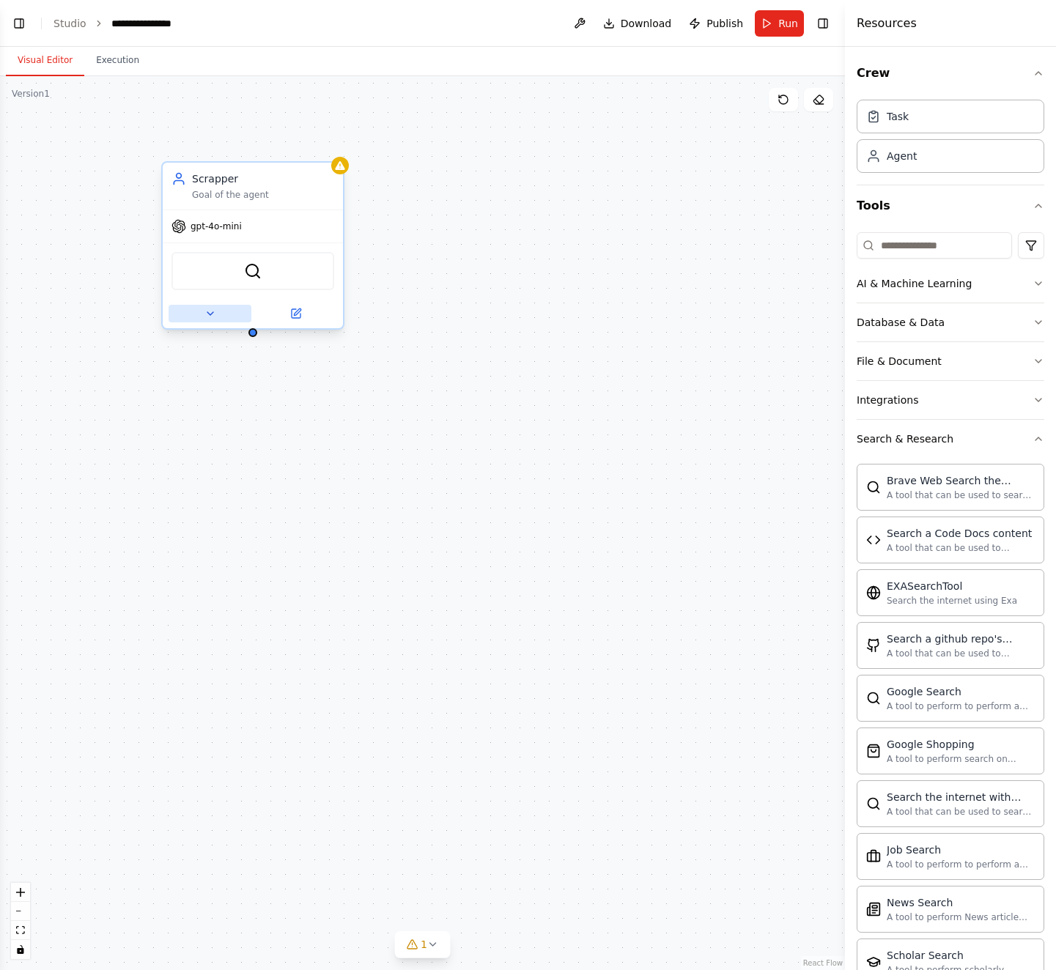
click at [216, 311] on button at bounding box center [210, 314] width 83 height 18
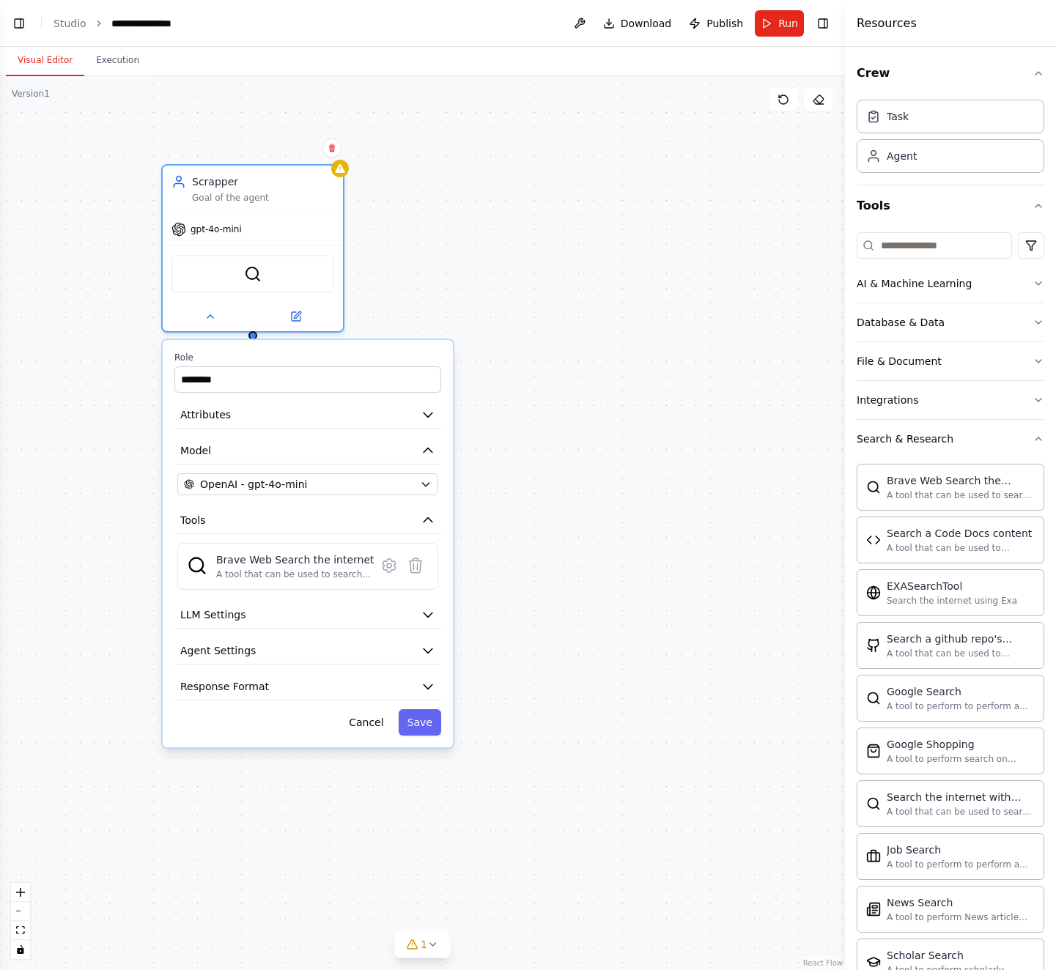
click at [559, 341] on div "Scrapper Goal of the agent gpt-4o-mini BraveSearchTool Role ******** Attributes…" at bounding box center [422, 523] width 845 height 894
click at [221, 313] on button at bounding box center [210, 314] width 83 height 18
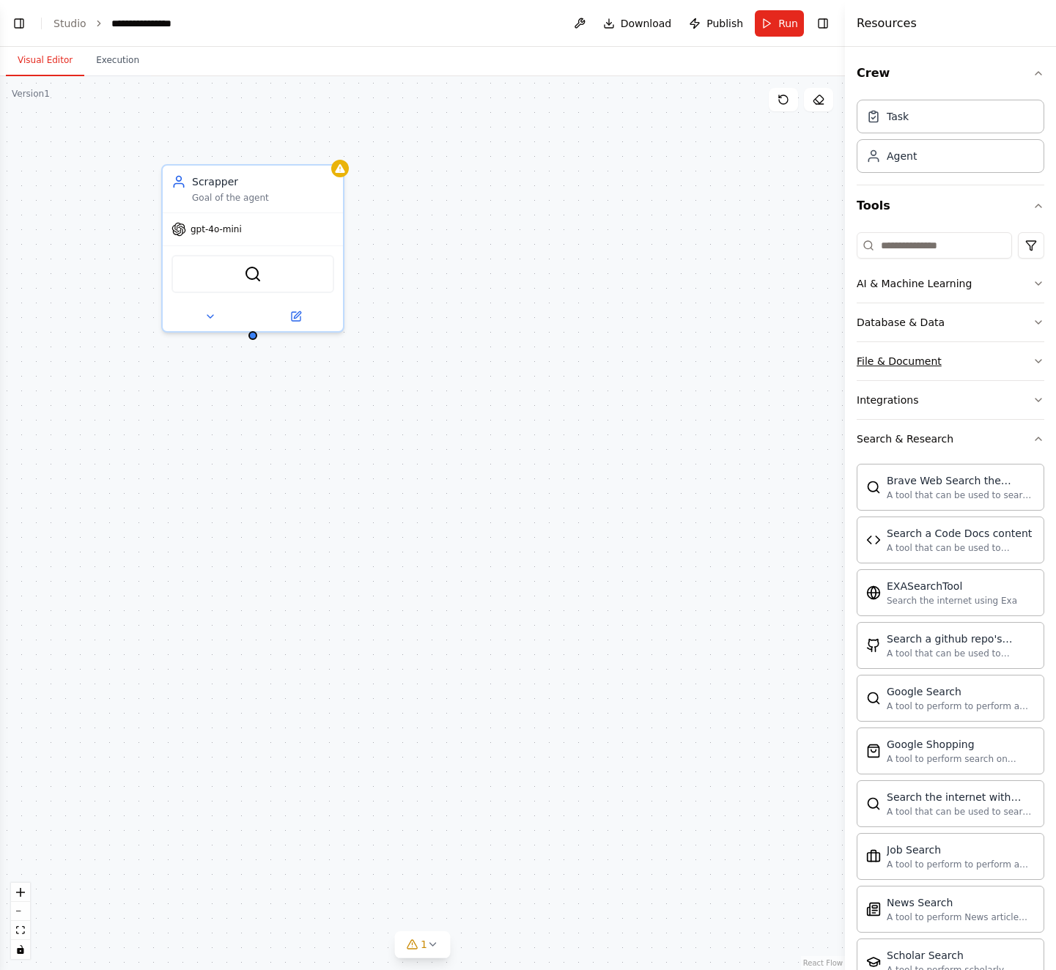
click at [943, 360] on button "File & Document" at bounding box center [951, 361] width 188 height 38
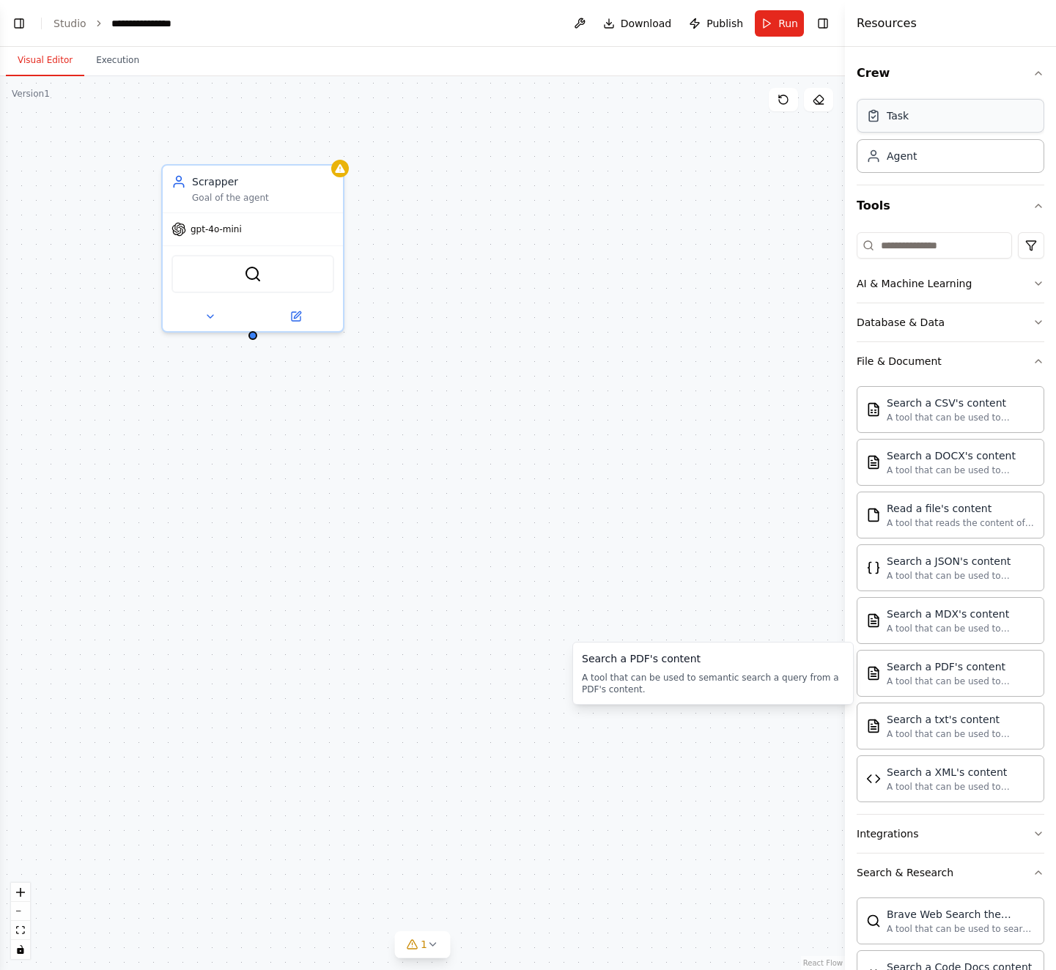
click at [919, 121] on div "Task" at bounding box center [951, 116] width 188 height 34
click at [920, 111] on div "Task" at bounding box center [951, 116] width 188 height 34
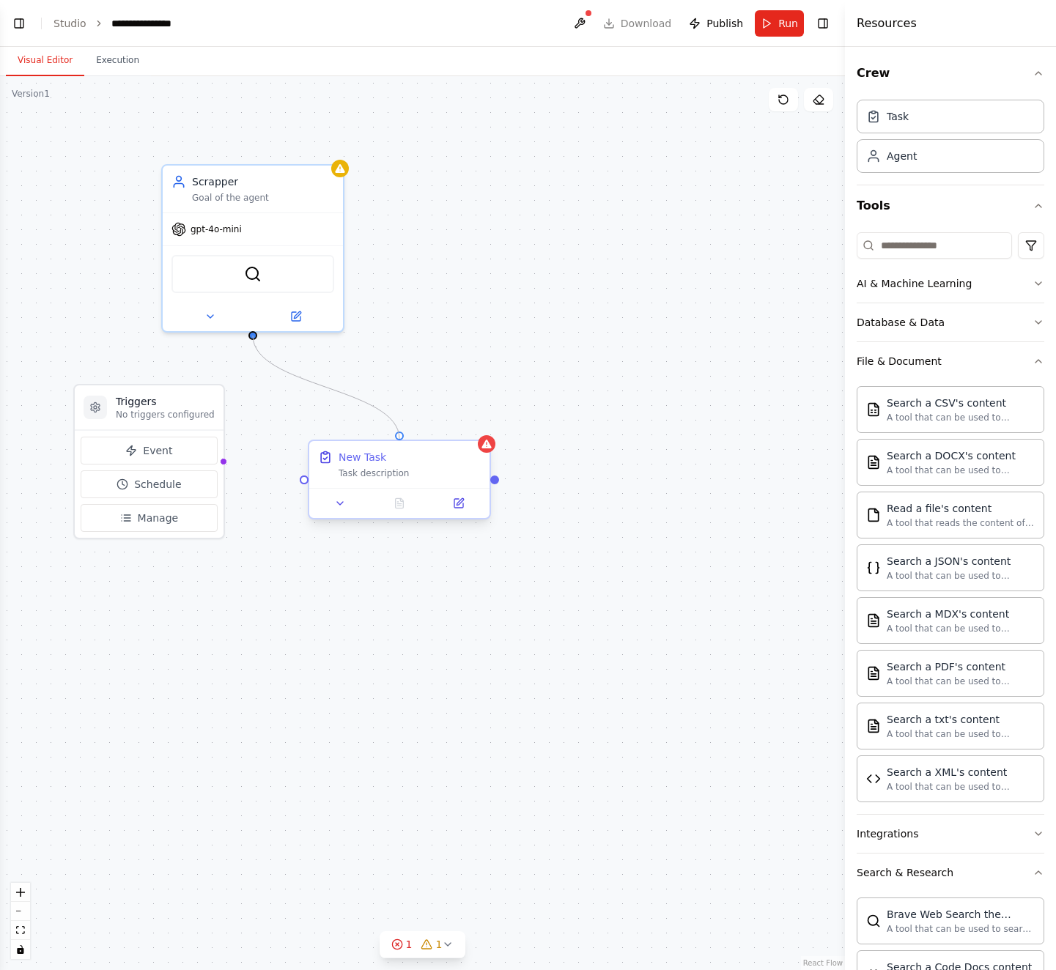
drag, startPoint x: 248, startPoint y: 338, endPoint x: 398, endPoint y: 442, distance: 182.1
click at [398, 442] on div "Triggers No triggers configured Event Schedule Manage Scrapper Goal of the agen…" at bounding box center [422, 523] width 845 height 894
drag, startPoint x: 741, startPoint y: 528, endPoint x: 646, endPoint y: 473, distance: 110.2
click at [646, 473] on div "New Task Task description" at bounding box center [677, 465] width 183 height 80
drag, startPoint x: 254, startPoint y: 333, endPoint x: 669, endPoint y: 429, distance: 425.8
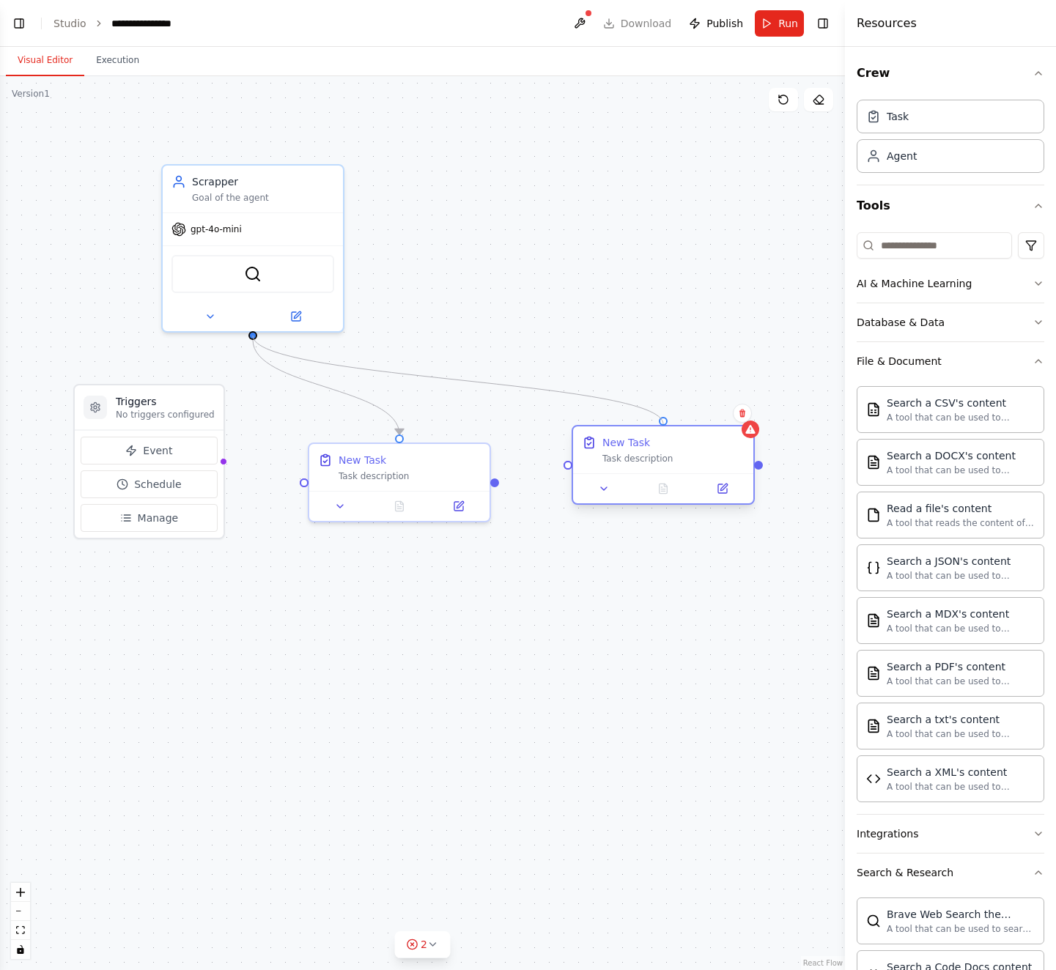
click at [669, 429] on div "Triggers No triggers configured Event Schedule Manage Scrapper Goal of the agen…" at bounding box center [422, 523] width 845 height 894
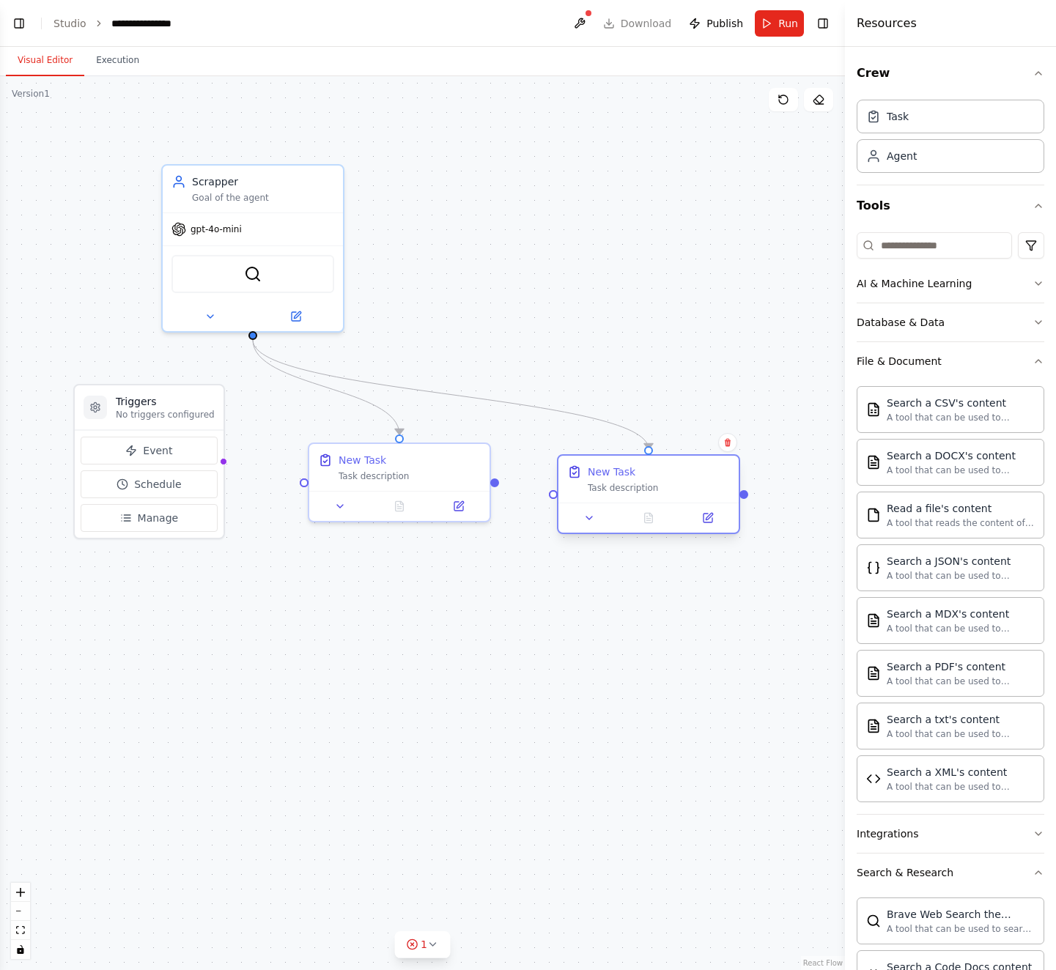
drag, startPoint x: 687, startPoint y: 438, endPoint x: 681, endPoint y: 462, distance: 24.4
click at [681, 465] on div "New Task" at bounding box center [659, 472] width 142 height 15
drag, startPoint x: 496, startPoint y: 481, endPoint x: 580, endPoint y: 486, distance: 84.4
click at [580, 486] on div "Triggers No triggers configured Event Schedule Manage Scrapper Goal of the agen…" at bounding box center [422, 523] width 845 height 894
drag, startPoint x: 495, startPoint y: 480, endPoint x: 658, endPoint y: 451, distance: 165.2
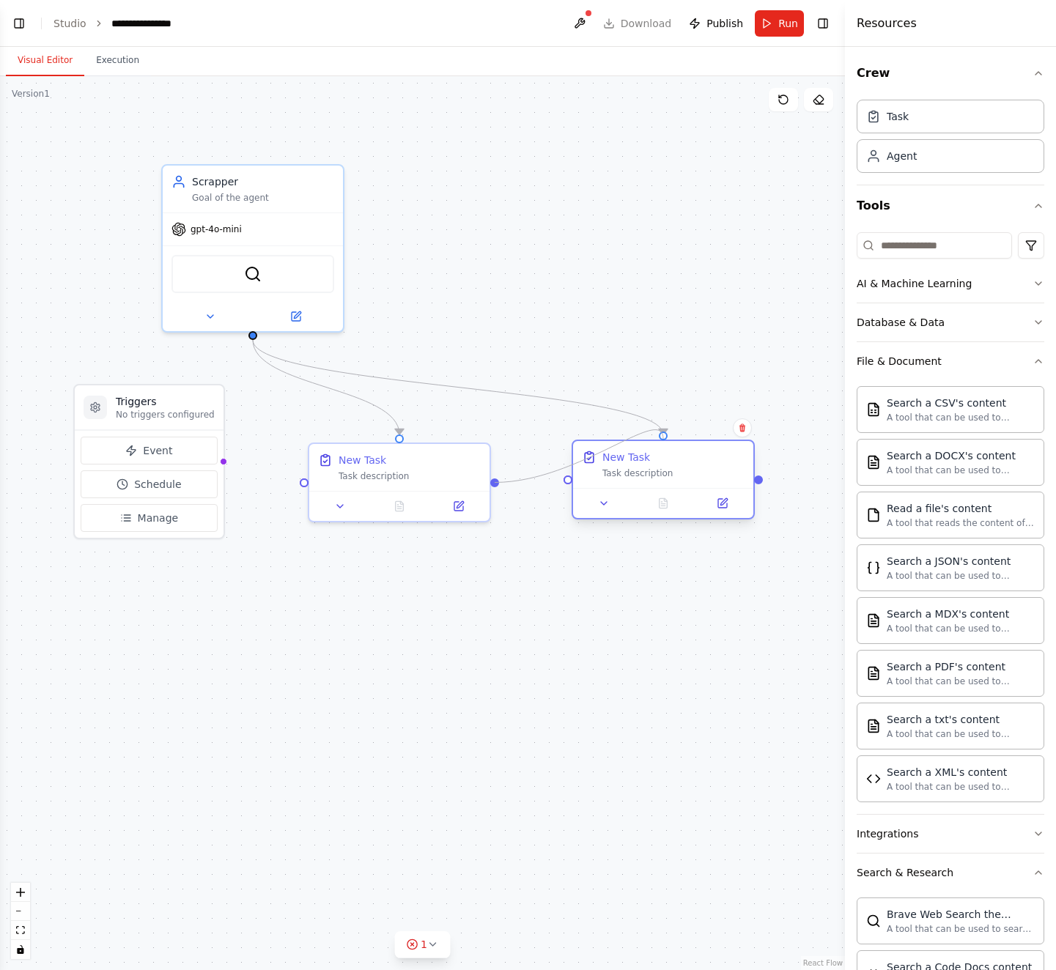
click at [658, 451] on div "Triggers No triggers configured Event Schedule Manage Scrapper Goal of the agen…" at bounding box center [422, 523] width 845 height 894
click at [645, 418] on icon "Edge from b2109f8e-4340-4ad2-88f2-877e4c97e8de to d7196c6d-ee0a-4593-b8a6-4d427…" at bounding box center [458, 387] width 410 height 95
click at [459, 382] on icon at bounding box center [457, 387] width 11 height 13
drag, startPoint x: 495, startPoint y: 481, endPoint x: 663, endPoint y: 438, distance: 173.8
click at [663, 438] on div "Triggers No triggers configured Event Schedule Manage Scrapper Goal of the agen…" at bounding box center [422, 523] width 845 height 894
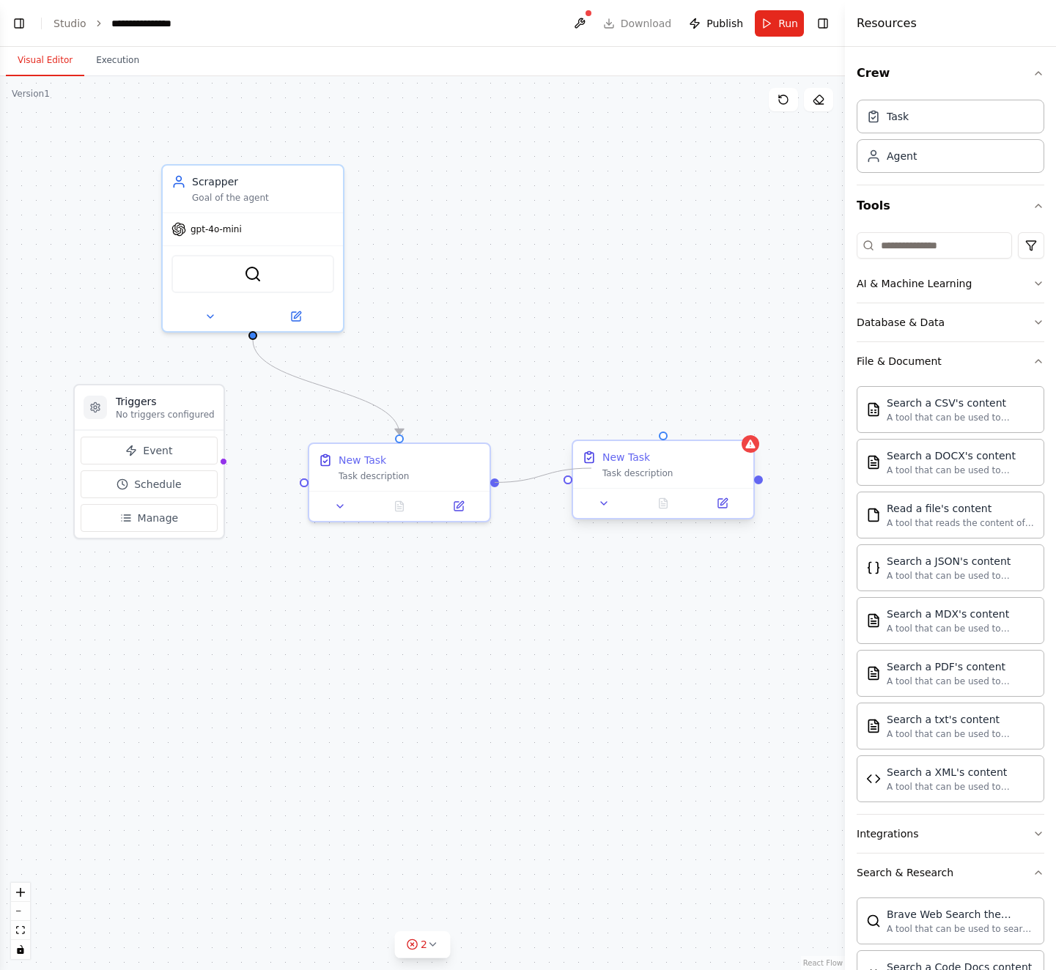
drag, startPoint x: 493, startPoint y: 478, endPoint x: 591, endPoint y: 468, distance: 98.7
click at [591, 468] on div "Triggers No triggers configured Event Schedule Manage Scrapper Goal of the agen…" at bounding box center [422, 523] width 845 height 894
drag, startPoint x: 303, startPoint y: 479, endPoint x: 702, endPoint y: 473, distance: 398.6
click at [702, 473] on div "Triggers No triggers configured Event Schedule Manage Scrapper Goal of the agen…" at bounding box center [422, 523] width 845 height 894
click at [396, 419] on icon "Edge from b2109f8e-4340-4ad2-88f2-877e4c97e8de to bd58ec68-1a2f-45b3-bdff-fb6bf…" at bounding box center [326, 387] width 147 height 95
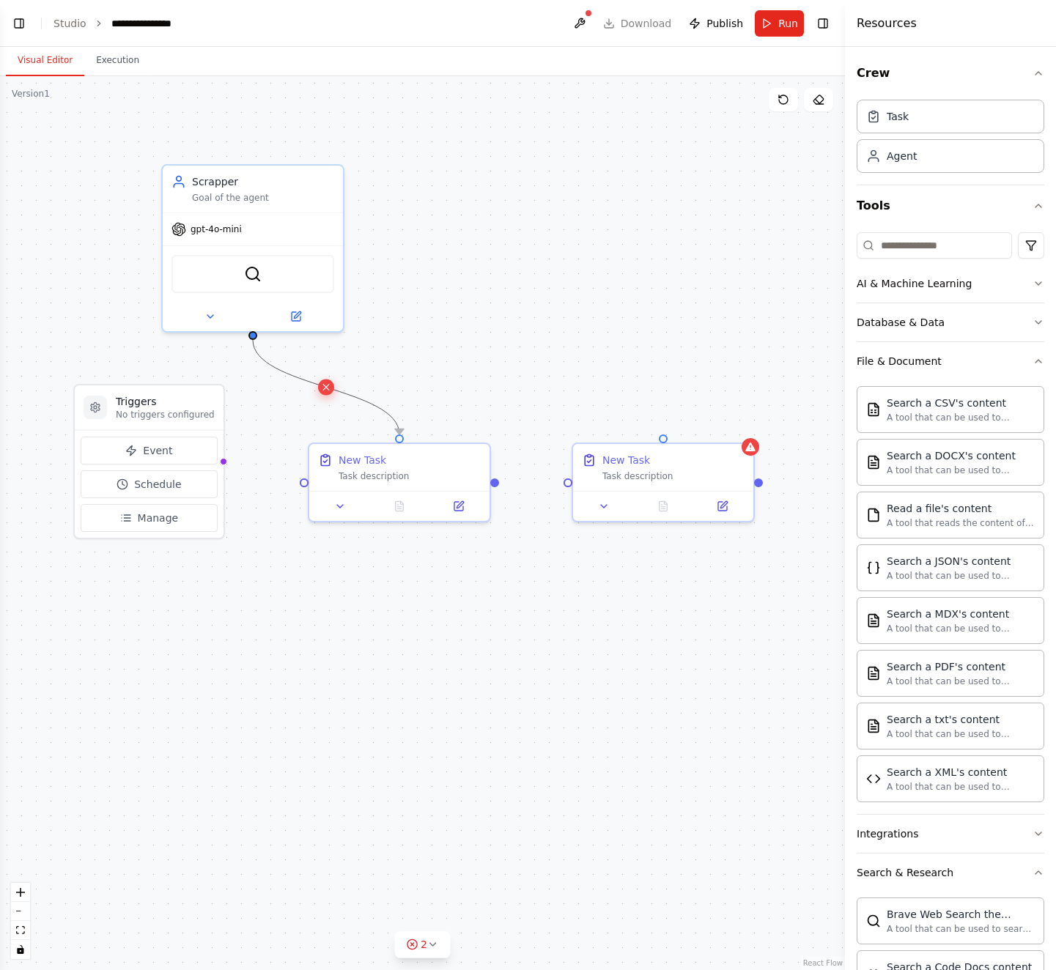
click at [324, 382] on icon at bounding box center [325, 387] width 11 height 13
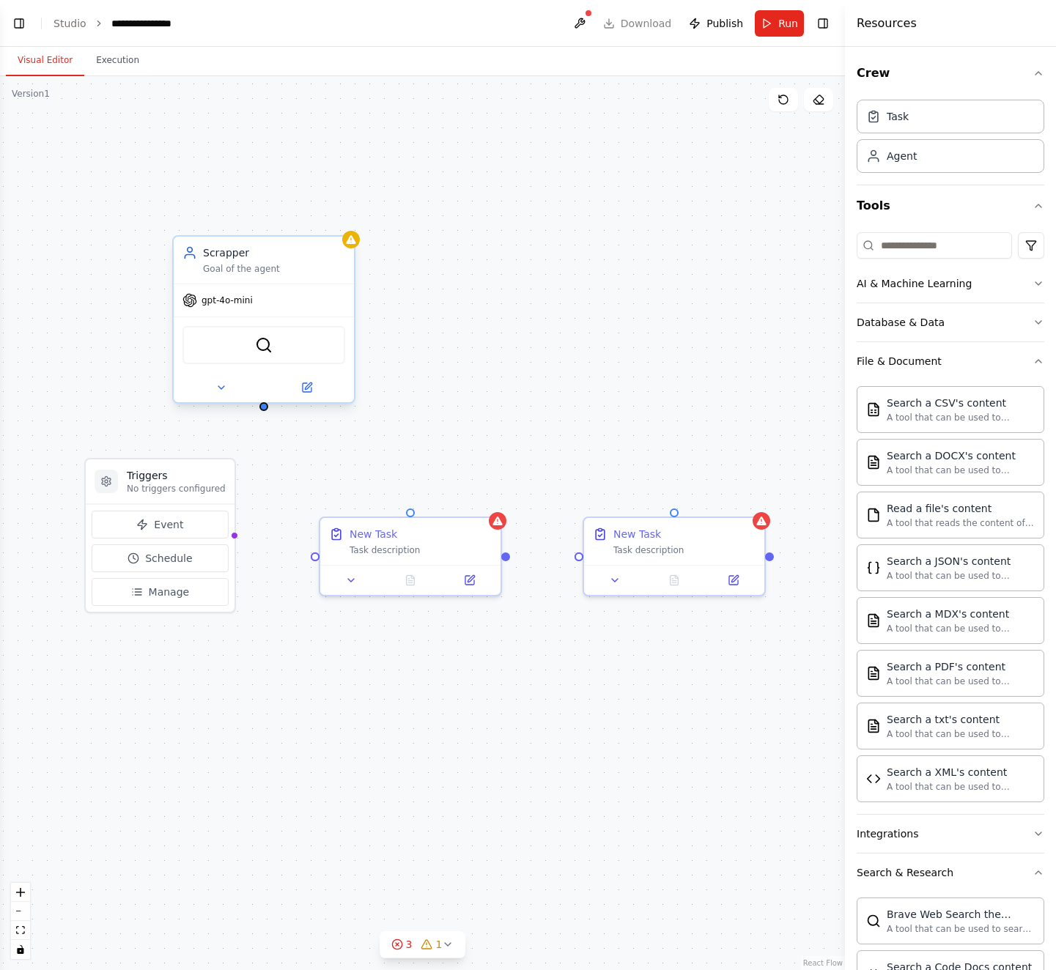
drag, startPoint x: 253, startPoint y: 337, endPoint x: 264, endPoint y: 411, distance: 74.8
click at [264, 411] on div "Triggers No triggers configured Event Schedule Manage Scrapper Goal of the agen…" at bounding box center [422, 523] width 845 height 894
drag, startPoint x: 263, startPoint y: 405, endPoint x: 325, endPoint y: 557, distance: 164.0
click at [325, 557] on div "Triggers No triggers configured Event Schedule Manage Scrapper Goal of the agen…" at bounding box center [433, 597] width 845 height 894
click at [487, 434] on div ".deletable-edge-delete-btn { width: 20px; height: 20px; border: 0px solid #ffff…" at bounding box center [422, 523] width 845 height 894
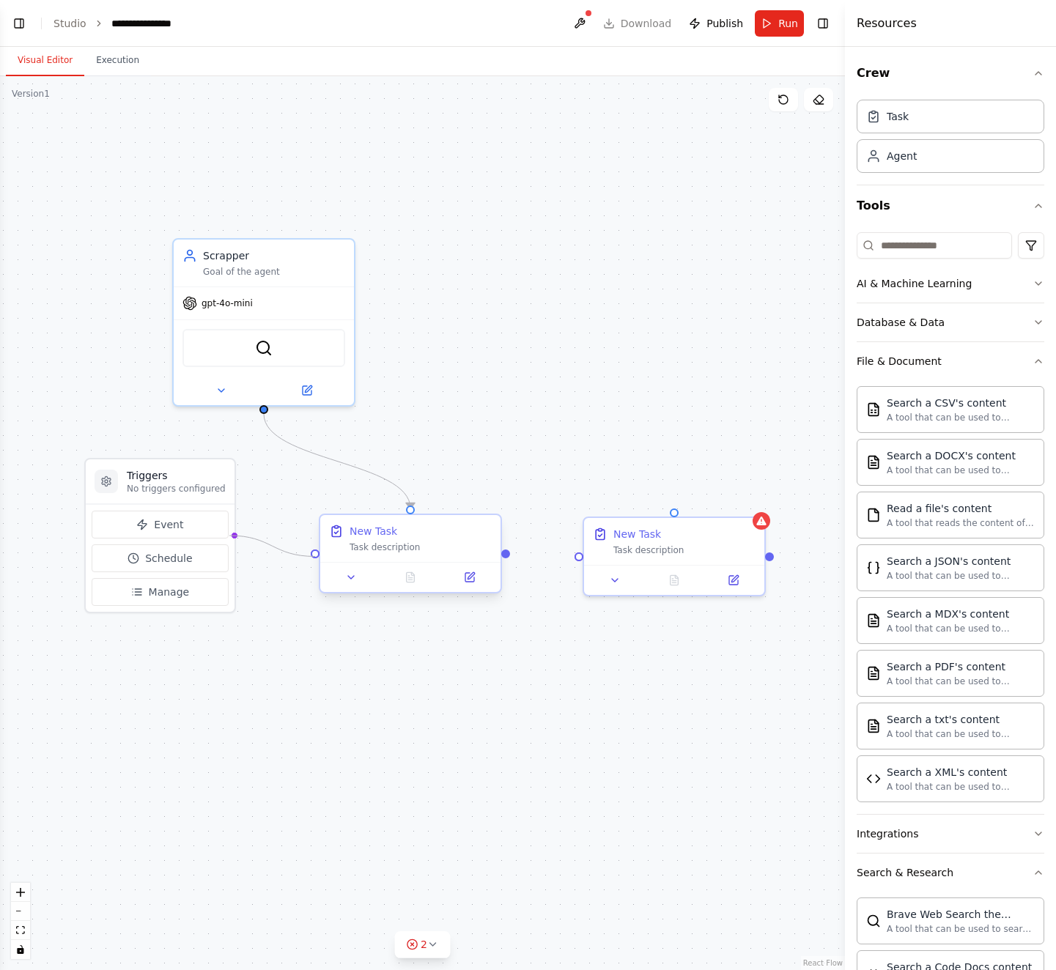
drag, startPoint x: 229, startPoint y: 533, endPoint x: 319, endPoint y: 556, distance: 93.1
click at [319, 556] on div "Triggers No triggers configured Event Schedule Manage Scrapper Goal of the agen…" at bounding box center [433, 597] width 845 height 894
drag, startPoint x: 230, startPoint y: 535, endPoint x: 312, endPoint y: 555, distance: 84.4
click at [312, 555] on div "Triggers No triggers configured Event Schedule Manage Scrapper Goal of the agen…" at bounding box center [433, 597] width 845 height 894
drag, startPoint x: 230, startPoint y: 535, endPoint x: 318, endPoint y: 274, distance: 275.3
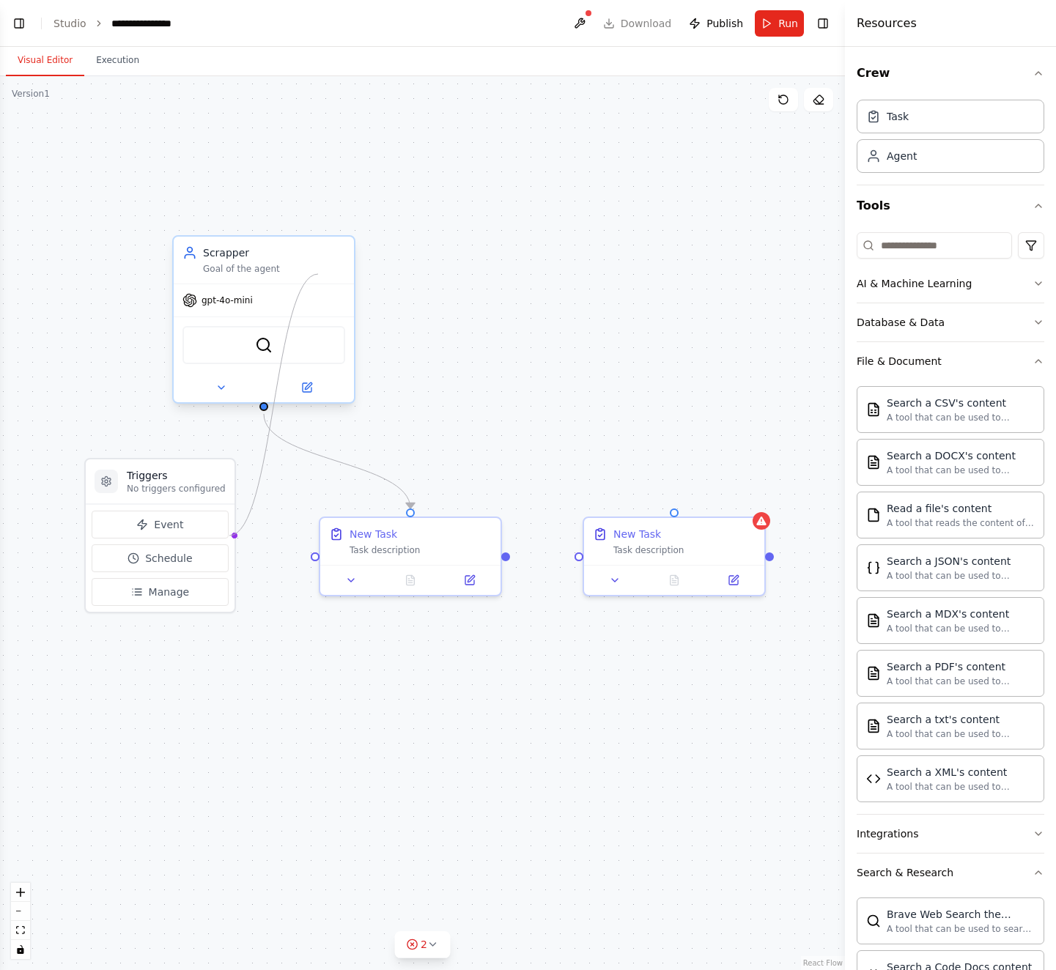
click at [318, 274] on div "Triggers No triggers configured Event Schedule Manage Scrapper Goal of the agen…" at bounding box center [433, 597] width 845 height 894
click at [728, 534] on div "New Task" at bounding box center [684, 531] width 142 height 15
click at [755, 502] on icon at bounding box center [753, 502] width 6 height 8
click at [732, 511] on div ".deletable-edge-delete-btn { width: 20px; height: 20px; border: 0px solid #ffff…" at bounding box center [422, 523] width 845 height 894
click at [737, 527] on div "New Task" at bounding box center [684, 531] width 142 height 15
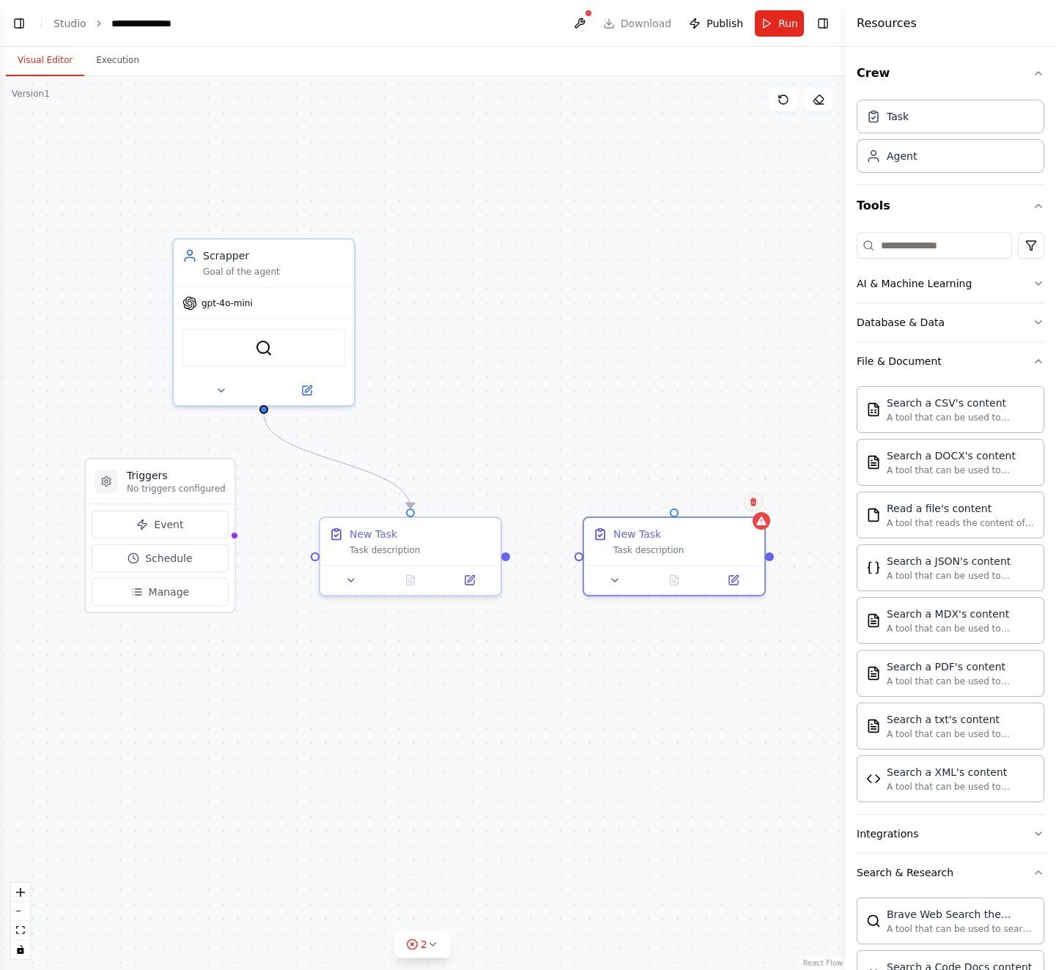
click at [750, 498] on icon at bounding box center [753, 502] width 9 height 9
click at [709, 499] on button "Confirm" at bounding box center [712, 502] width 52 height 18
drag, startPoint x: 229, startPoint y: 535, endPoint x: 312, endPoint y: 554, distance: 85.0
click at [312, 554] on div "Triggers No triggers configured Event Schedule Manage Scrapper Goal of the agen…" at bounding box center [433, 597] width 845 height 894
drag, startPoint x: 229, startPoint y: 536, endPoint x: 467, endPoint y: 554, distance: 238.1
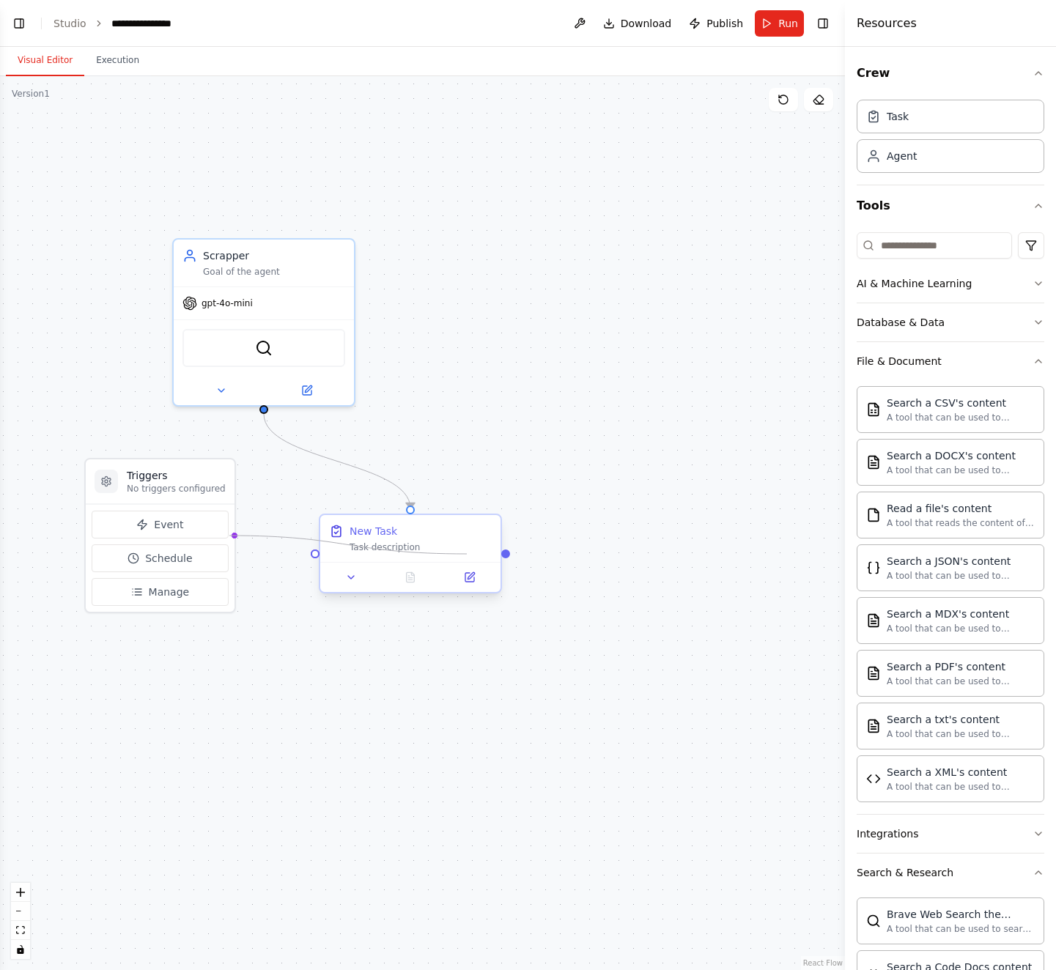
click at [467, 554] on div "Triggers No triggers configured Event Schedule Manage Scrapper Goal of the agen…" at bounding box center [433, 597] width 845 height 894
click at [350, 577] on icon at bounding box center [351, 577] width 6 height 3
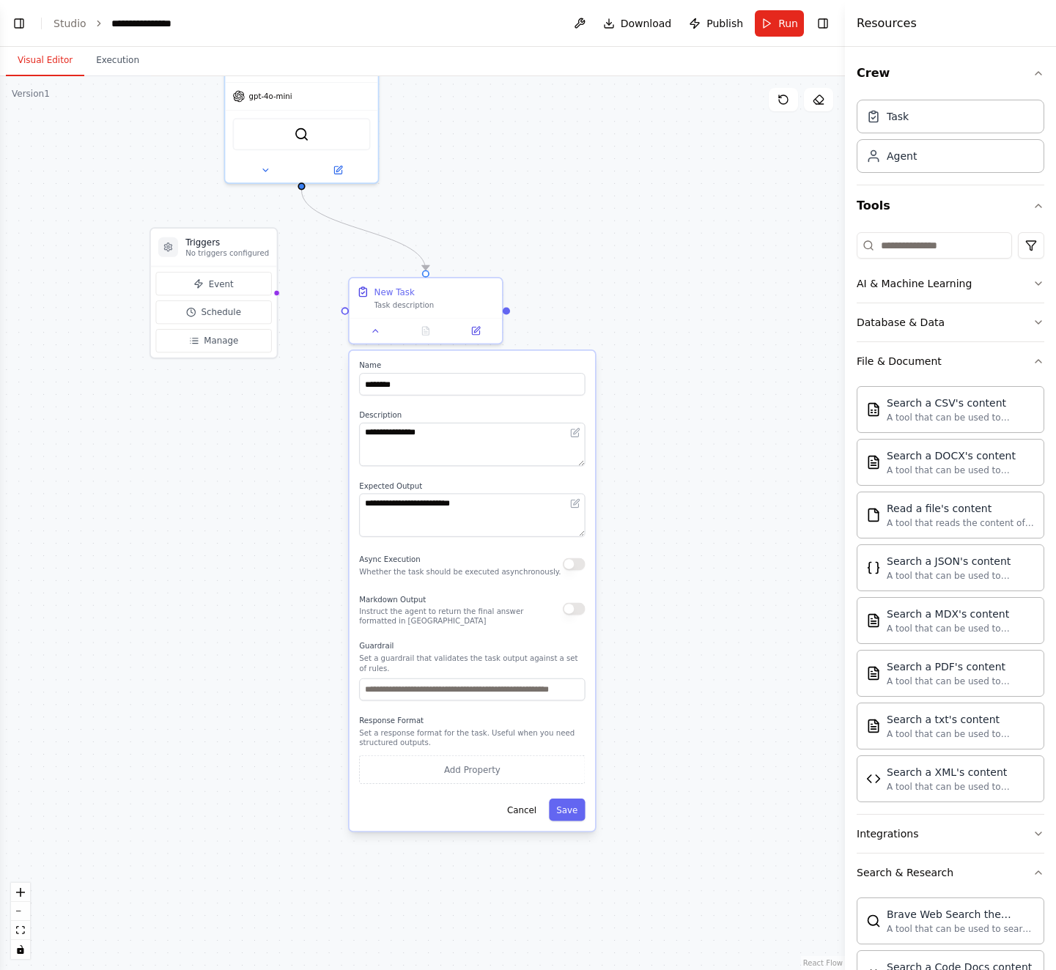
drag, startPoint x: 714, startPoint y: 724, endPoint x: 709, endPoint y: 457, distance: 266.8
click at [709, 457] on div ".deletable-edge-delete-btn { width: 20px; height: 20px; border: 0px solid #ffff…" at bounding box center [422, 523] width 845 height 894
click at [523, 815] on button "Cancel" at bounding box center [522, 810] width 44 height 22
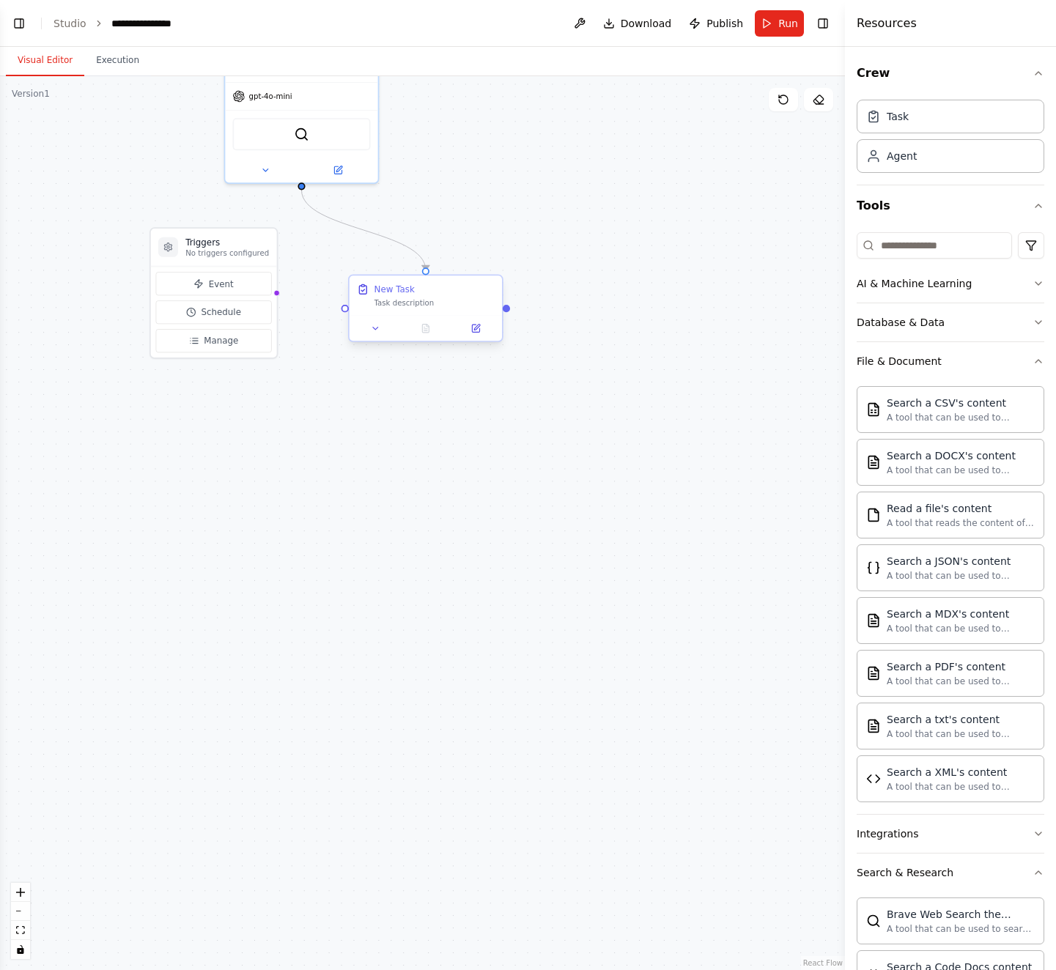
click at [480, 337] on div at bounding box center [426, 328] width 152 height 26
click at [480, 331] on icon at bounding box center [475, 328] width 10 height 10
click at [476, 328] on icon at bounding box center [477, 328] width 6 height 6
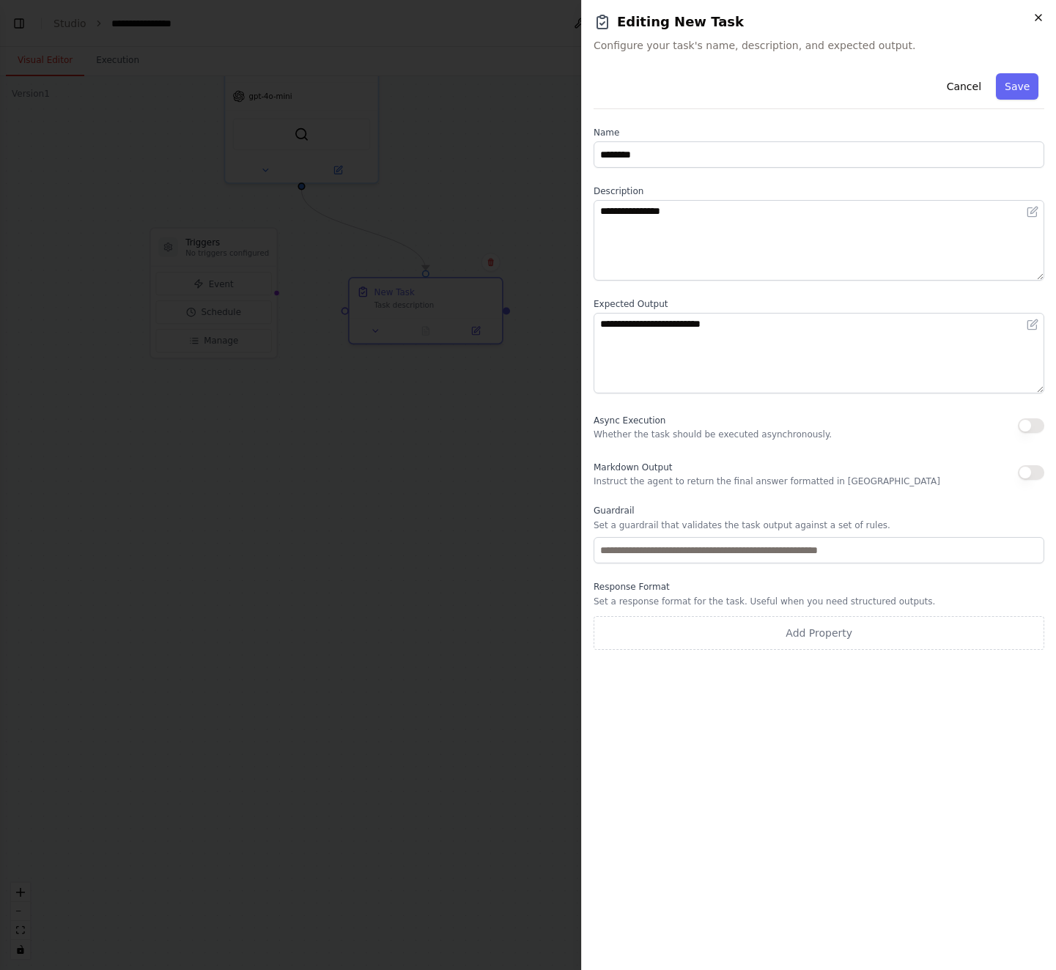
click at [1039, 19] on icon "button" at bounding box center [1038, 18] width 12 height 12
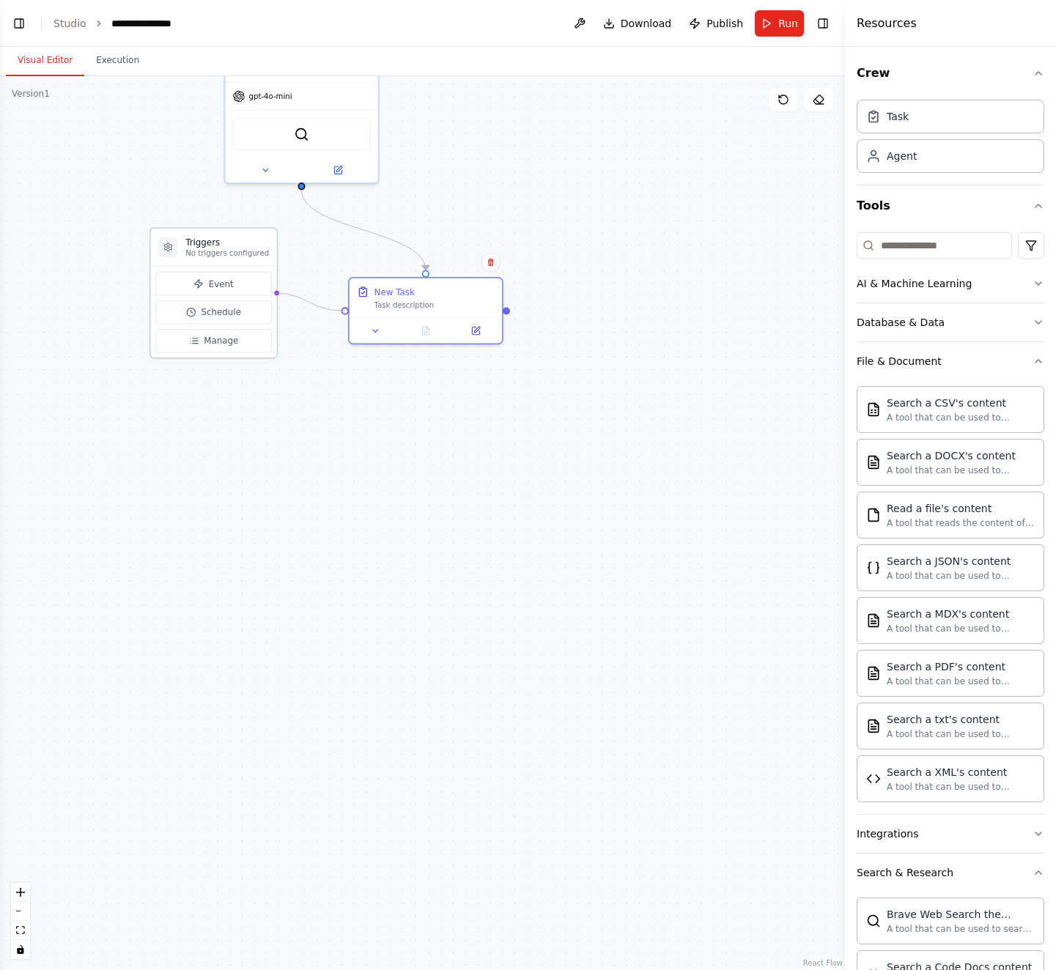
drag, startPoint x: 344, startPoint y: 307, endPoint x: 270, endPoint y: 289, distance: 75.5
click at [270, 289] on div "Triggers No triggers configured Event Schedule Manage Scrapper Goal of the agen…" at bounding box center [444, 345] width 715 height 757
drag, startPoint x: 344, startPoint y: 310, endPoint x: 248, endPoint y: 288, distance: 98.5
click at [248, 288] on div "Triggers No triggers configured Event Schedule Manage Scrapper Goal of the agen…" at bounding box center [444, 345] width 715 height 757
drag, startPoint x: 274, startPoint y: 291, endPoint x: 426, endPoint y: 265, distance: 153.8
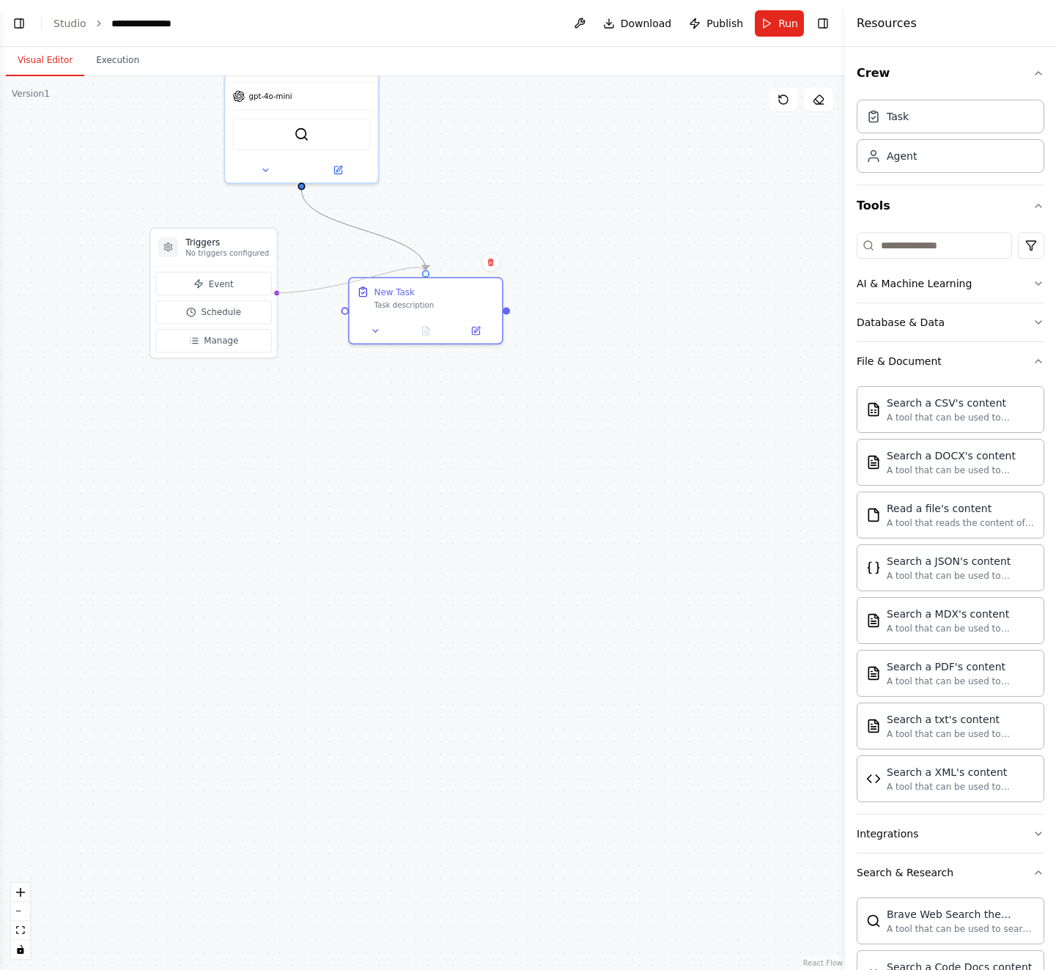
click at [426, 265] on div ".deletable-edge-delete-btn { width: 20px; height: 20px; border: 0px solid #ffff…" at bounding box center [444, 345] width 715 height 757
click at [391, 240] on icon "Edge from b2109f8e-4340-4ad2-88f2-877e4c97e8de to bd58ec68-1a2f-45b3-bdff-fb6bf…" at bounding box center [363, 230] width 124 height 80
click at [365, 229] on icon at bounding box center [363, 230] width 5 height 5
drag, startPoint x: 272, startPoint y: 289, endPoint x: 428, endPoint y: 274, distance: 156.8
click at [428, 274] on div "Triggers No triggers configured Event Schedule Manage Scrapper Goal of the agen…" at bounding box center [444, 345] width 715 height 757
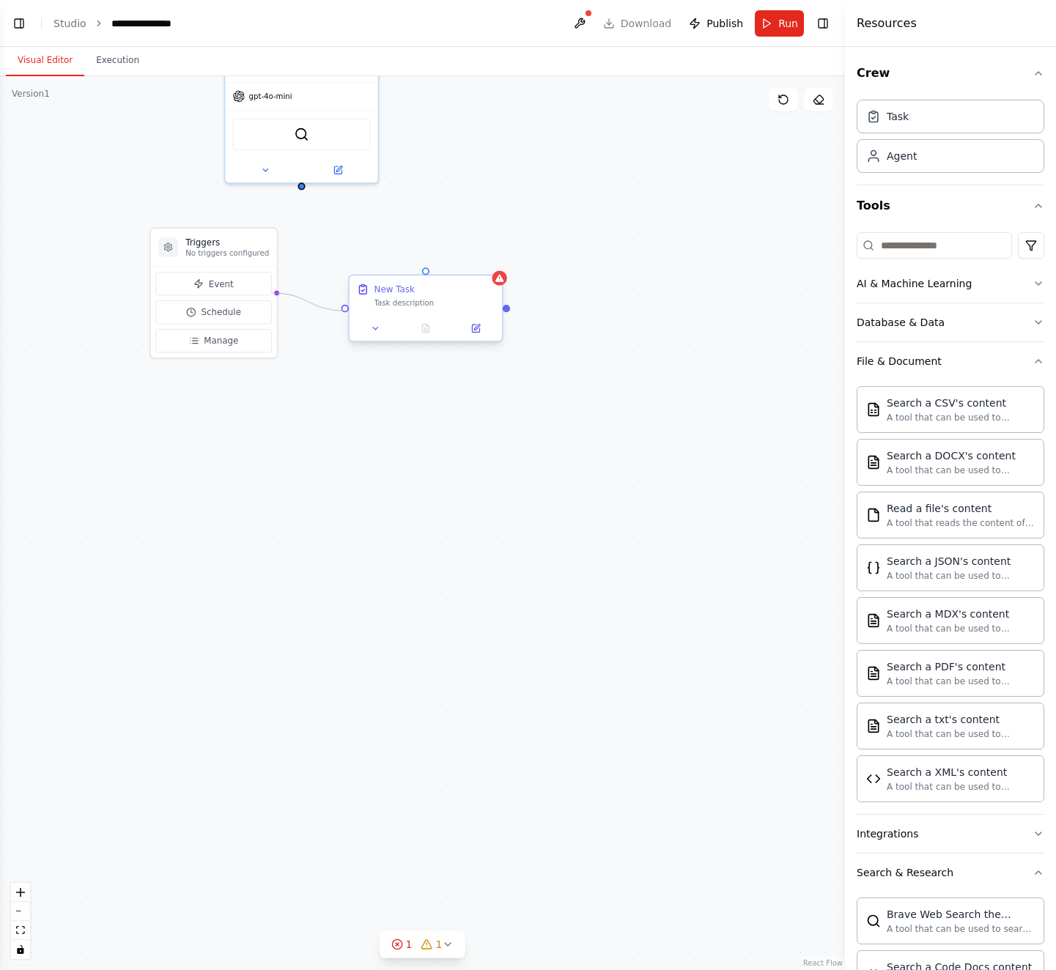
drag, startPoint x: 270, startPoint y: 291, endPoint x: 342, endPoint y: 309, distance: 74.1
click at [342, 309] on div "Triggers No triggers configured Event Schedule Manage Scrapper Goal of the agen…" at bounding box center [444, 345] width 715 height 757
click at [452, 201] on div "Triggers No triggers configured Event Schedule Manage Scrapper Goal of the agen…" at bounding box center [422, 523] width 845 height 894
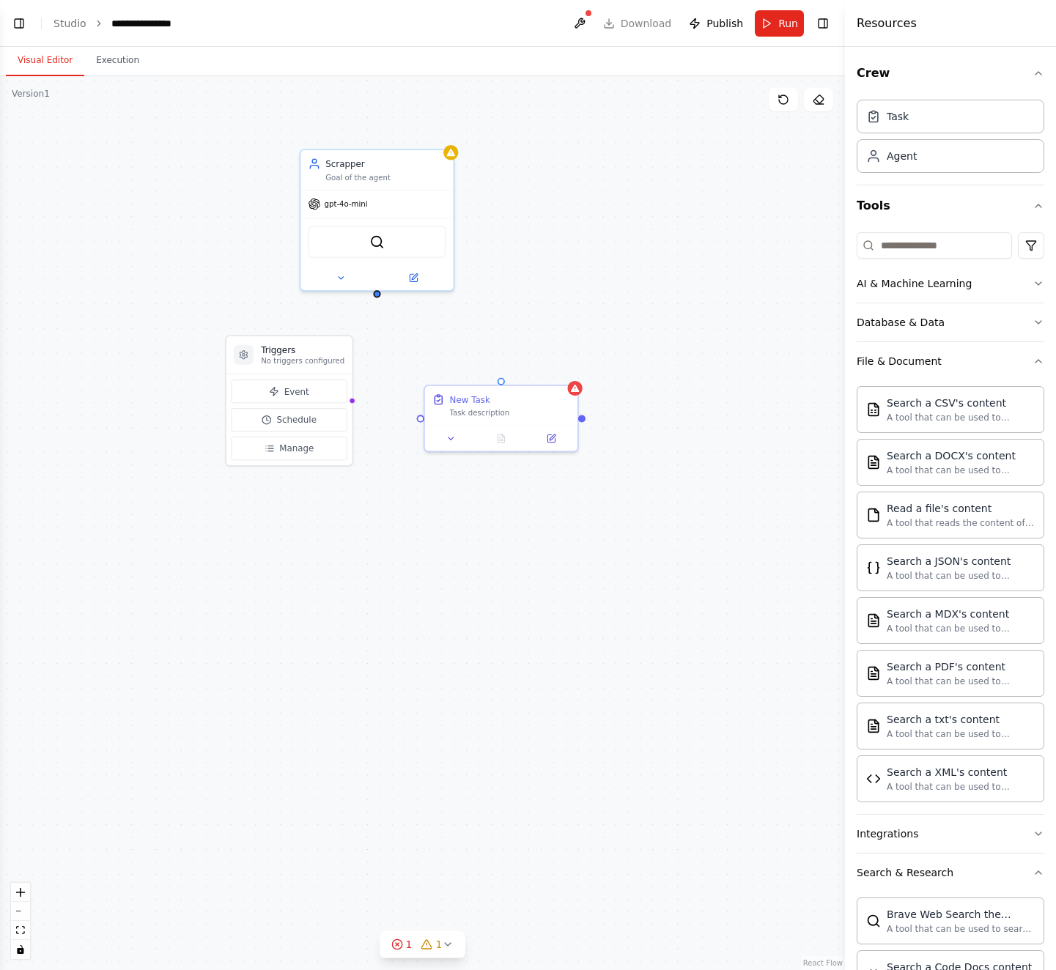
drag, startPoint x: 444, startPoint y: 168, endPoint x: 482, endPoint y: 290, distance: 128.2
click at [512, 284] on div "Triggers No triggers configured Event Schedule Manage Scrapper Goal of the agen…" at bounding box center [422, 523] width 845 height 894
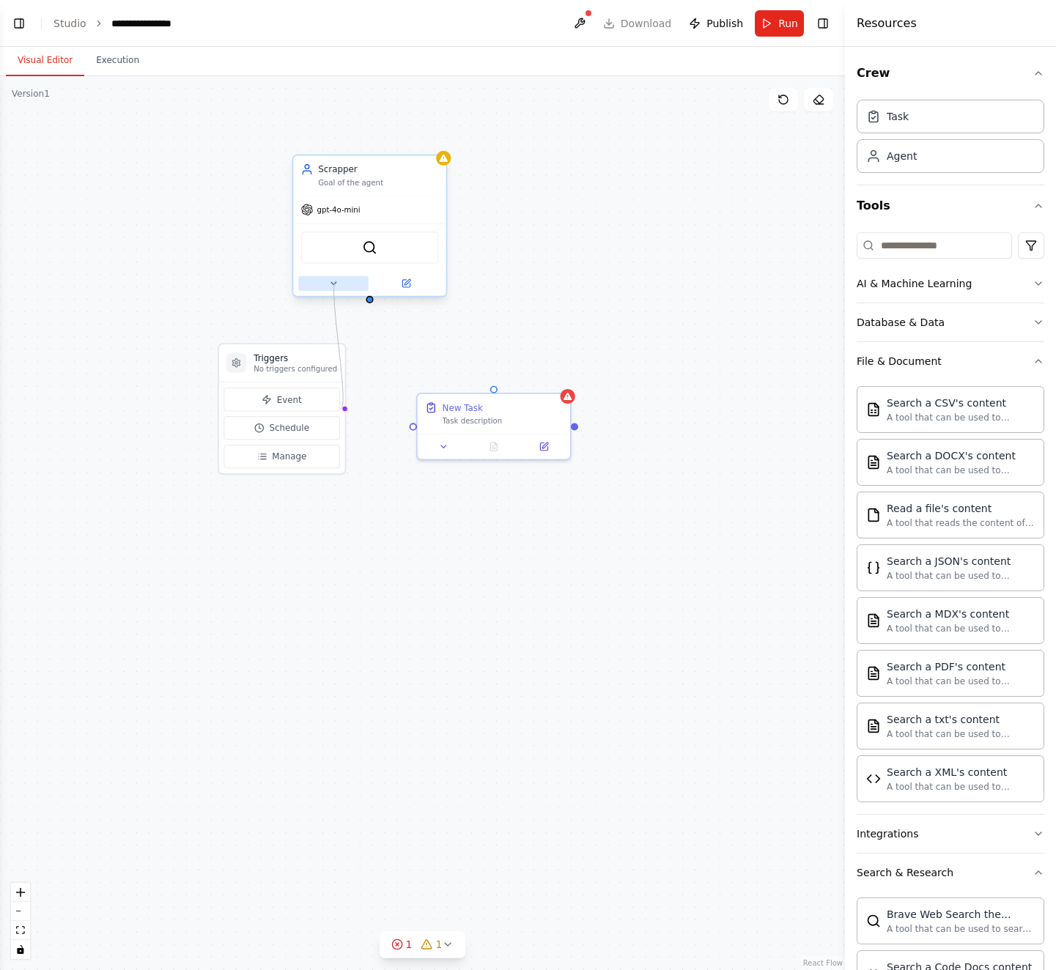
drag, startPoint x: 339, startPoint y: 409, endPoint x: 336, endPoint y: 281, distance: 128.3
click at [336, 281] on div "Triggers No triggers configured Event Schedule Manage Scrapper Goal of the agen…" at bounding box center [512, 461] width 715 height 757
drag, startPoint x: 341, startPoint y: 407, endPoint x: 445, endPoint y: 163, distance: 264.9
click at [445, 163] on div "Triggers No triggers configured Event Schedule Manage Agent Scrapper has no tas…" at bounding box center [512, 461] width 715 height 757
click at [484, 412] on div "New Task Task description" at bounding box center [503, 411] width 120 height 25
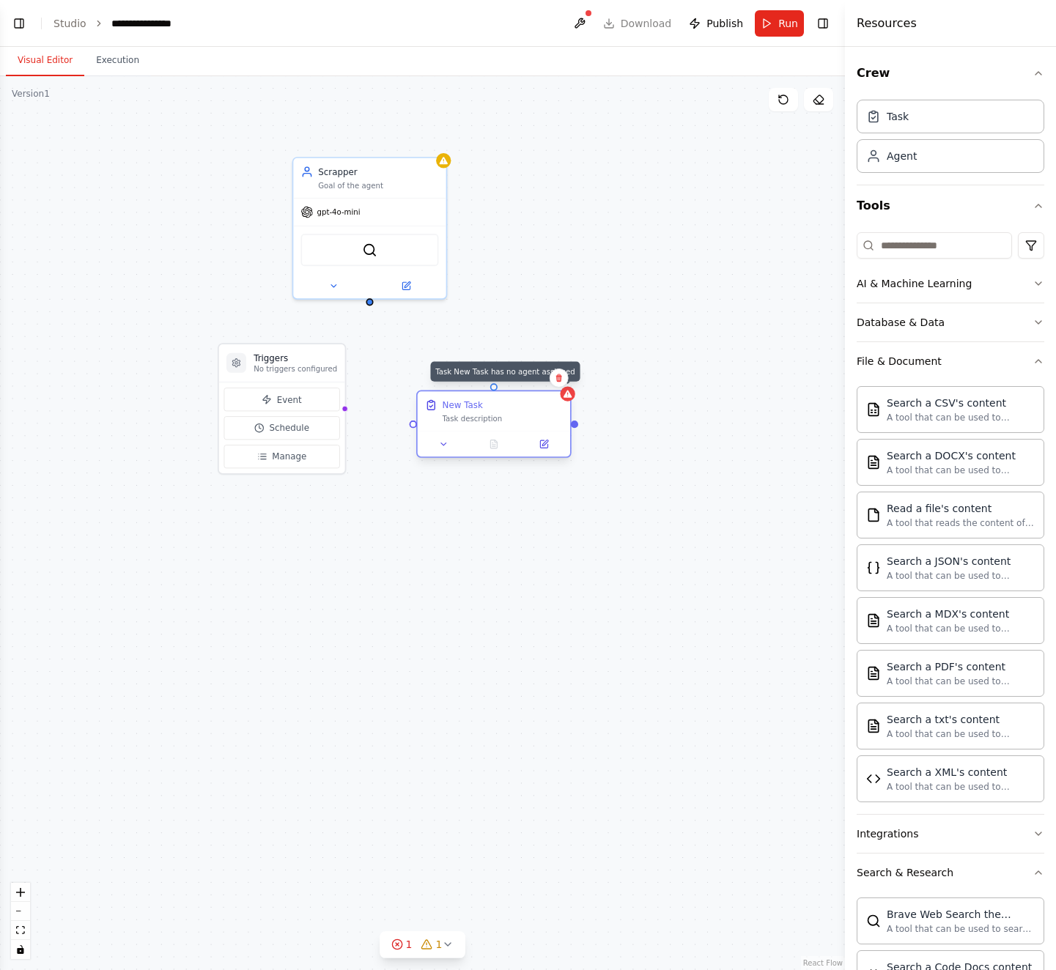
click at [570, 399] on div at bounding box center [567, 393] width 15 height 15
drag, startPoint x: 371, startPoint y: 300, endPoint x: 494, endPoint y: 389, distance: 152.1
click at [489, 392] on div "Triggers No triggers configured Event Schedule Manage Scrapper Goal of the agen…" at bounding box center [512, 461] width 715 height 757
click at [572, 286] on div ".deletable-edge-delete-btn { width: 20px; height: 20px; border: 0px solid #ffff…" at bounding box center [422, 523] width 845 height 894
click at [284, 362] on h3 "Triggers" at bounding box center [296, 358] width 84 height 12
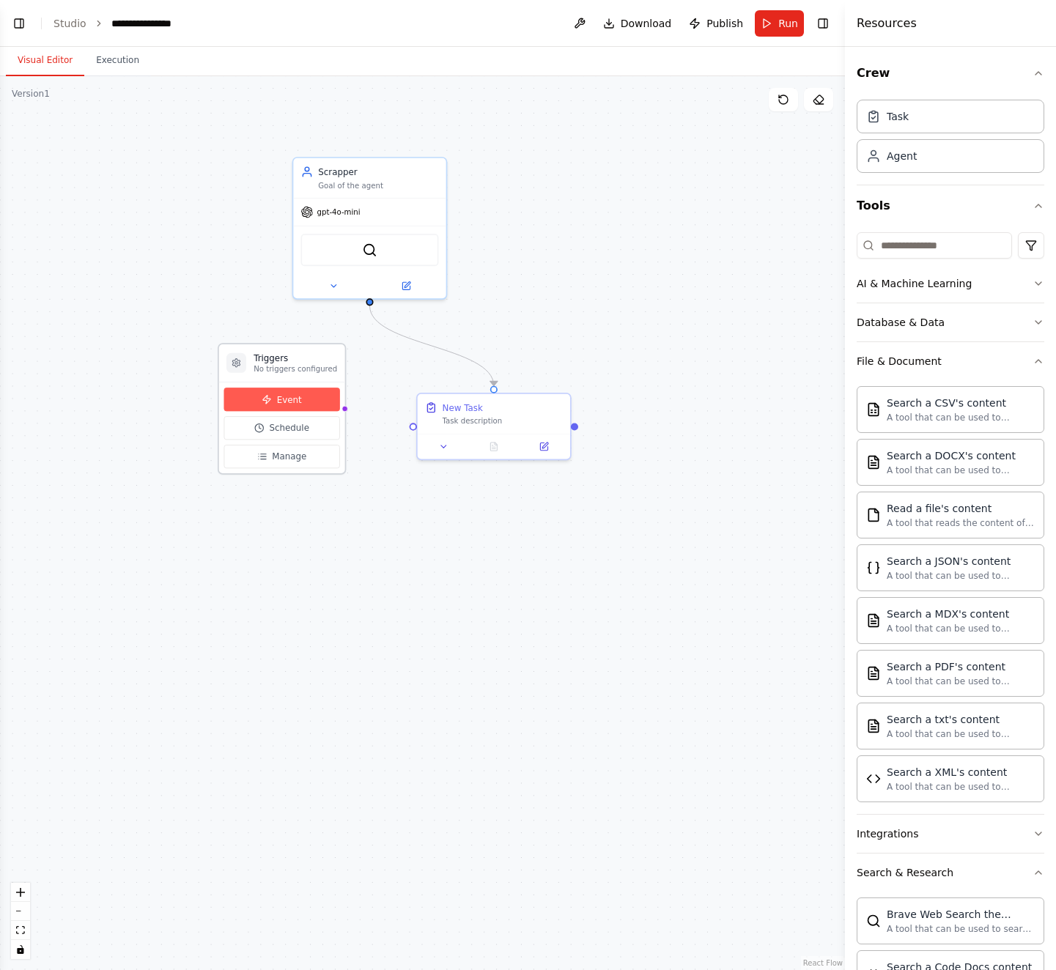
click at [313, 389] on button "Event" at bounding box center [282, 399] width 116 height 23
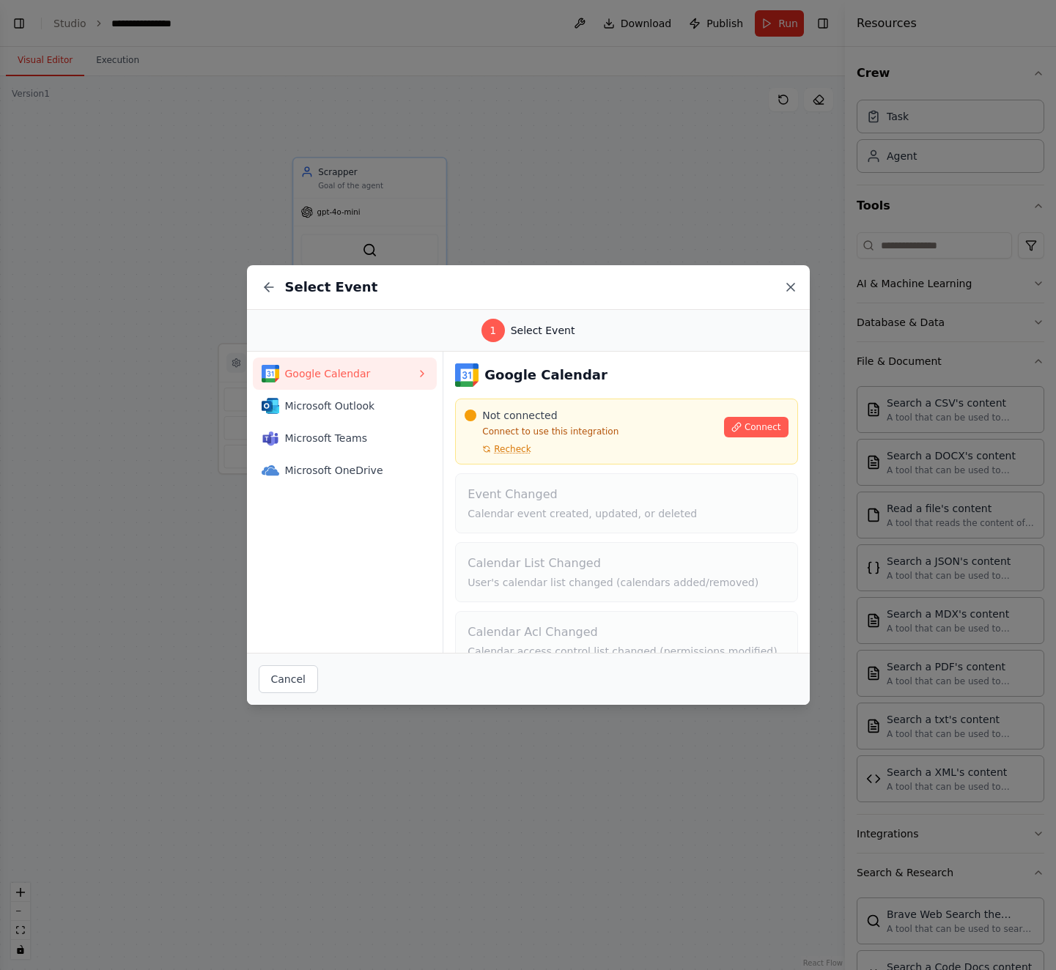
click at [794, 288] on icon at bounding box center [790, 287] width 15 height 15
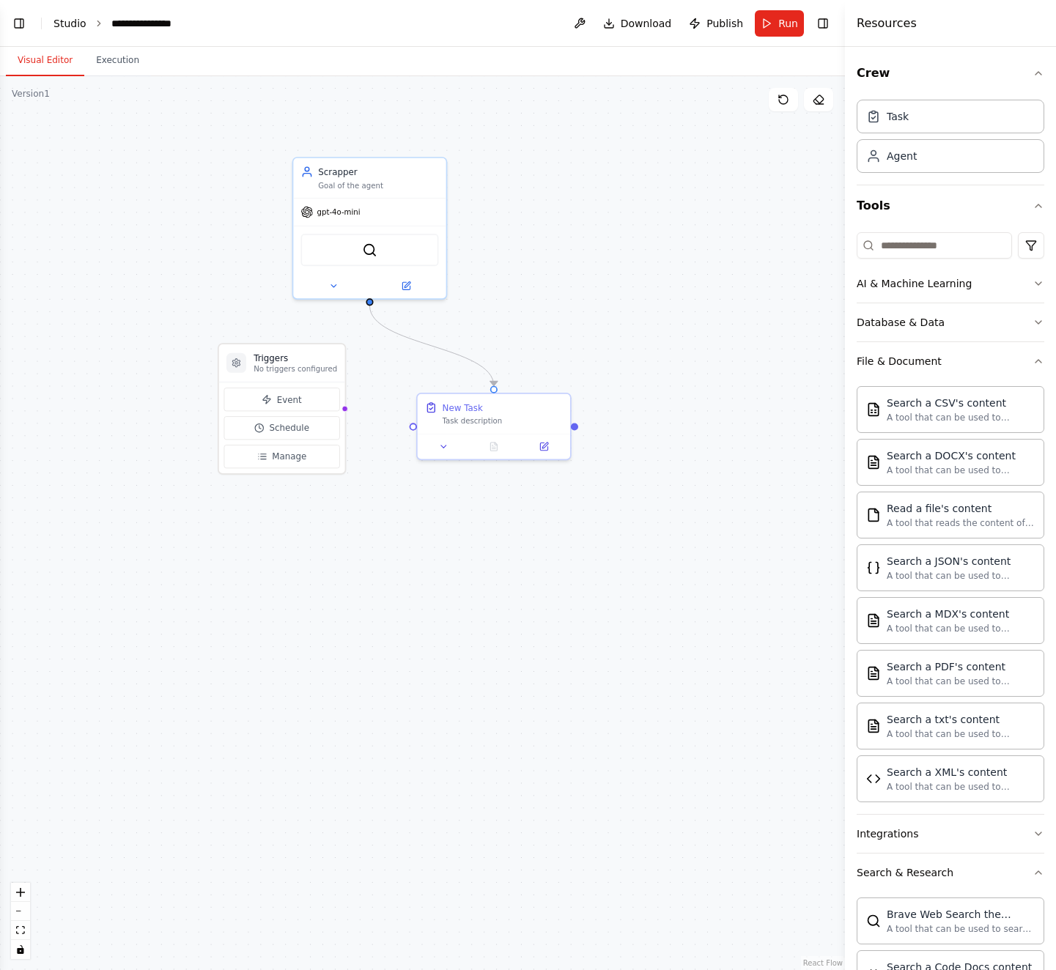
click at [70, 20] on link "Studio" at bounding box center [69, 24] width 33 height 12
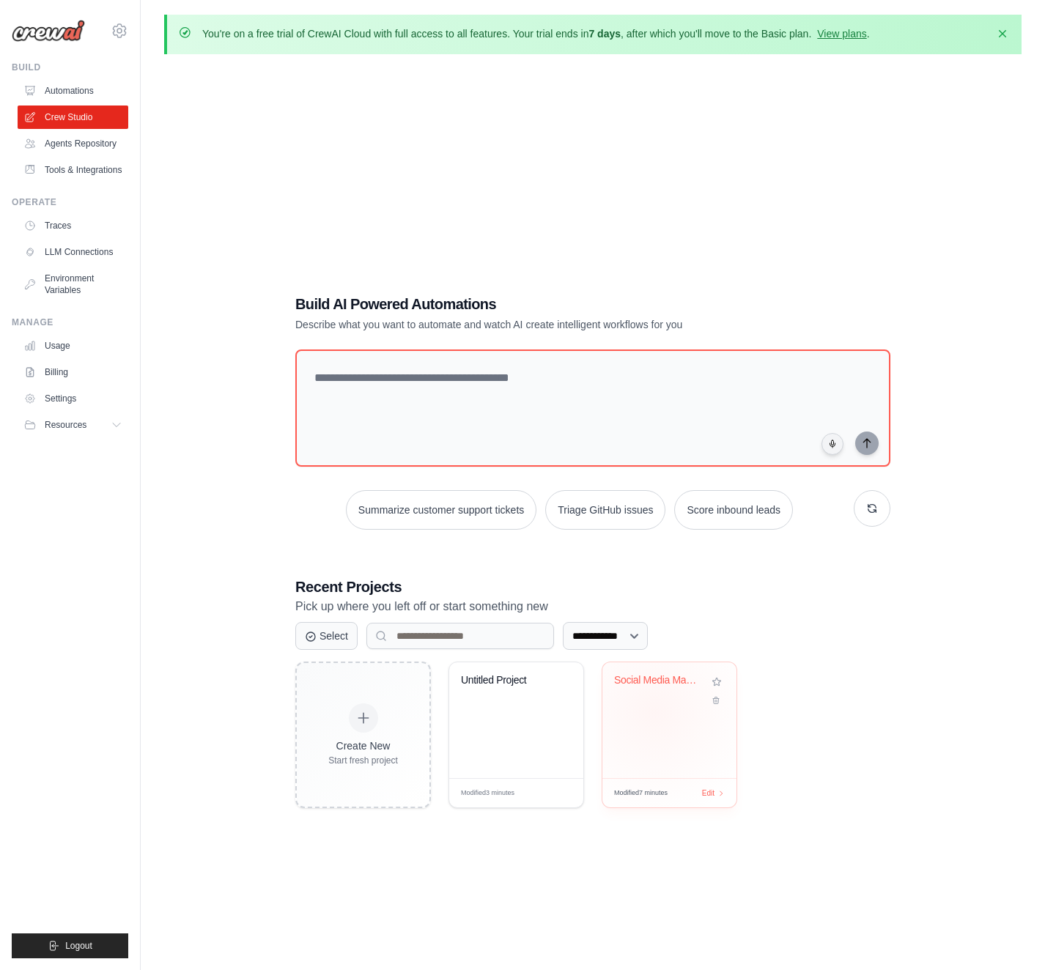
click at [655, 710] on div "Social Media Management Automation" at bounding box center [669, 720] width 134 height 116
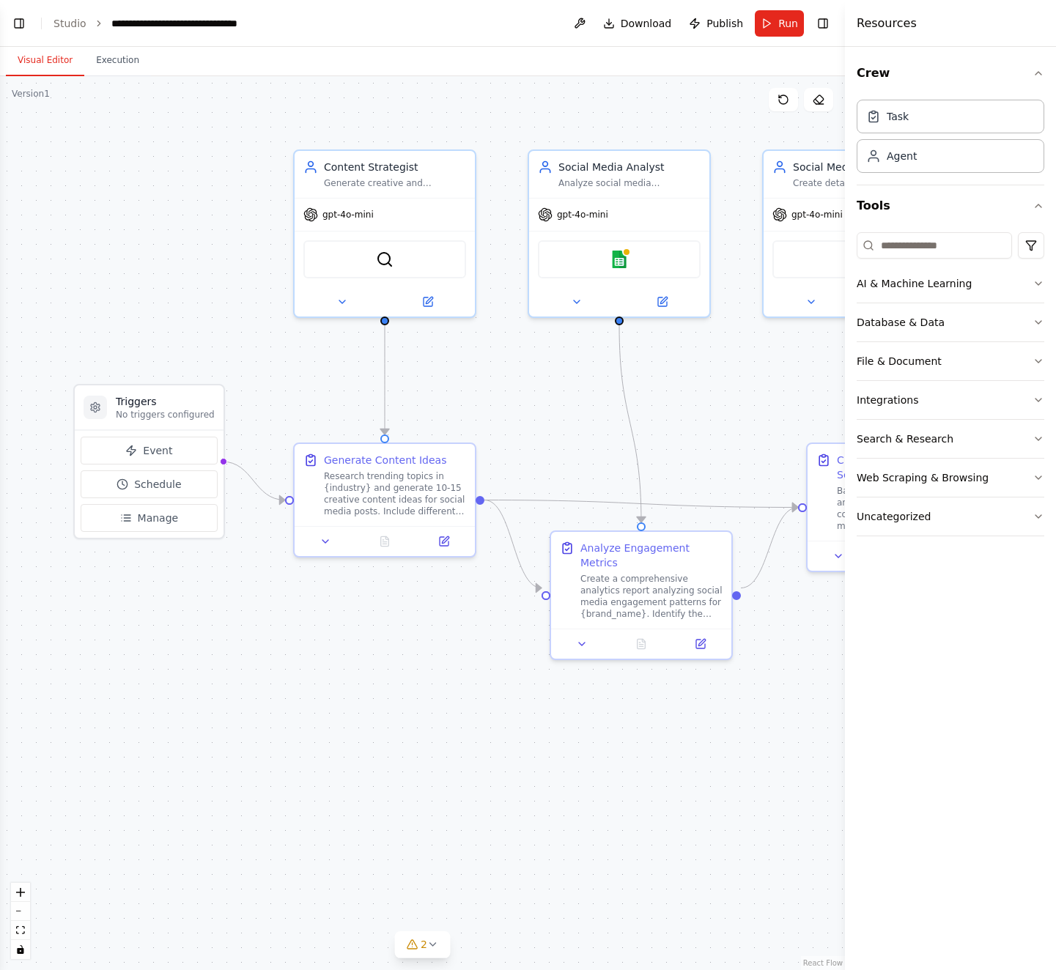
scroll to position [721, 0]
click at [259, 487] on icon "Edge from triggers to 4e7104ef-571c-4526-a536-bccb2eaec774" at bounding box center [253, 481] width 63 height 39
drag, startPoint x: 185, startPoint y: 404, endPoint x: 160, endPoint y: 418, distance: 28.5
click at [160, 418] on h3 "Triggers" at bounding box center [135, 416] width 99 height 15
click at [75, 20] on link "Studio" at bounding box center [69, 24] width 33 height 12
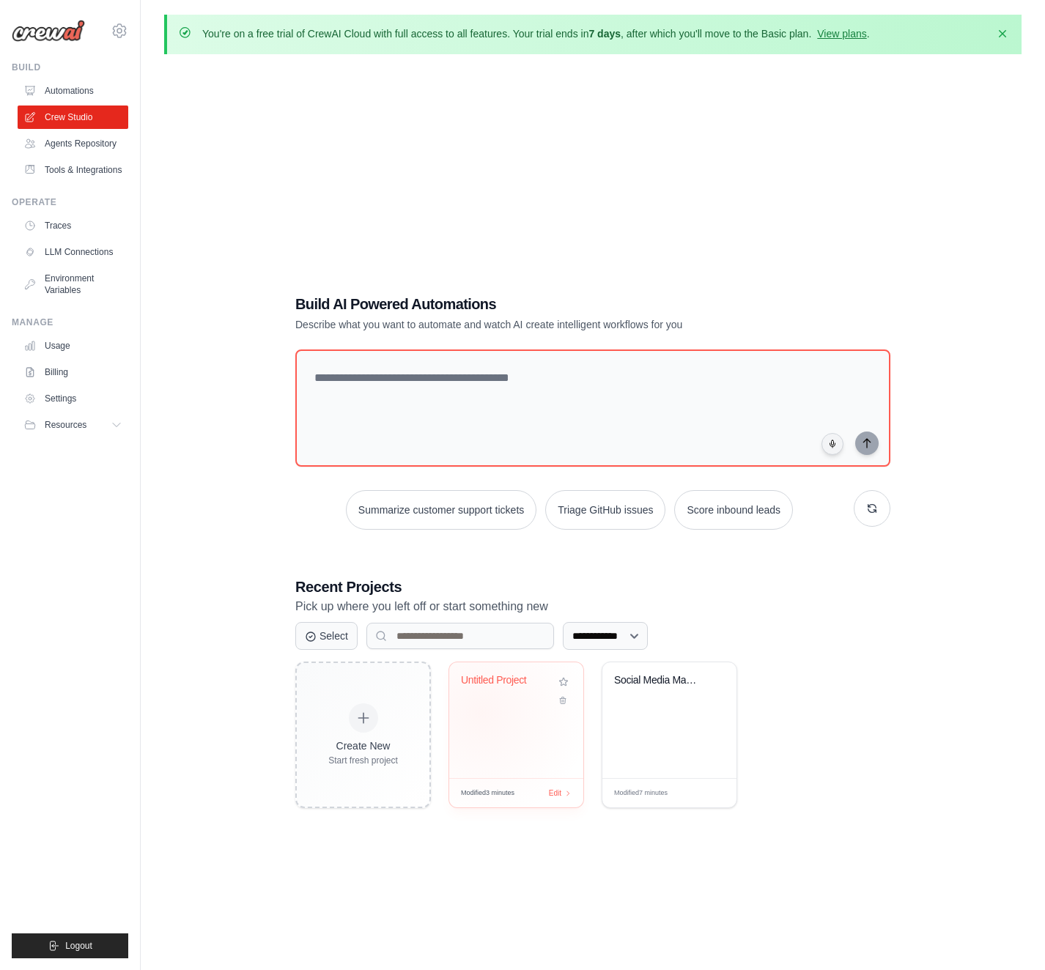
click at [482, 711] on div "Untitled Project" at bounding box center [516, 720] width 134 height 116
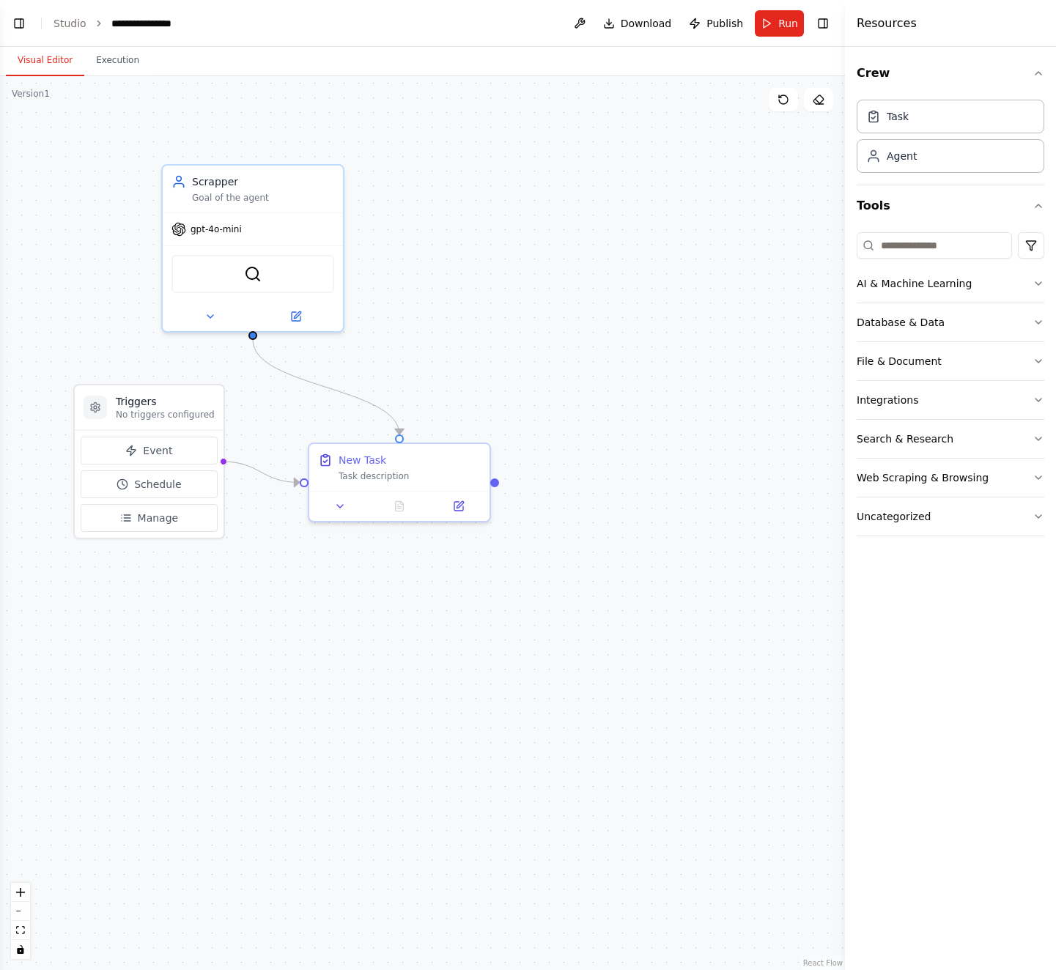
click at [438, 352] on div ".deletable-edge-delete-btn { width: 20px; height: 20px; border: 0px solid #ffff…" at bounding box center [422, 523] width 845 height 894
drag, startPoint x: 253, startPoint y: 333, endPoint x: 662, endPoint y: 388, distance: 413.3
click at [662, 388] on div "Triggers No triggers configured Event Schedule Manage Scrapper Goal of the agen…" at bounding box center [422, 523] width 845 height 894
click at [698, 237] on div "Role of the agent" at bounding box center [673, 237] width 142 height 15
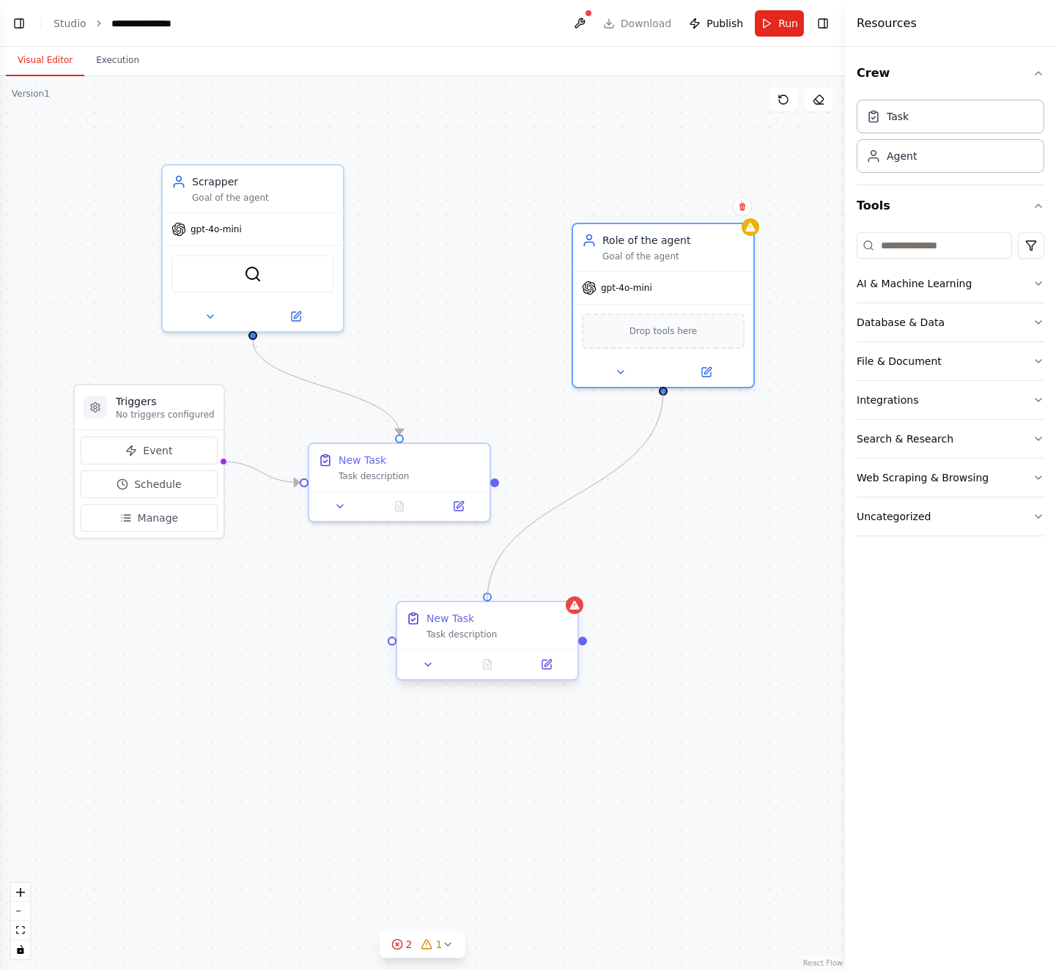
drag, startPoint x: 661, startPoint y: 390, endPoint x: 488, endPoint y: 602, distance: 273.4
click at [488, 602] on div "Triggers No triggers configured Event Schedule Manage Scrapper Goal of the agen…" at bounding box center [422, 523] width 845 height 894
drag, startPoint x: 215, startPoint y: 460, endPoint x: 395, endPoint y: 641, distance: 255.4
click at [395, 641] on div "Triggers No triggers configured Event Schedule Manage Scrapper Goal of the agen…" at bounding box center [422, 523] width 845 height 894
click at [654, 555] on div ".deletable-edge-delete-btn { width: 20px; height: 20px; border: 0px solid #ffff…" at bounding box center [422, 523] width 845 height 894
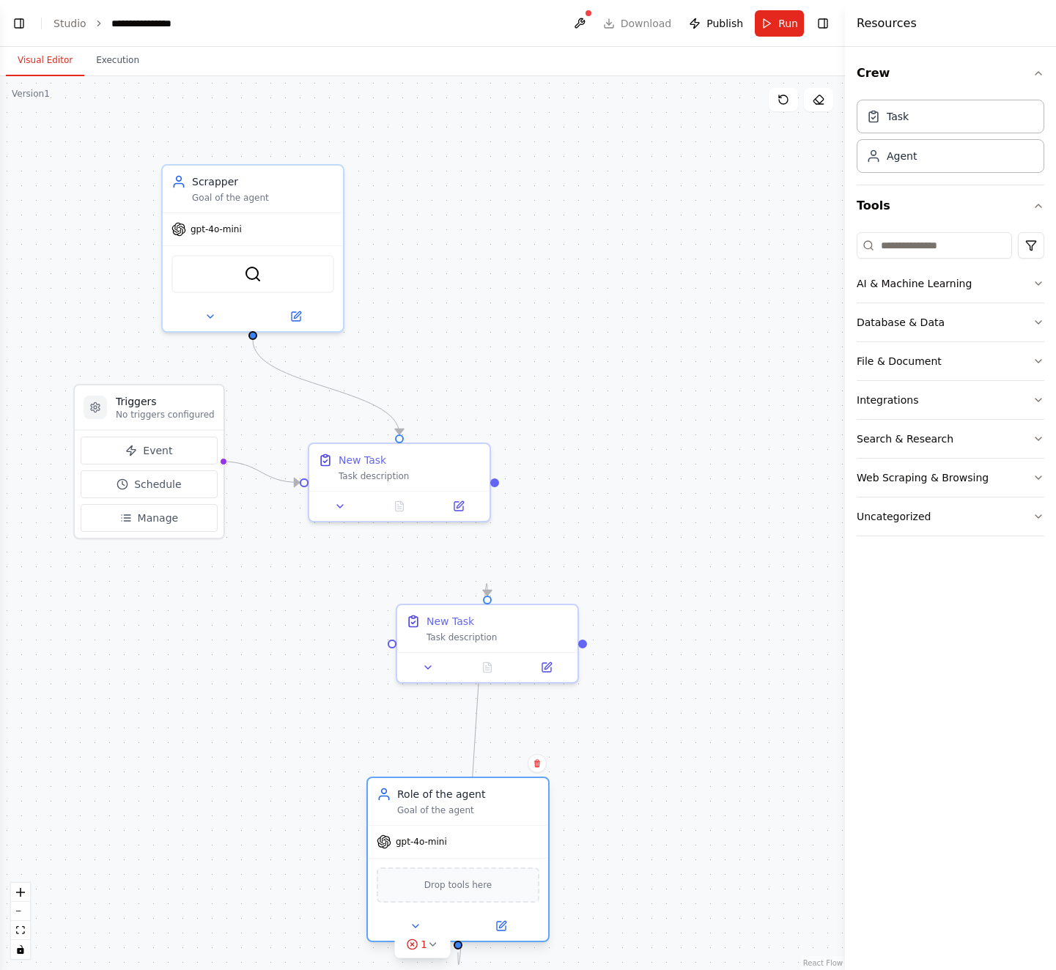
drag, startPoint x: 659, startPoint y: 239, endPoint x: 480, endPoint y: 803, distance: 591.8
click at [480, 803] on div "Role of the agent Goal of the agent" at bounding box center [458, 801] width 180 height 47
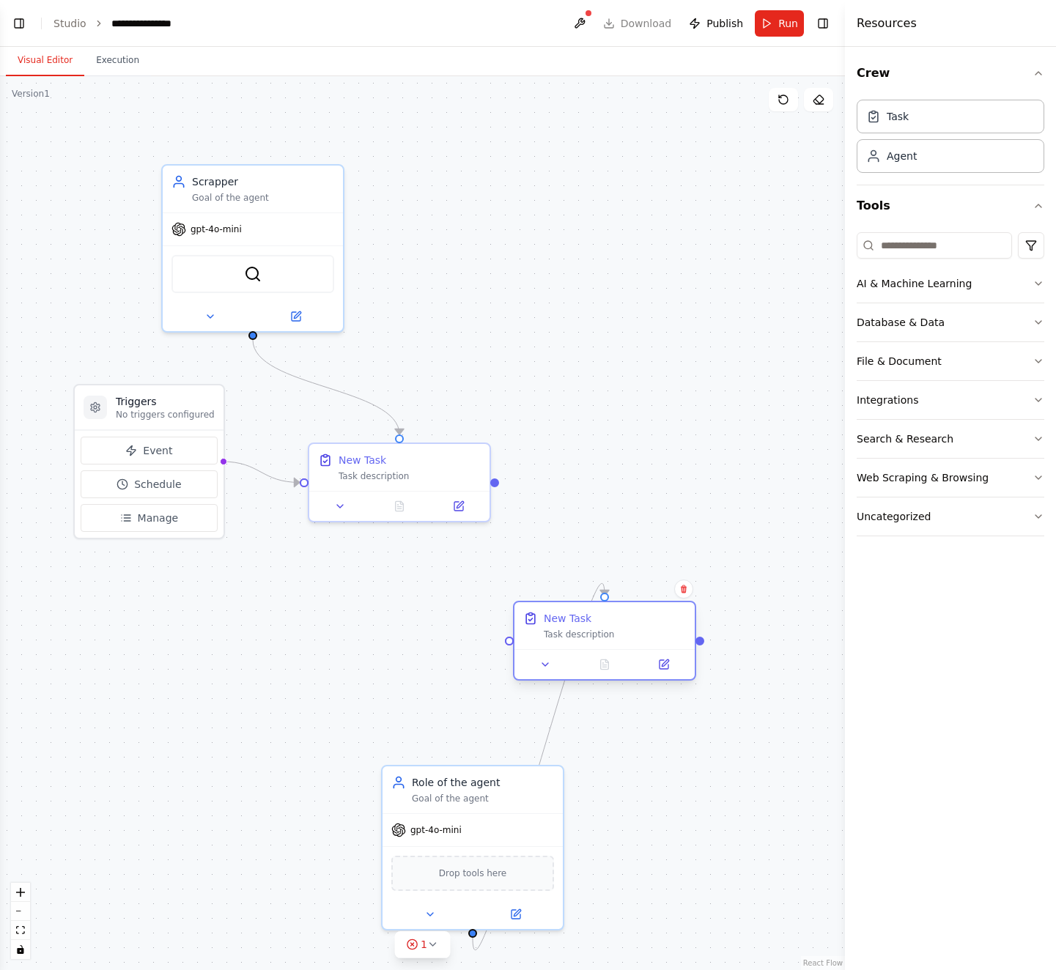
drag, startPoint x: 532, startPoint y: 630, endPoint x: 648, endPoint y: 618, distance: 117.1
click at [648, 618] on div "New Task" at bounding box center [615, 618] width 142 height 15
click at [427, 943] on icon at bounding box center [433, 945] width 12 height 12
click at [482, 906] on button at bounding box center [480, 907] width 25 height 18
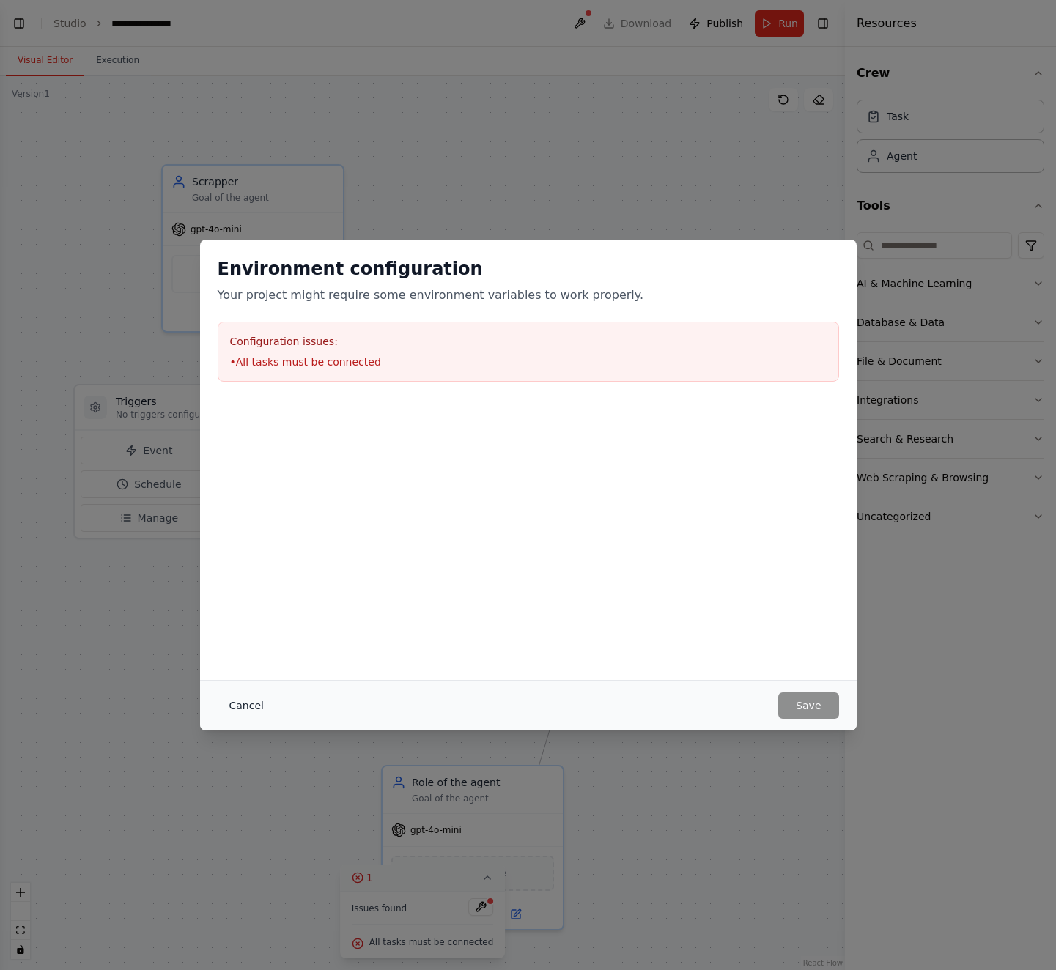
click at [235, 707] on button "Cancel" at bounding box center [247, 705] width 58 height 26
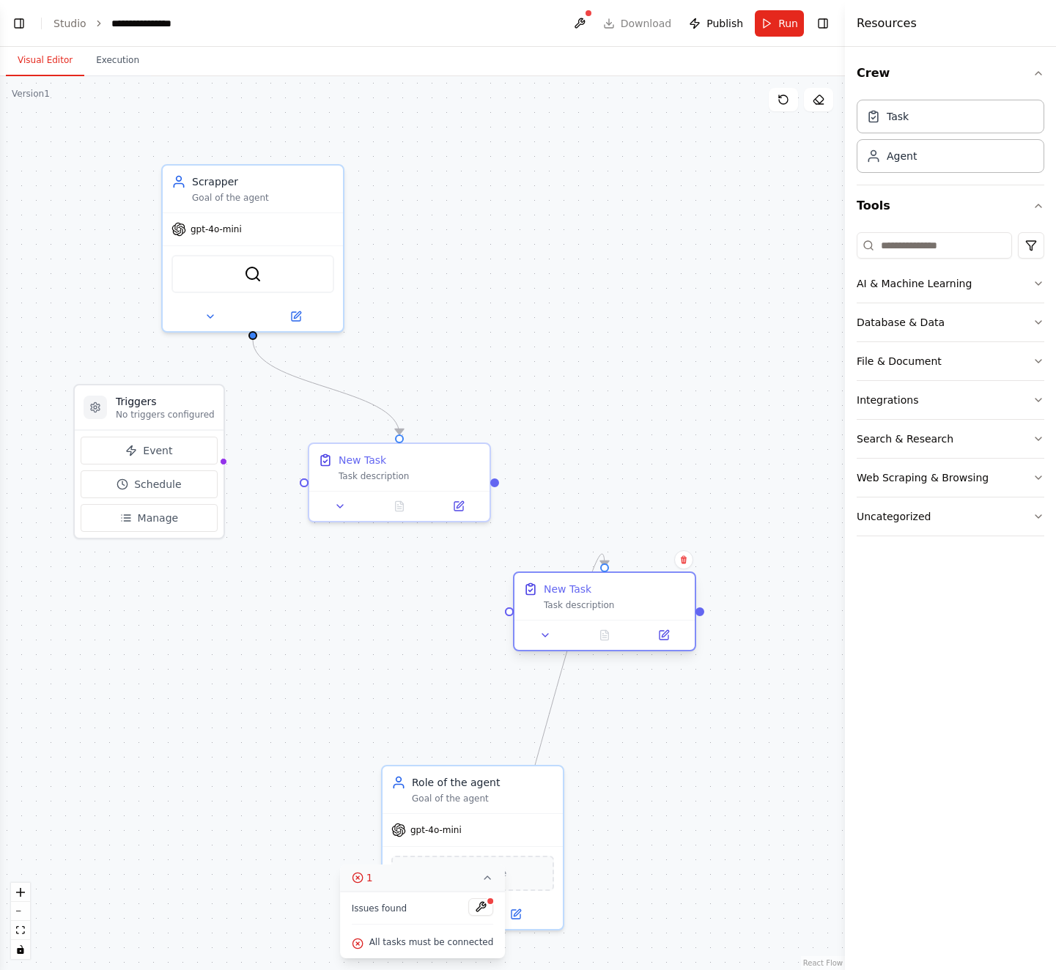
drag, startPoint x: 579, startPoint y: 629, endPoint x: 574, endPoint y: 601, distance: 28.3
click at [574, 601] on div "Task description" at bounding box center [615, 605] width 142 height 12
drag, startPoint x: 218, startPoint y: 462, endPoint x: 500, endPoint y: 613, distance: 319.9
click at [500, 613] on div ".deletable-edge-delete-btn { width: 20px; height: 20px; border: 0px solid #ffff…" at bounding box center [422, 523] width 845 height 894
click at [1021, 284] on button "AI & Machine Learning" at bounding box center [951, 284] width 188 height 38
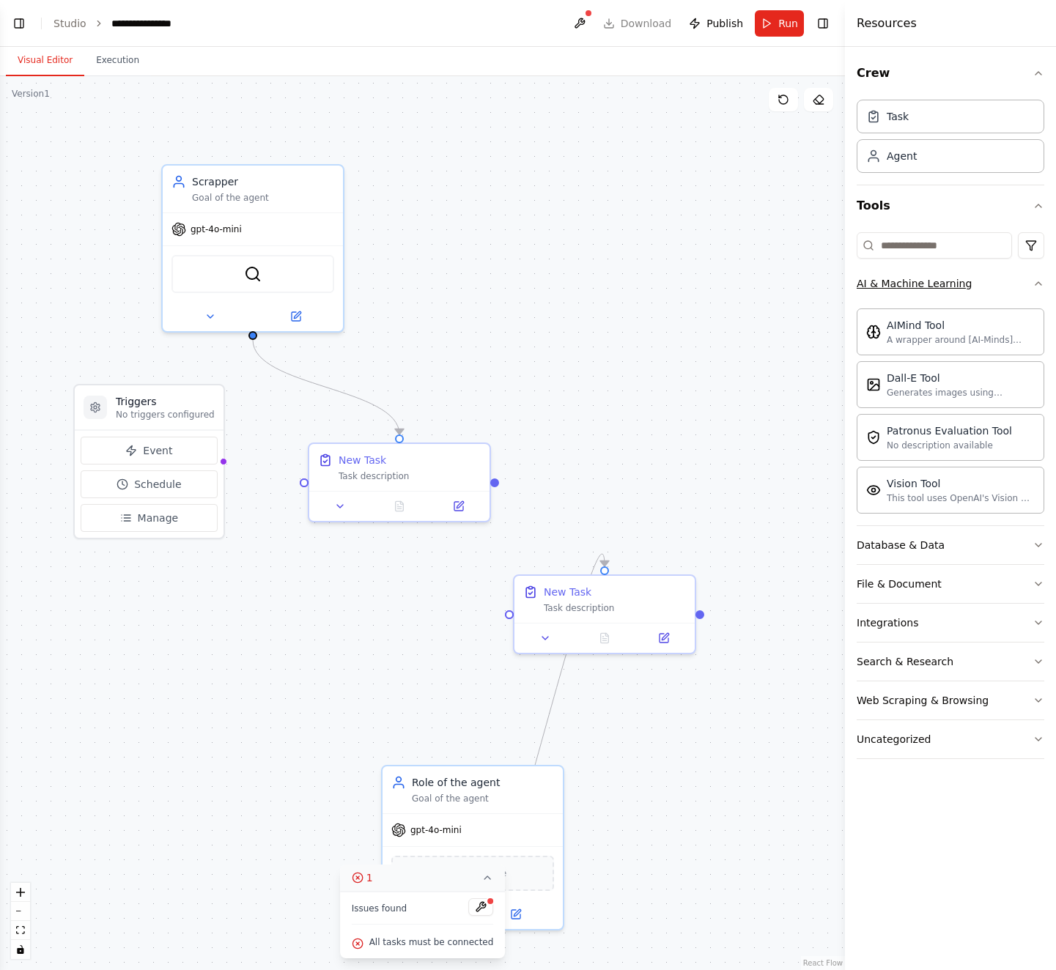
click at [1021, 284] on button "AI & Machine Learning" at bounding box center [951, 284] width 188 height 38
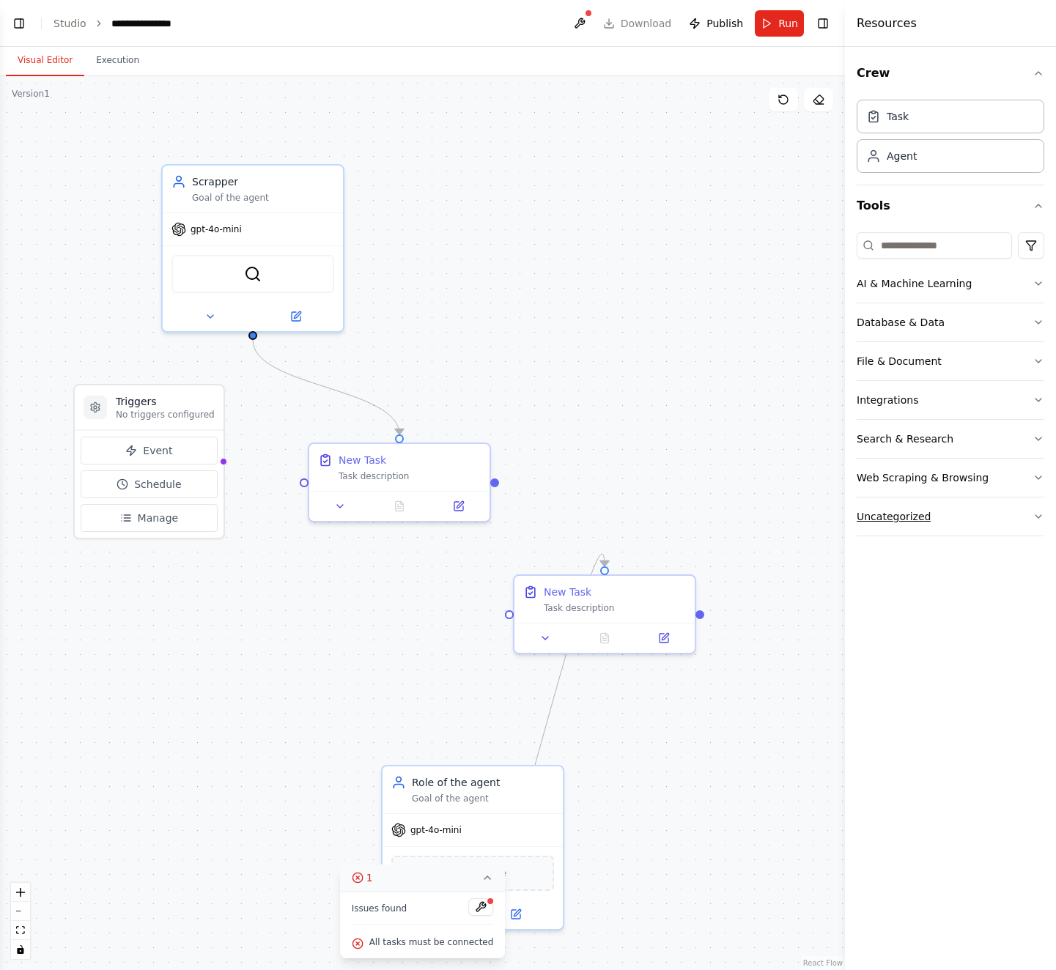
click at [990, 517] on button "Uncategorized" at bounding box center [951, 517] width 188 height 38
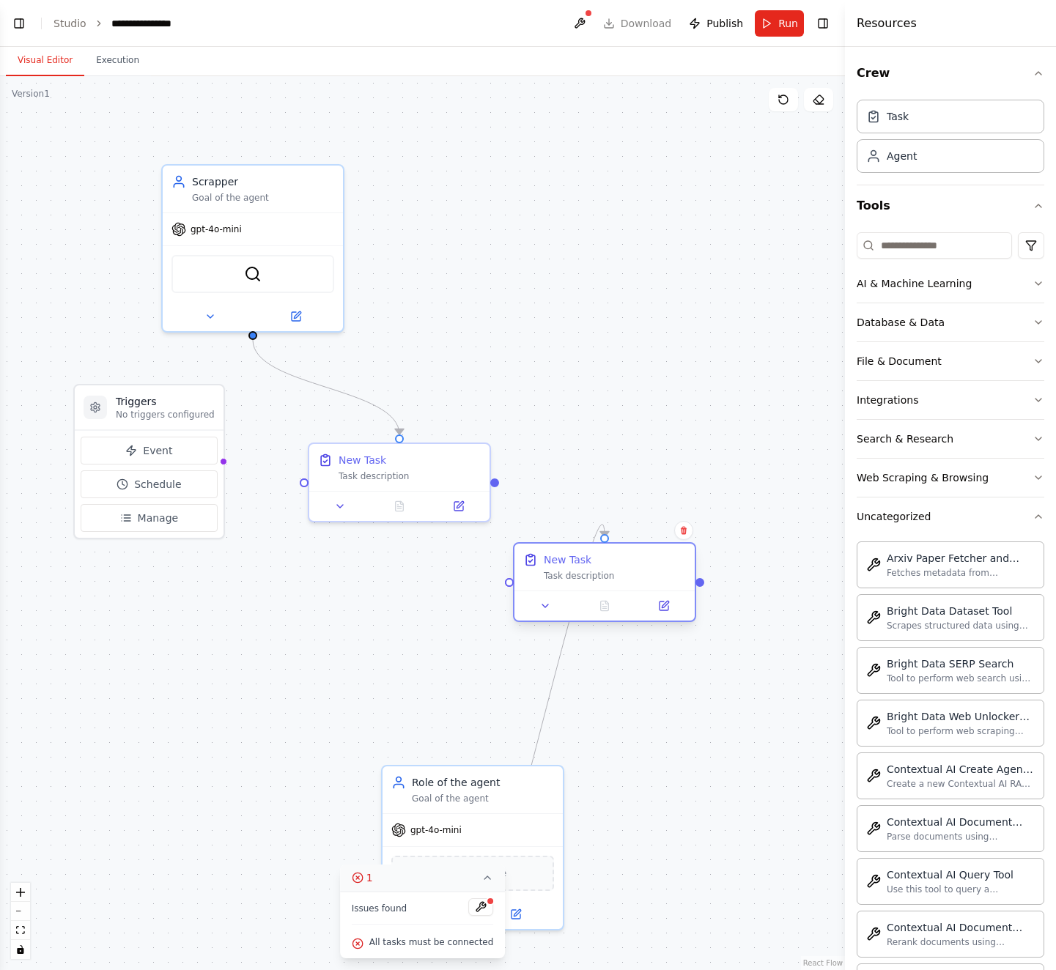
drag, startPoint x: 584, startPoint y: 593, endPoint x: 645, endPoint y: 550, distance: 74.6
click at [591, 552] on div "New Task" at bounding box center [568, 559] width 48 height 15
drag, startPoint x: 496, startPoint y: 482, endPoint x: 565, endPoint y: 577, distance: 117.5
click at [565, 577] on div ".deletable-edge-delete-btn { width: 20px; height: 20px; border: 0px solid #ffff…" at bounding box center [422, 523] width 845 height 894
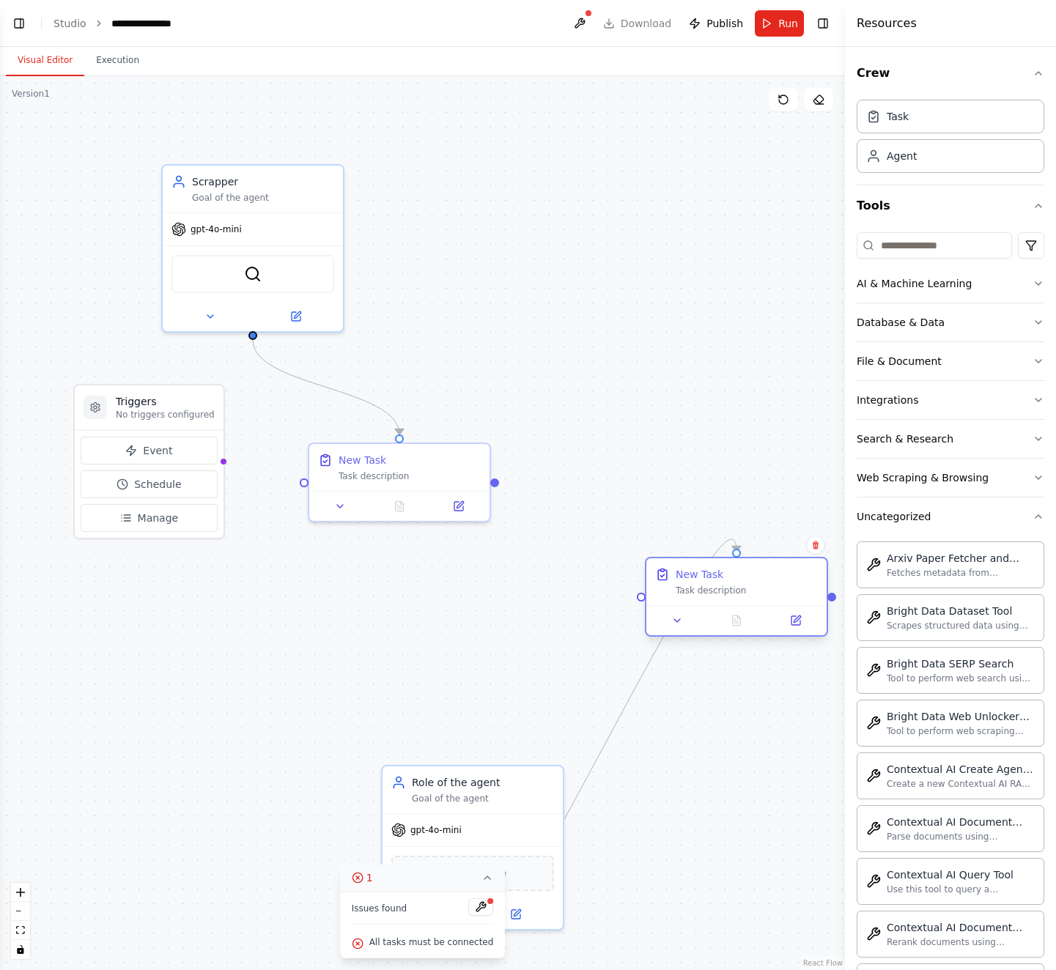
drag, startPoint x: 653, startPoint y: 549, endPoint x: 722, endPoint y: 577, distance: 74.3
click at [722, 577] on div "New Task" at bounding box center [747, 574] width 142 height 15
click at [583, 410] on div ".deletable-edge-delete-btn { width: 20px; height: 20px; border: 0px solid #ffff…" at bounding box center [422, 523] width 845 height 894
click at [85, 18] on ol "**********" at bounding box center [119, 23] width 133 height 15
click at [74, 21] on link "Studio" at bounding box center [69, 24] width 33 height 12
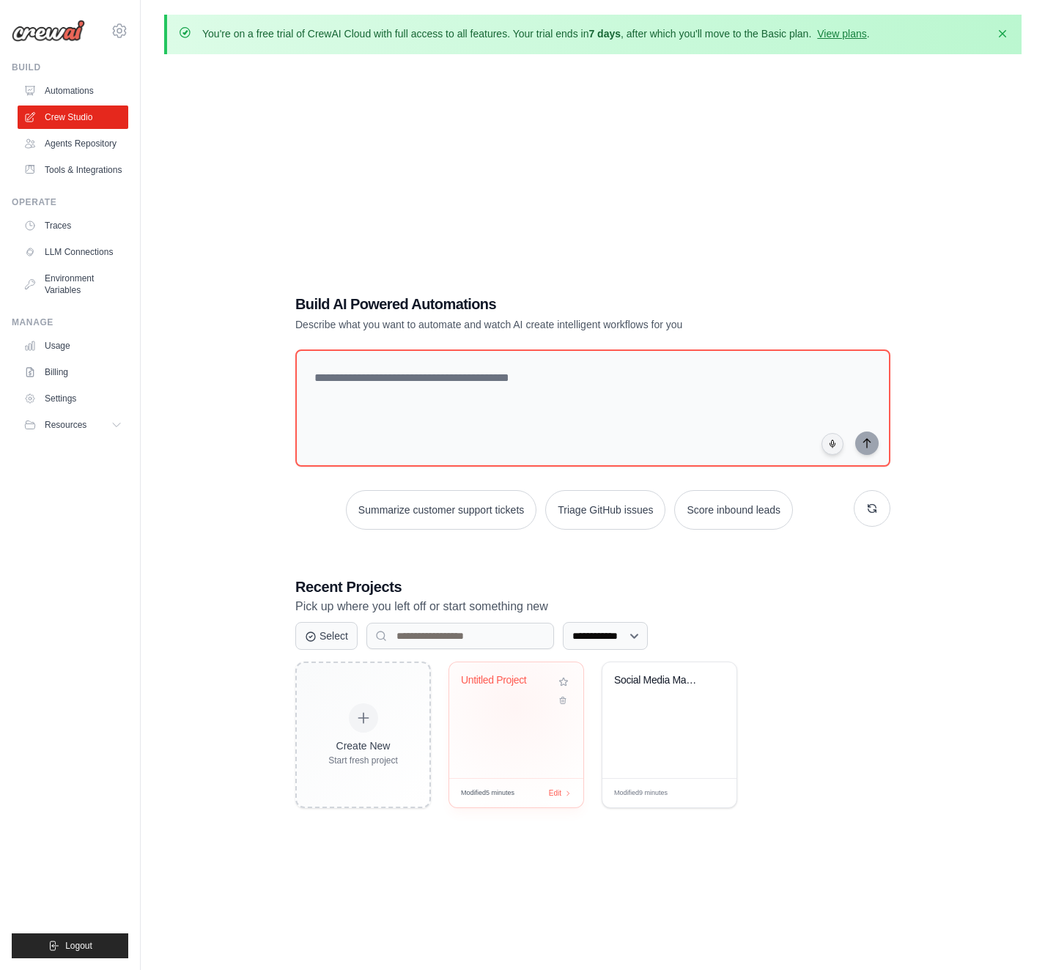
click at [514, 706] on div "Untitled Project" at bounding box center [516, 720] width 134 height 116
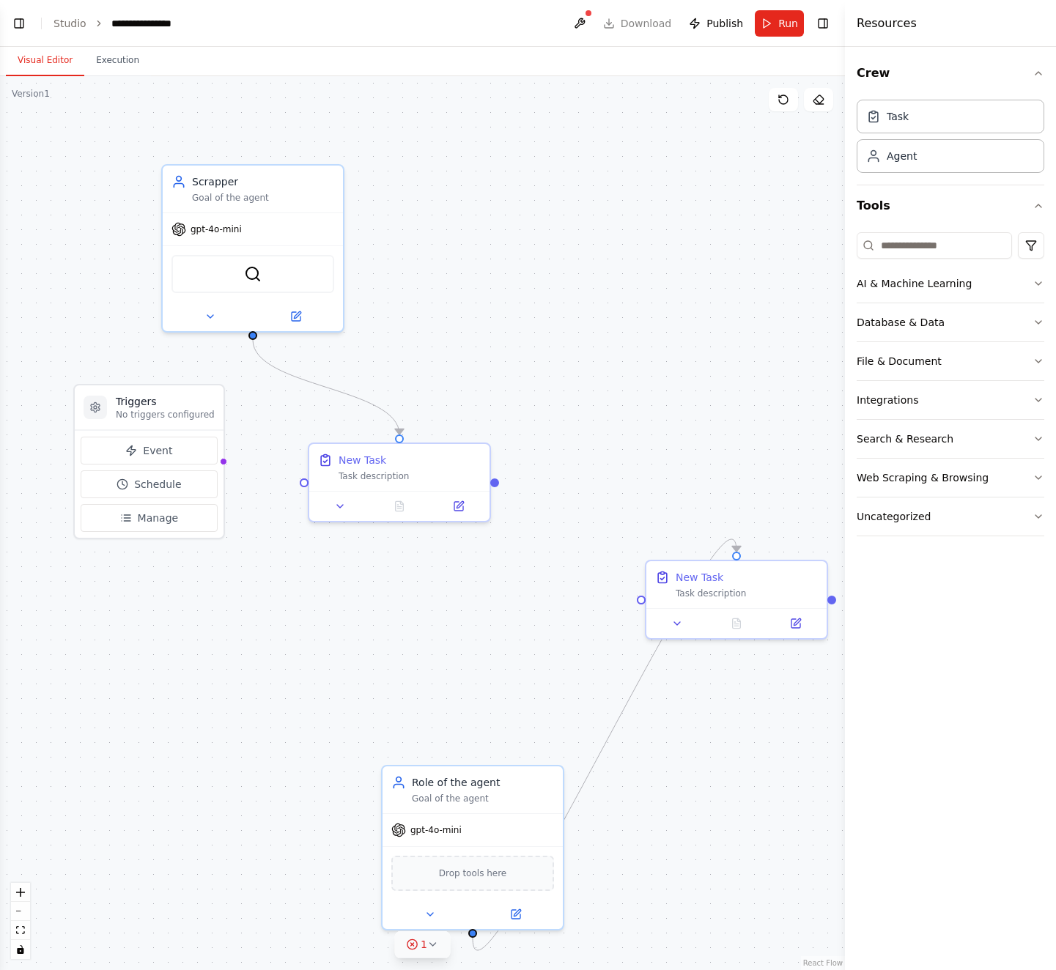
click at [434, 944] on icon at bounding box center [433, 944] width 6 height 3
click at [478, 909] on button at bounding box center [480, 907] width 25 height 18
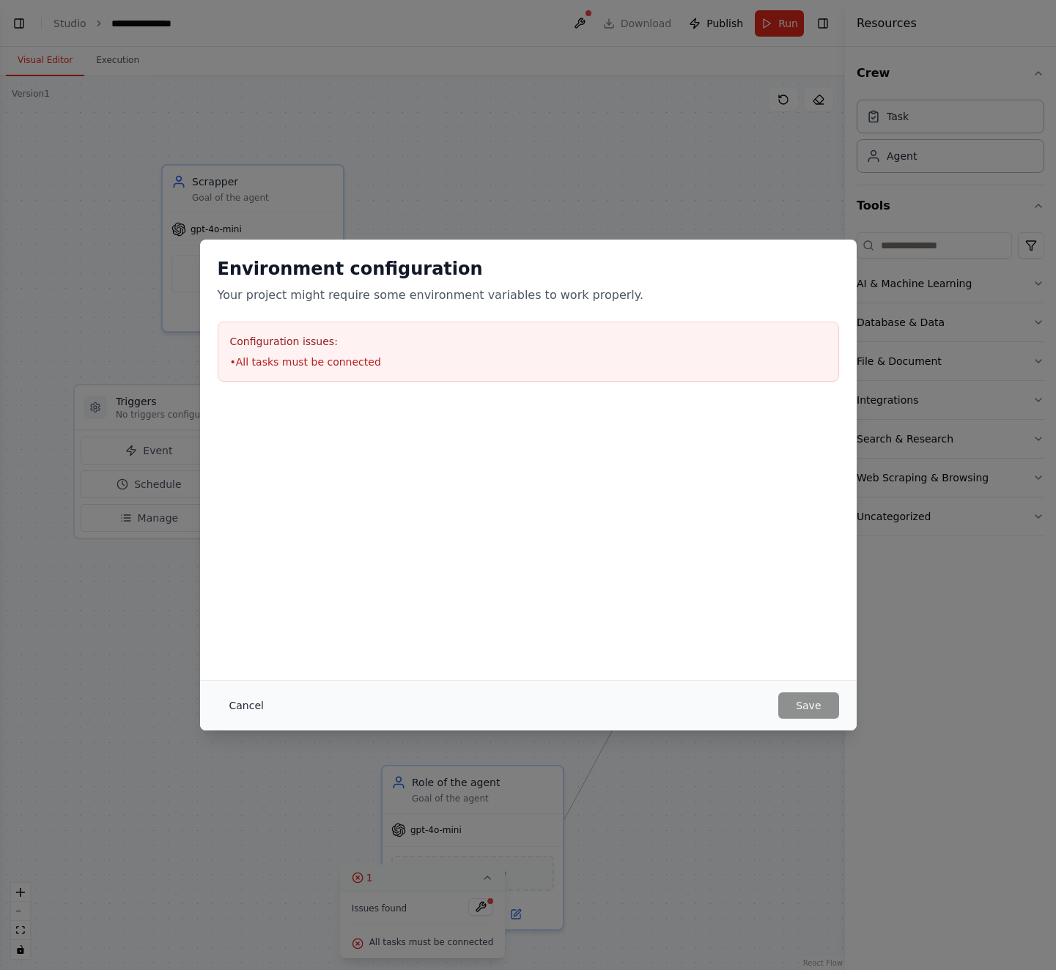
click at [262, 705] on button "Cancel" at bounding box center [247, 705] width 58 height 26
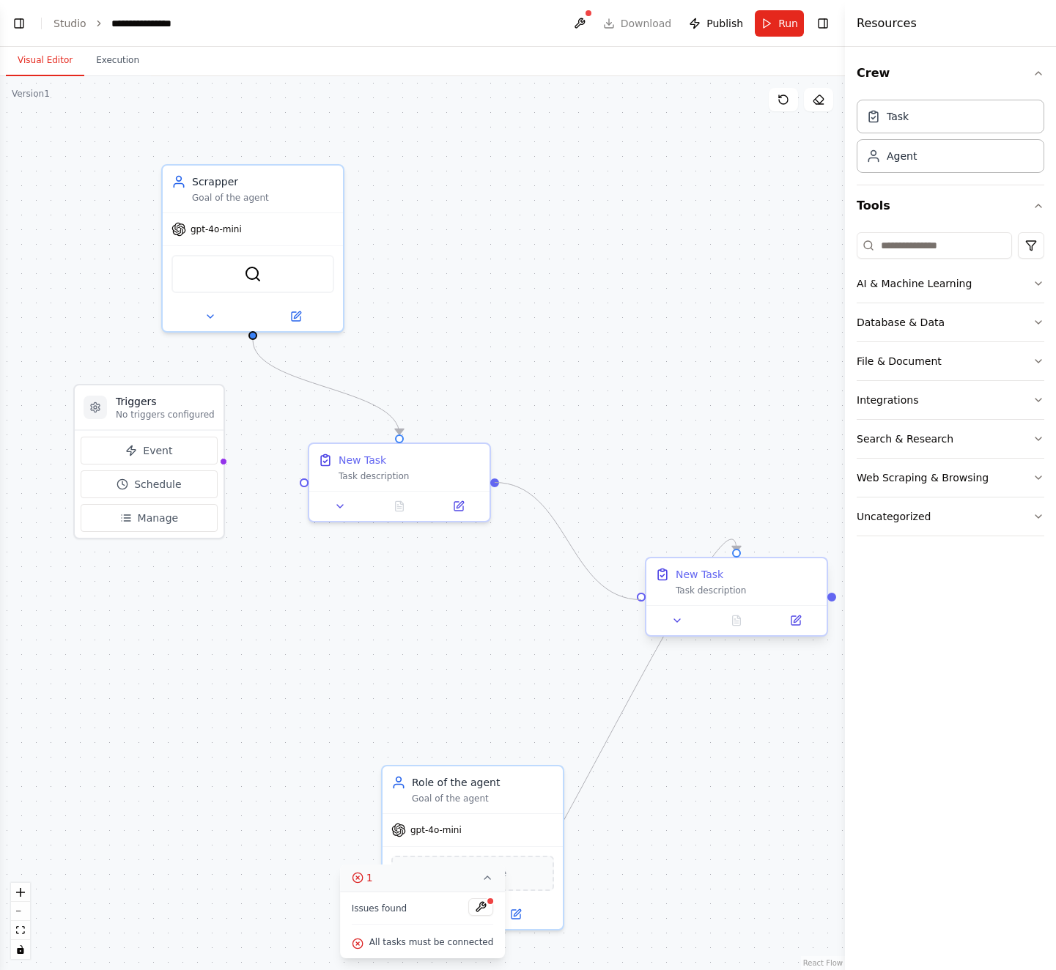
drag, startPoint x: 495, startPoint y: 481, endPoint x: 639, endPoint y: 599, distance: 186.4
click at [639, 599] on div "Triggers No triggers configured Event Schedule Manage Scrapper Goal of the agen…" at bounding box center [422, 523] width 845 height 894
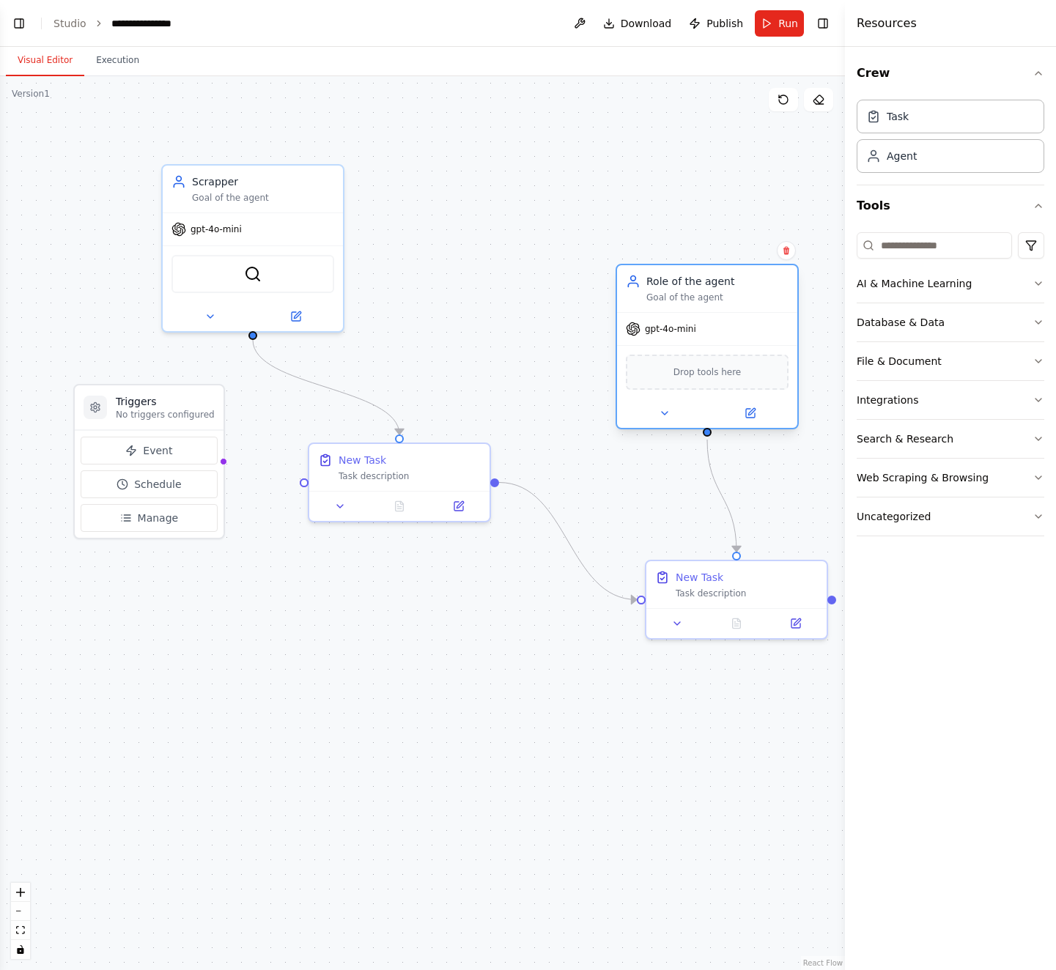
drag, startPoint x: 558, startPoint y: 769, endPoint x: 724, endPoint y: 249, distance: 545.9
click at [724, 274] on div "Role of the agent" at bounding box center [717, 281] width 142 height 15
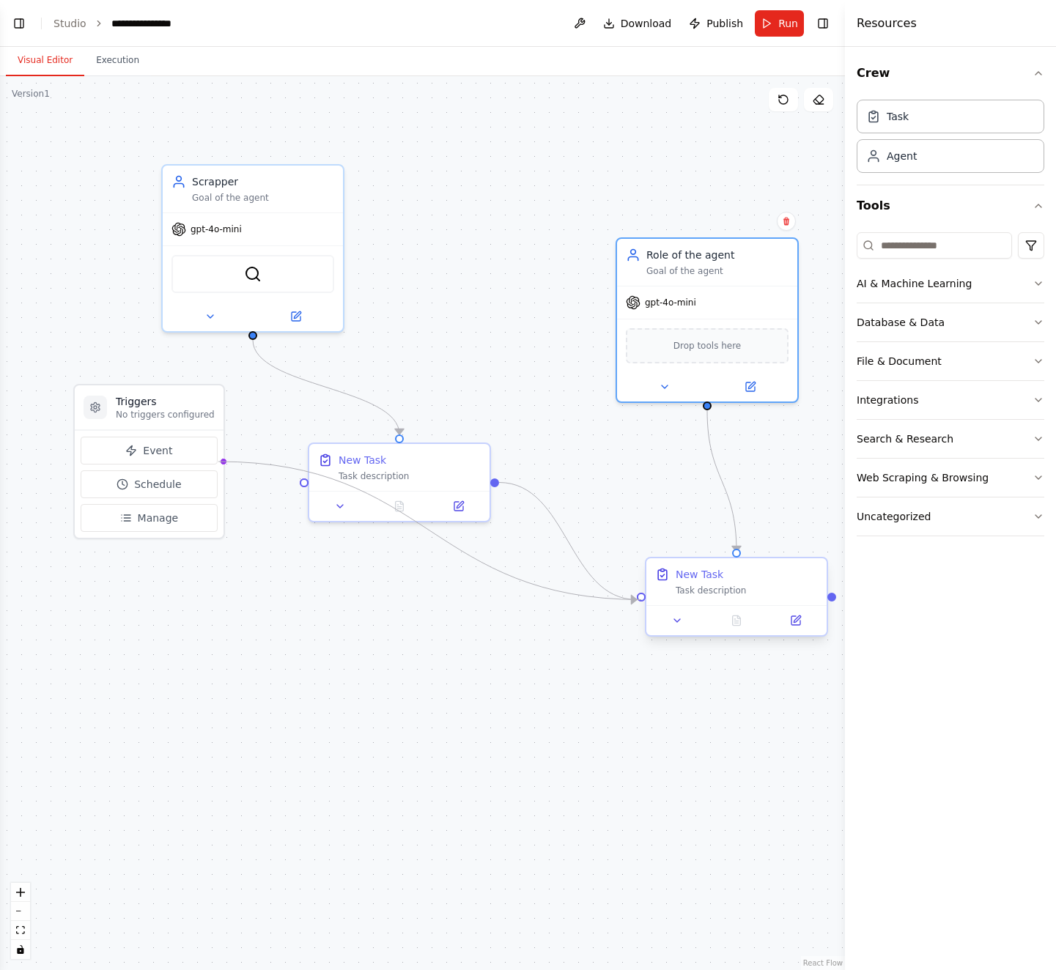
drag, startPoint x: 221, startPoint y: 460, endPoint x: 640, endPoint y: 598, distance: 441.2
click at [640, 598] on div "Triggers No triggers configured Event Schedule Manage Scrapper Goal of the agen…" at bounding box center [422, 523] width 845 height 894
click at [404, 601] on div ".deletable-edge-delete-btn { width: 20px; height: 20px; border: 0px solid #ffff…" at bounding box center [422, 523] width 845 height 894
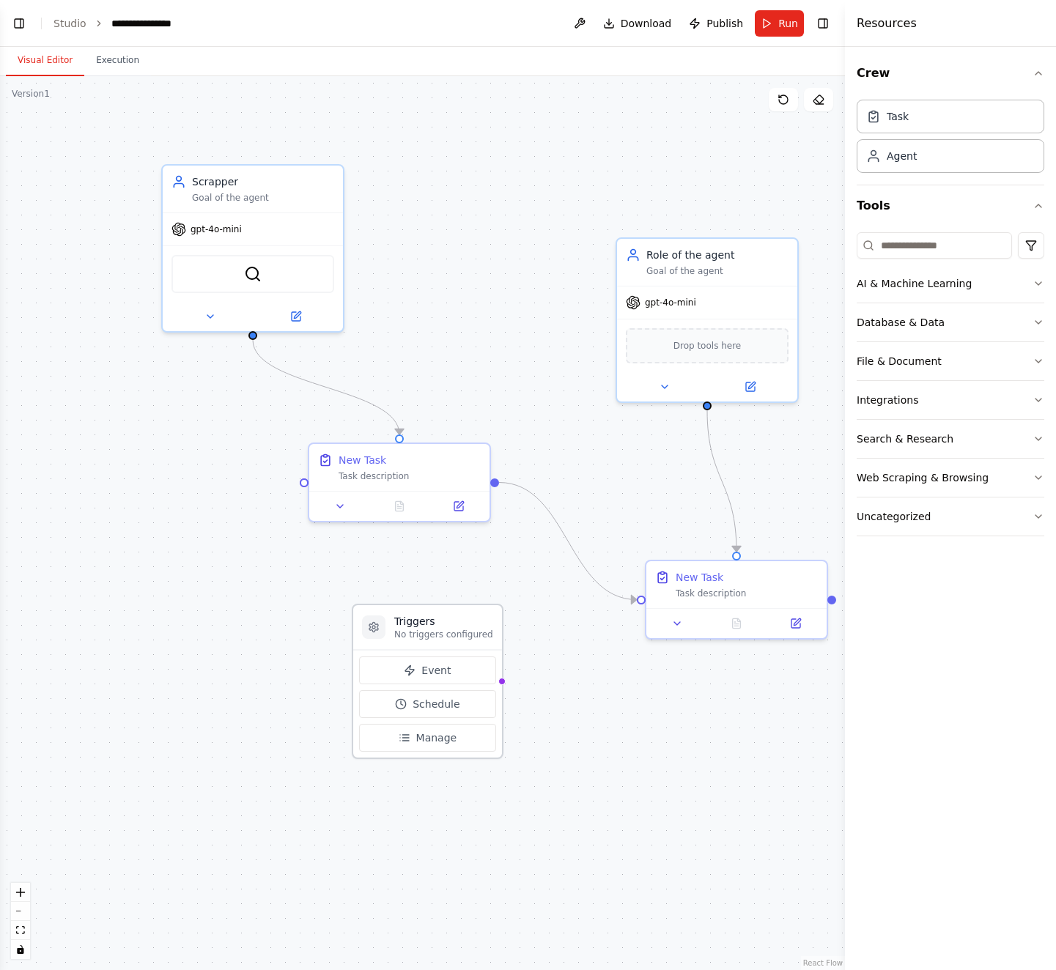
drag, startPoint x: 163, startPoint y: 399, endPoint x: 449, endPoint y: 725, distance: 433.6
click at [450, 629] on h3 "Triggers" at bounding box center [443, 621] width 99 height 15
click at [64, 18] on link "Studio" at bounding box center [69, 24] width 33 height 12
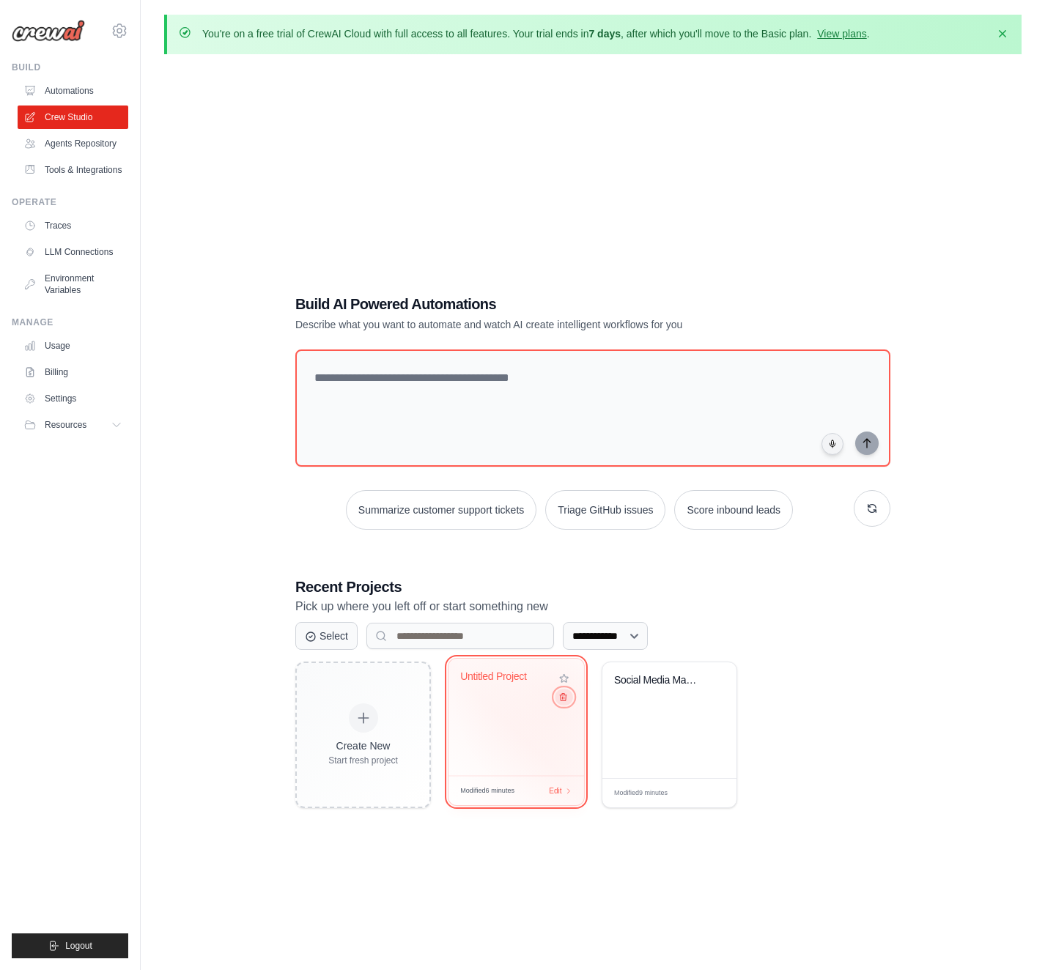
click at [562, 698] on icon at bounding box center [563, 697] width 10 height 10
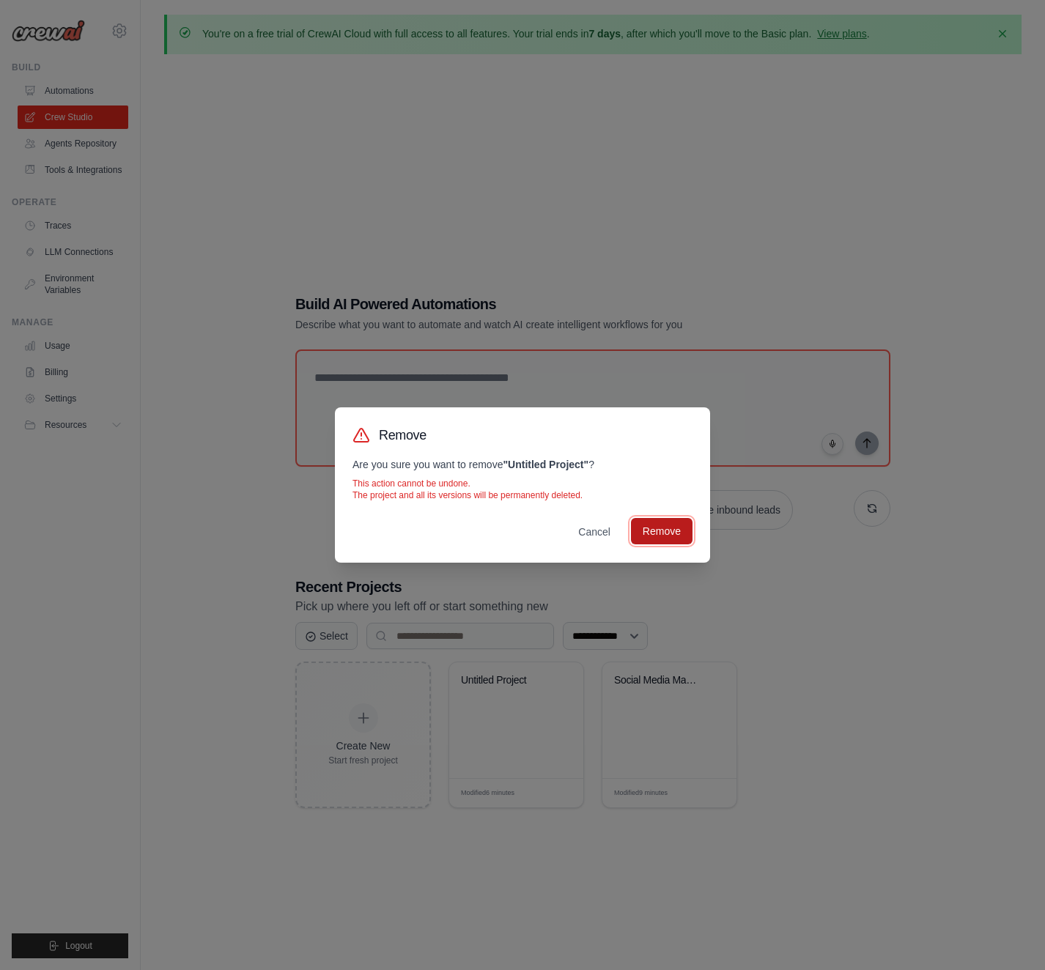
click at [681, 528] on button "Remove" at bounding box center [662, 531] width 62 height 26
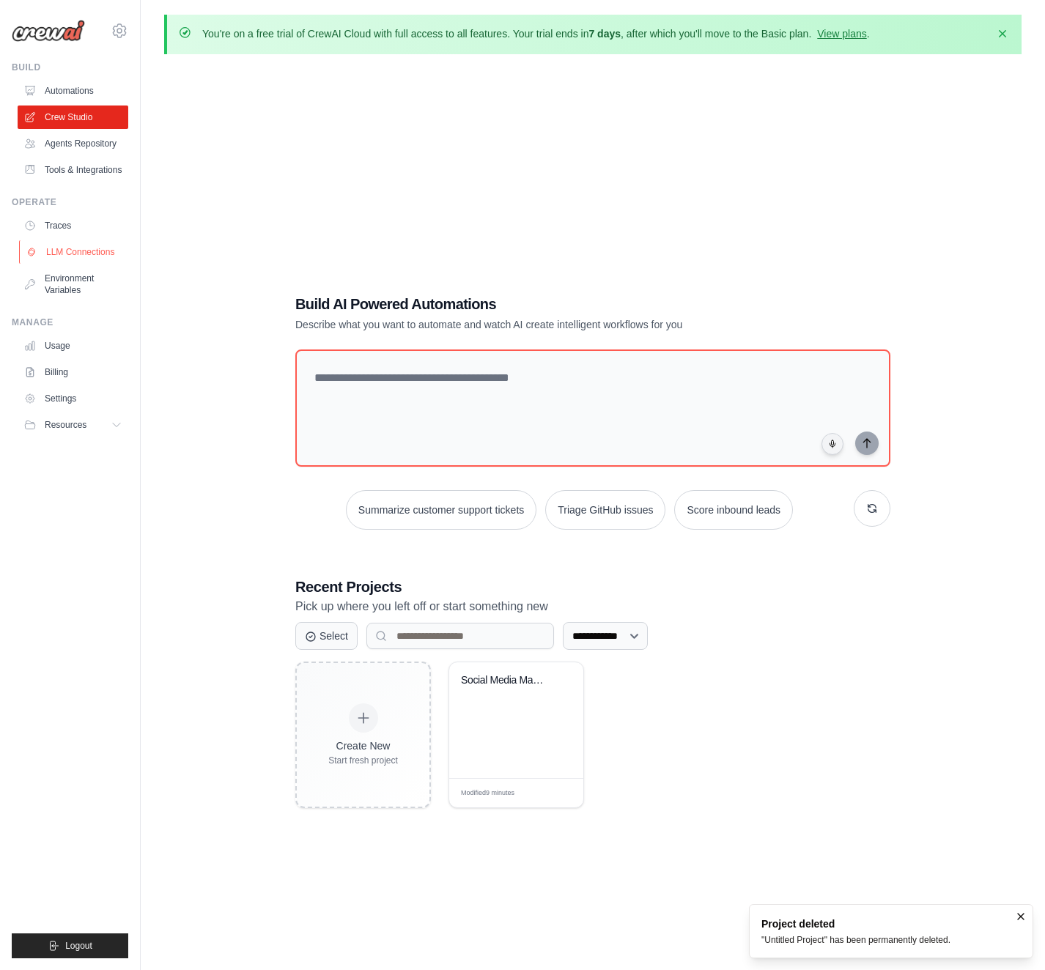
click at [118, 258] on link "LLM Connections" at bounding box center [74, 251] width 111 height 23
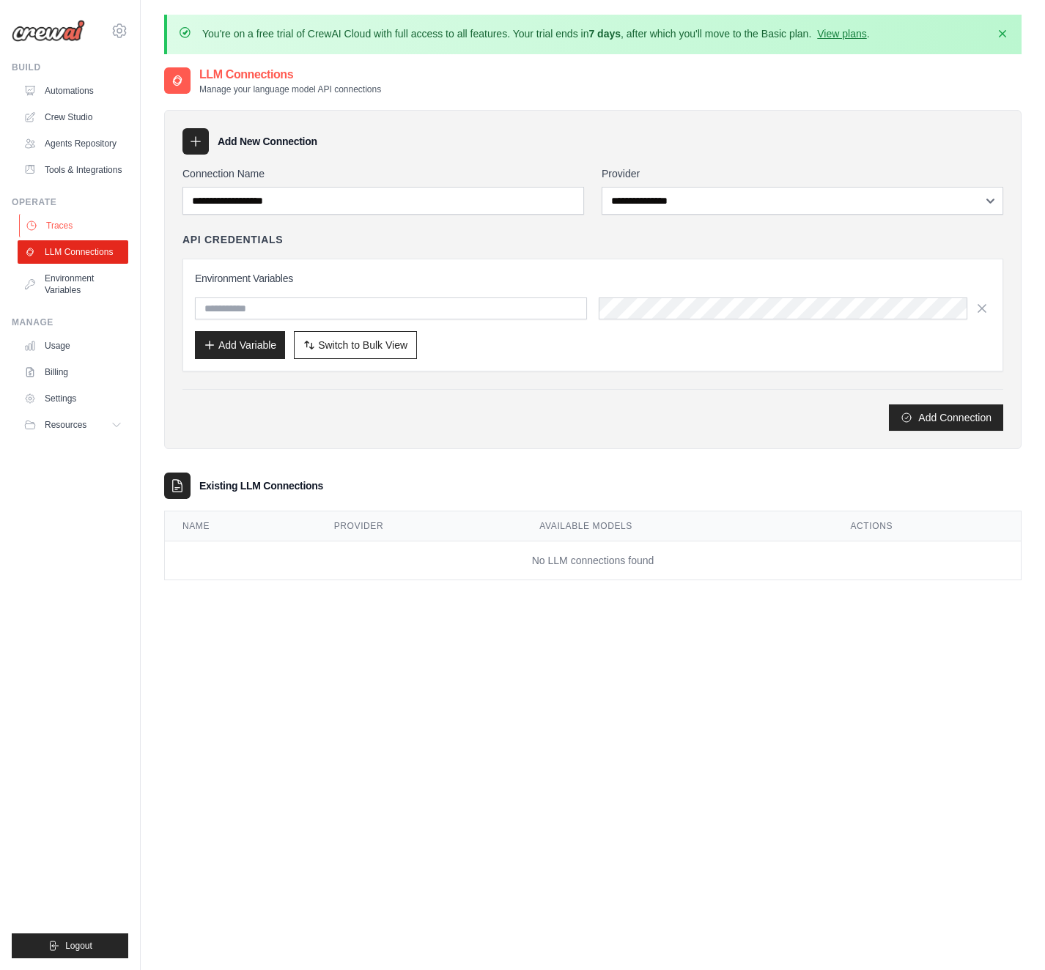
click at [55, 237] on link "Traces" at bounding box center [74, 225] width 111 height 23
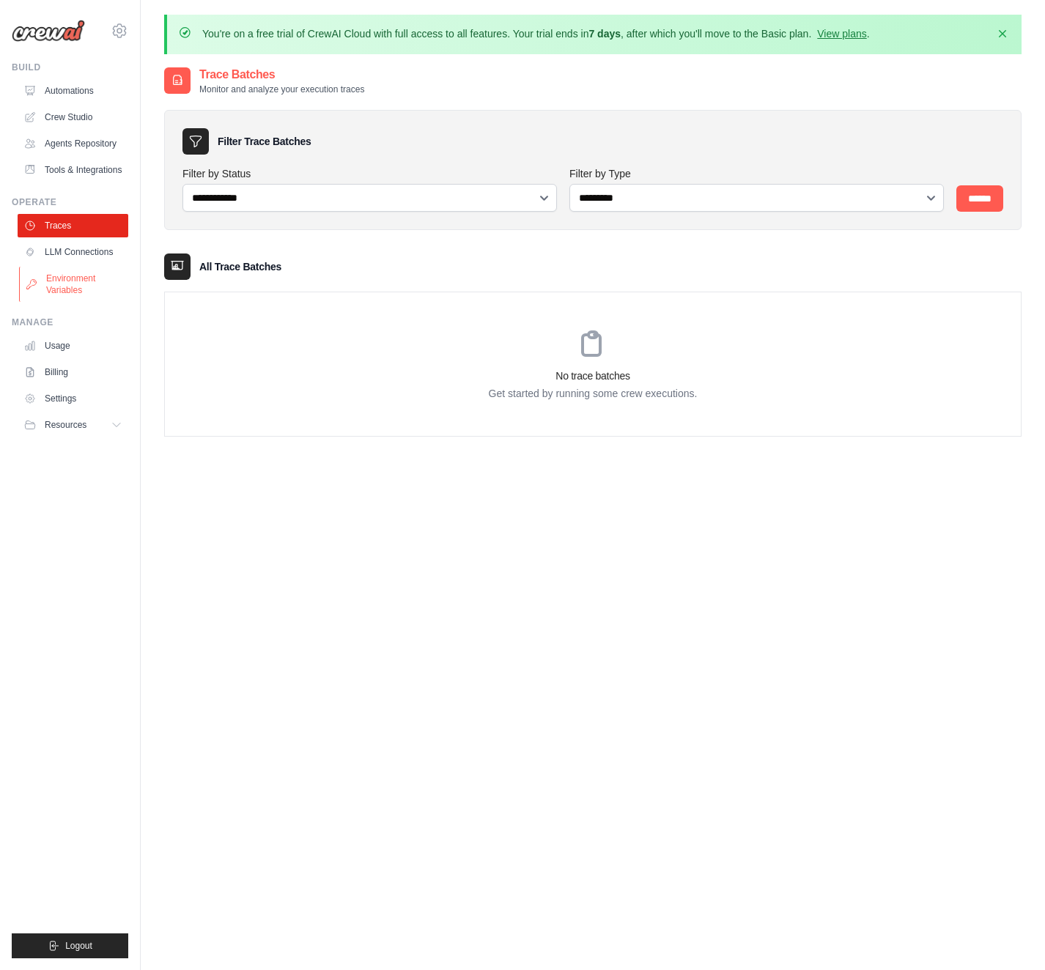
click at [62, 291] on link "Environment Variables" at bounding box center [74, 284] width 111 height 35
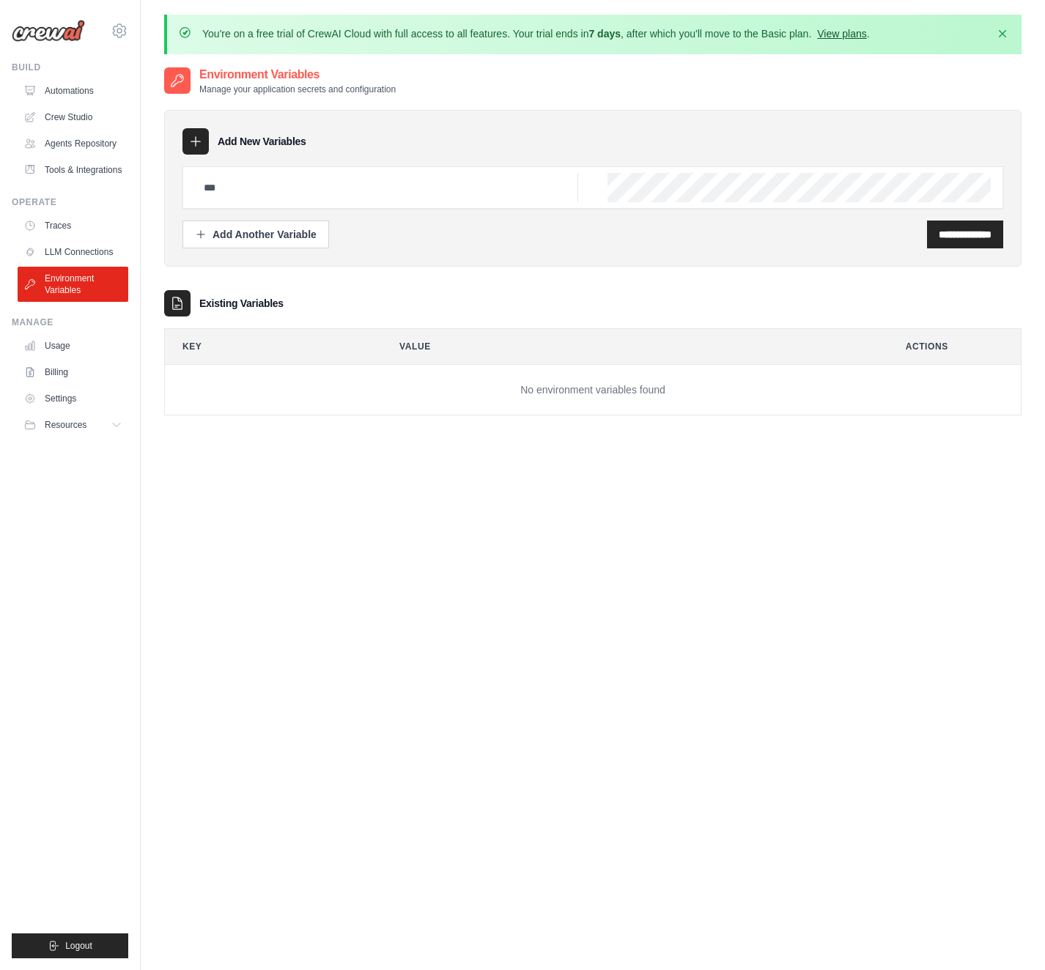
click at [866, 29] on link "View plans" at bounding box center [841, 34] width 49 height 12
